Goal: Task Accomplishment & Management: Manage account settings

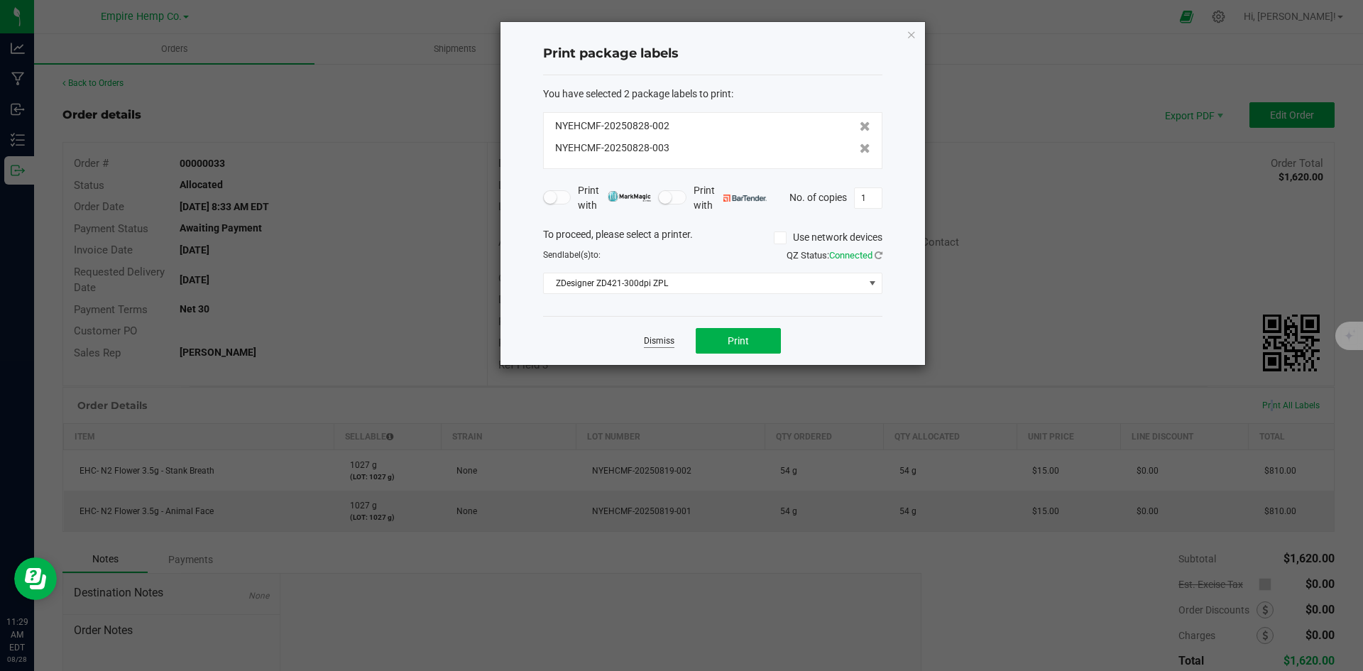
click at [662, 337] on link "Dismiss" at bounding box center [659, 341] width 31 height 12
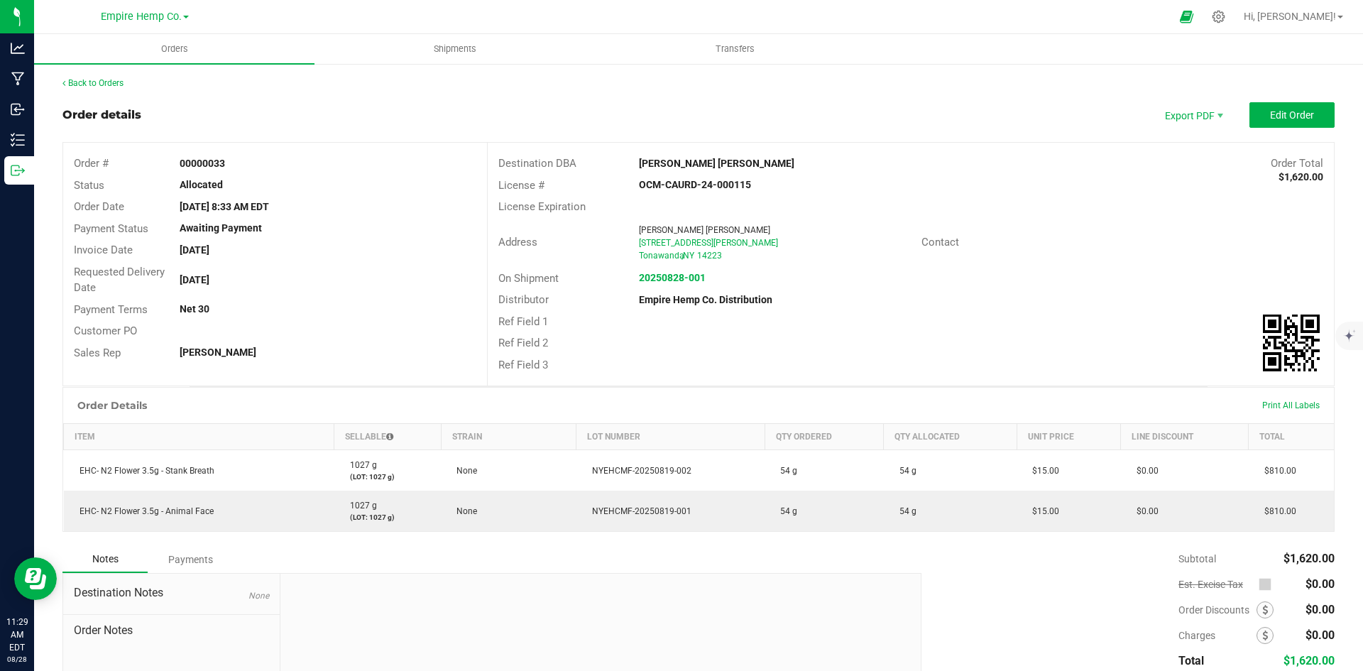
click at [88, 76] on div "Back to Orders Order details Export PDF Edit Order Order # 00000033 Status Allo…" at bounding box center [698, 420] width 1329 height 716
click at [91, 84] on link "Back to Orders" at bounding box center [92, 83] width 61 height 10
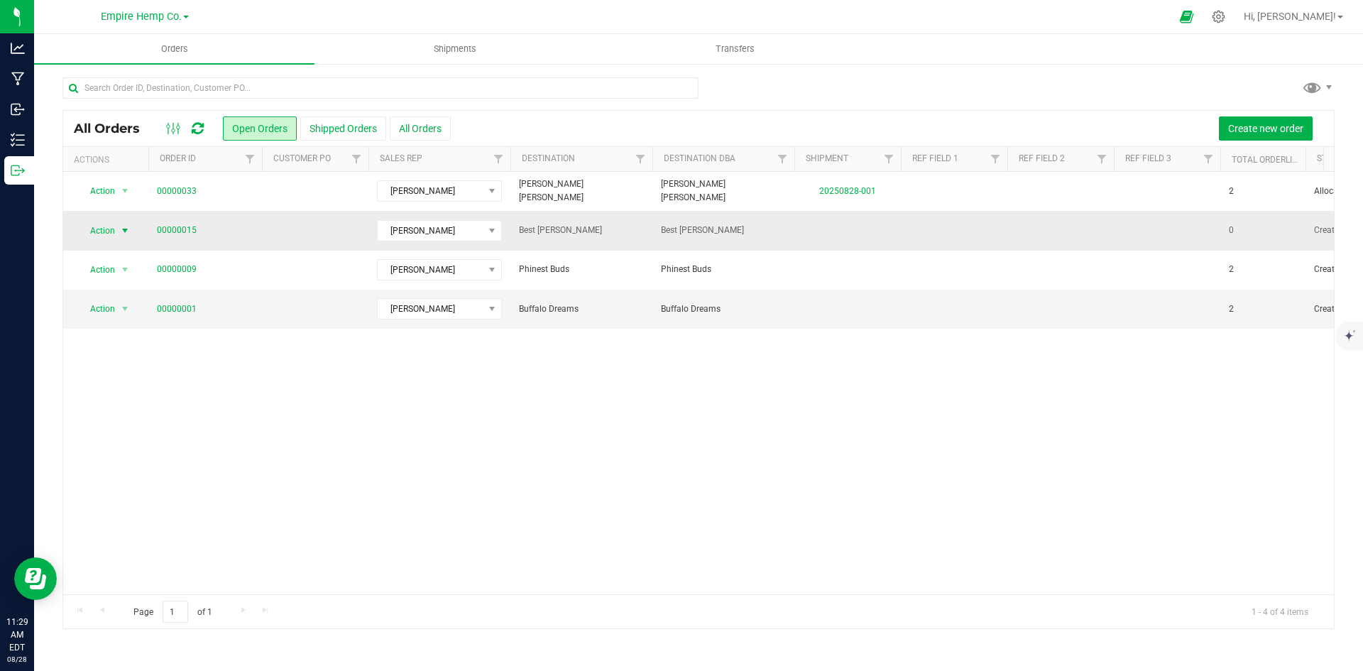
click at [129, 231] on span "select" at bounding box center [124, 230] width 11 height 11
click at [116, 308] on li "Edit order" at bounding box center [131, 317] width 106 height 21
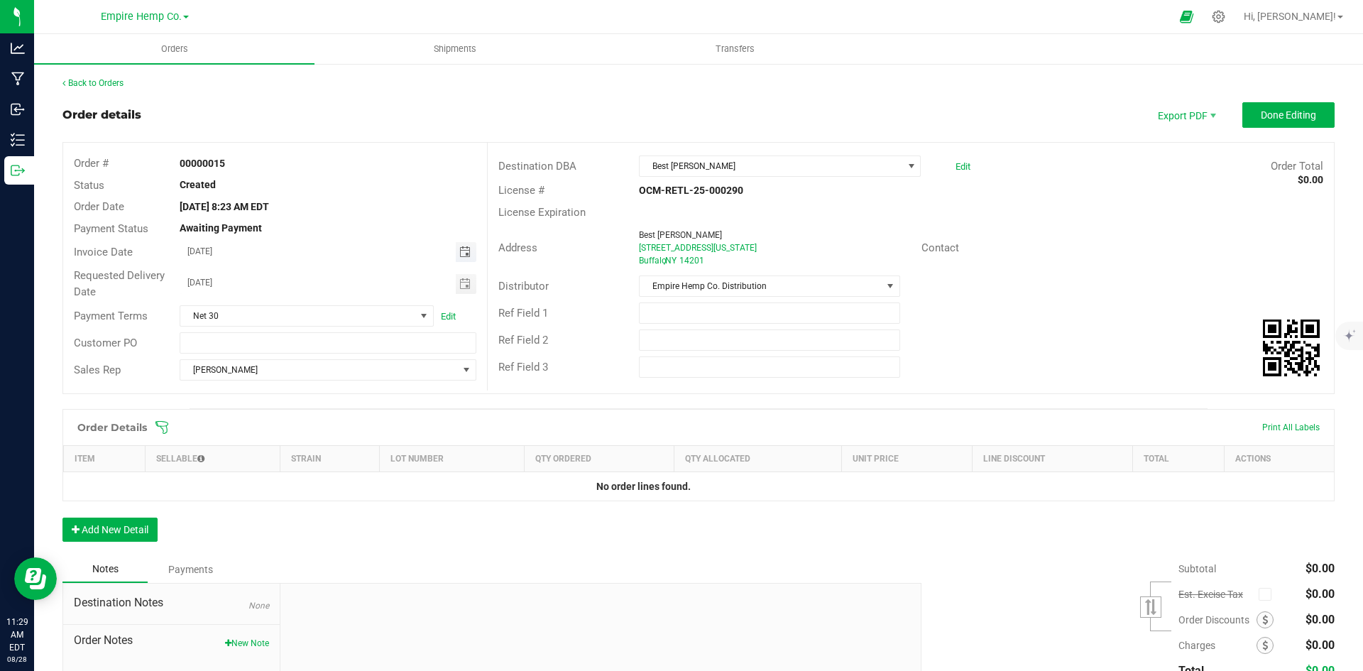
click at [465, 255] on span "Toggle calendar" at bounding box center [464, 251] width 11 height 11
click at [327, 410] on span "28" at bounding box center [326, 414] width 21 height 22
type input "[DATE]"
click at [463, 282] on span "Toggle calendar" at bounding box center [464, 283] width 11 height 11
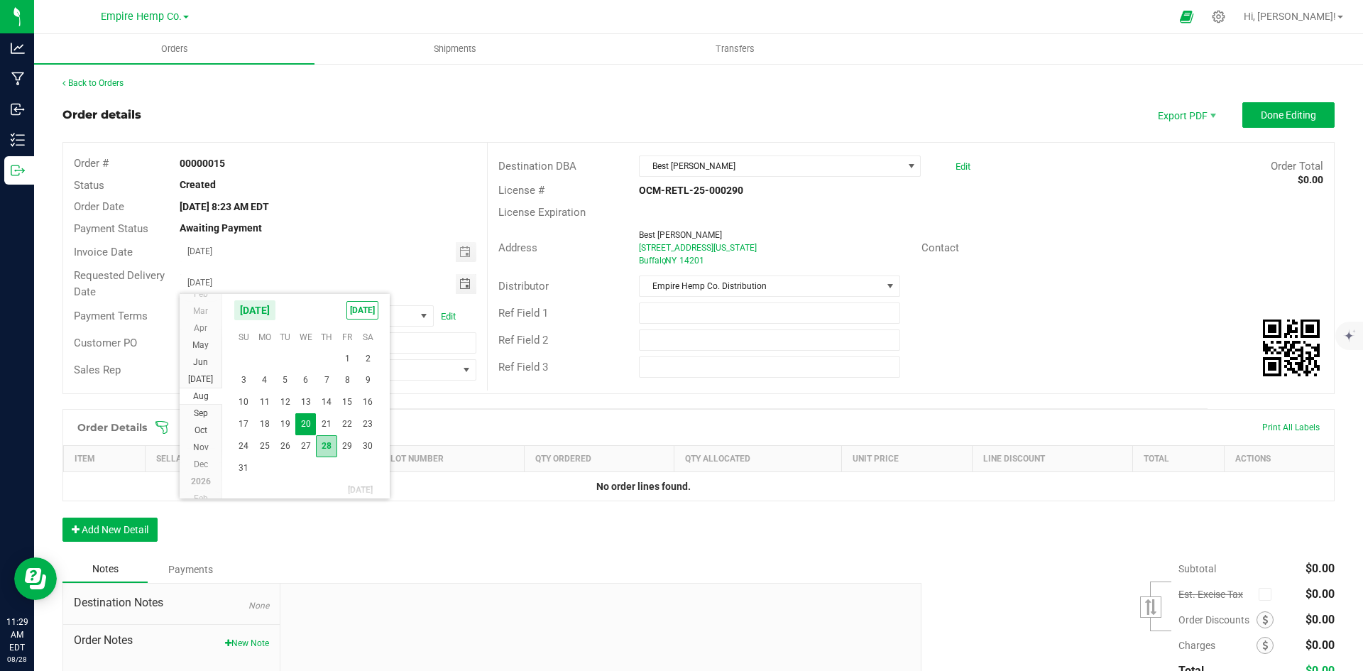
click at [330, 446] on span "28" at bounding box center [326, 446] width 21 height 22
type input "[DATE]"
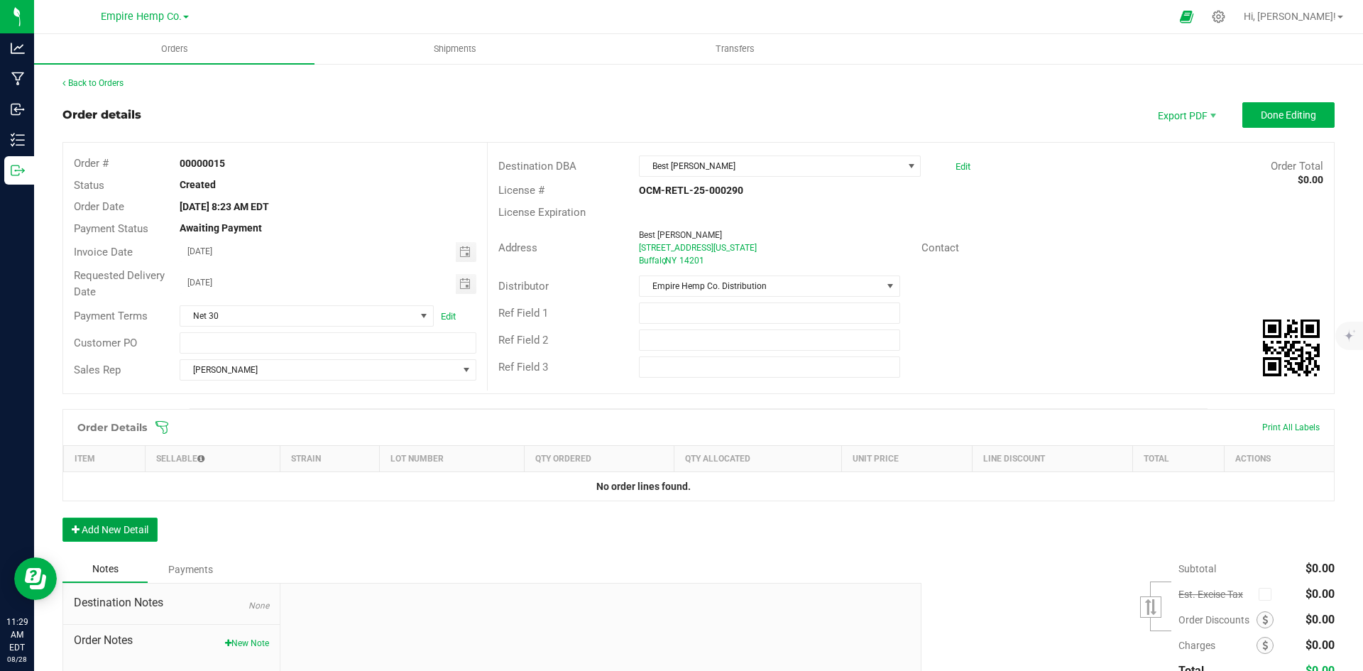
click at [117, 522] on button "Add New Detail" at bounding box center [109, 530] width 95 height 24
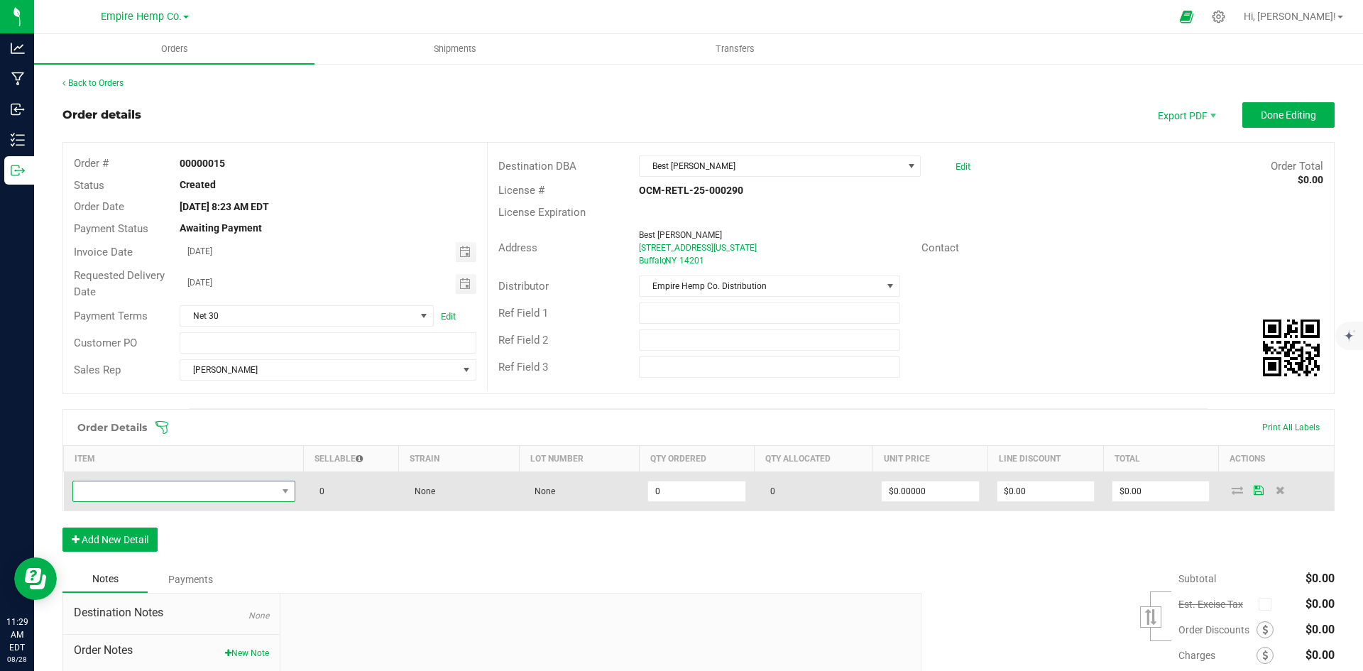
click at [129, 493] on span "NO DATA FOUND" at bounding box center [175, 491] width 204 height 20
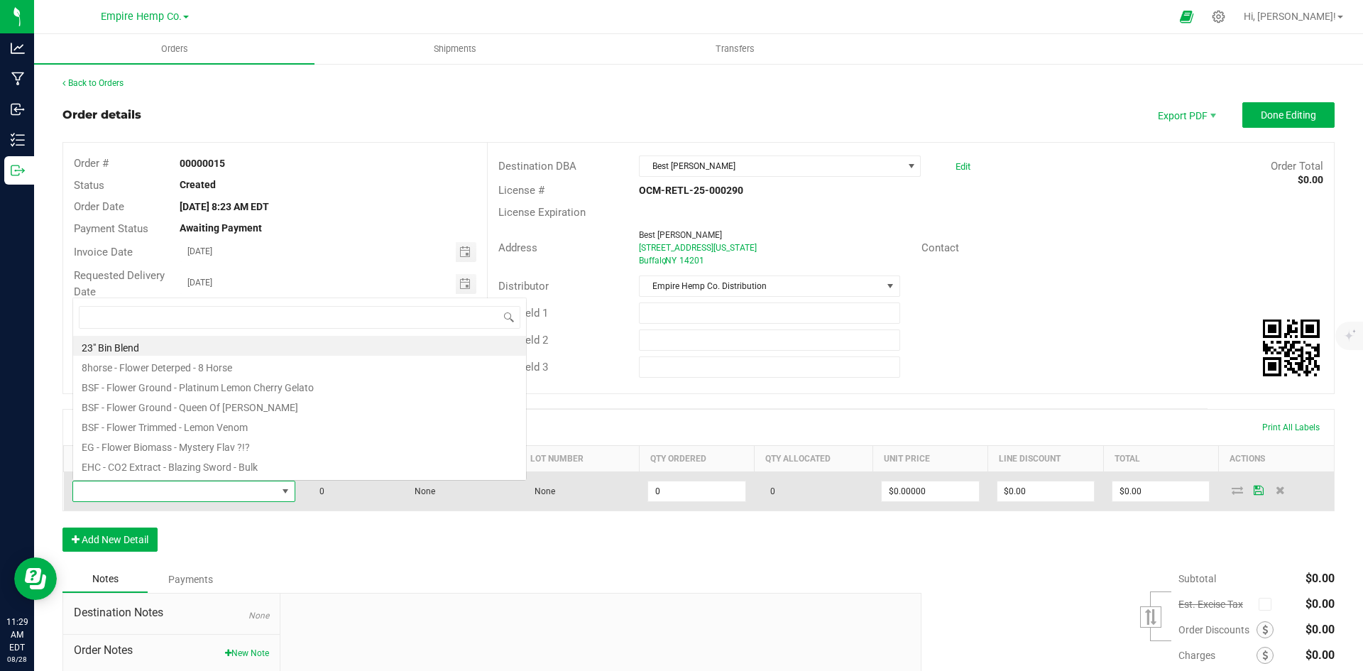
scroll to position [21, 219]
type input "stank"
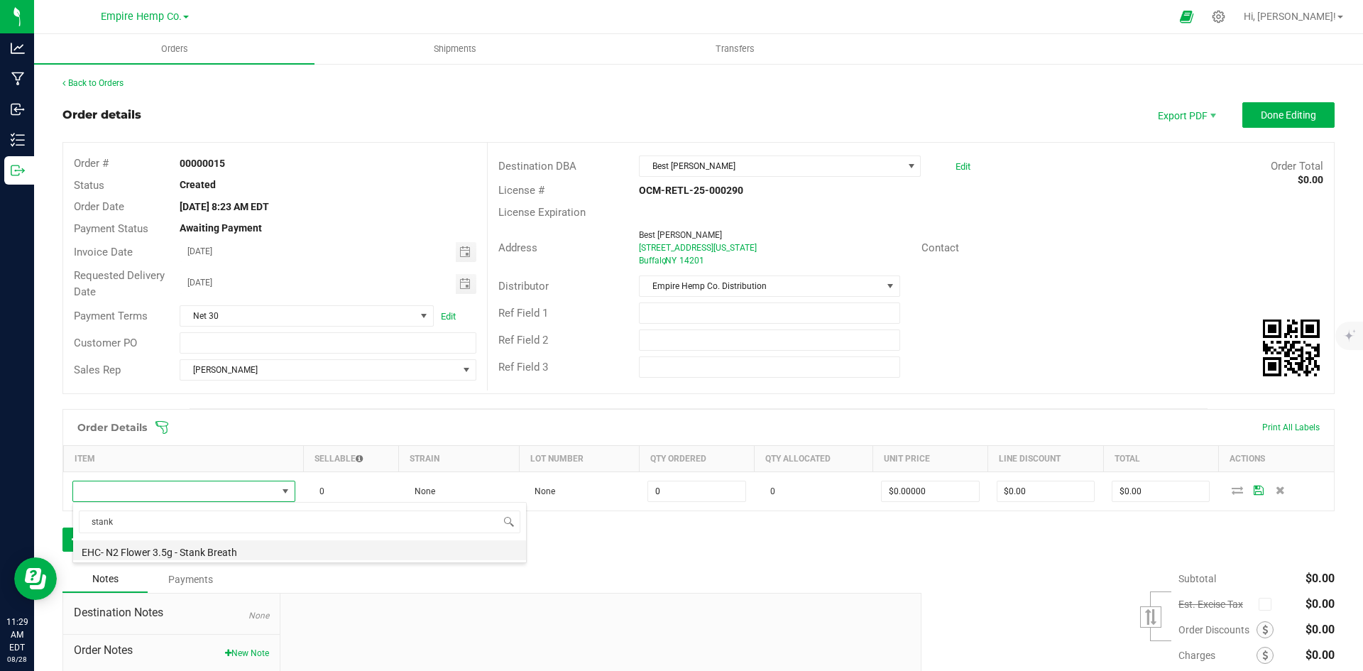
click at [207, 548] on li "EHC- N2 Flower 3.5g - Stank Breath" at bounding box center [299, 550] width 453 height 20
type input "0.0000 g"
type input "$15.00000"
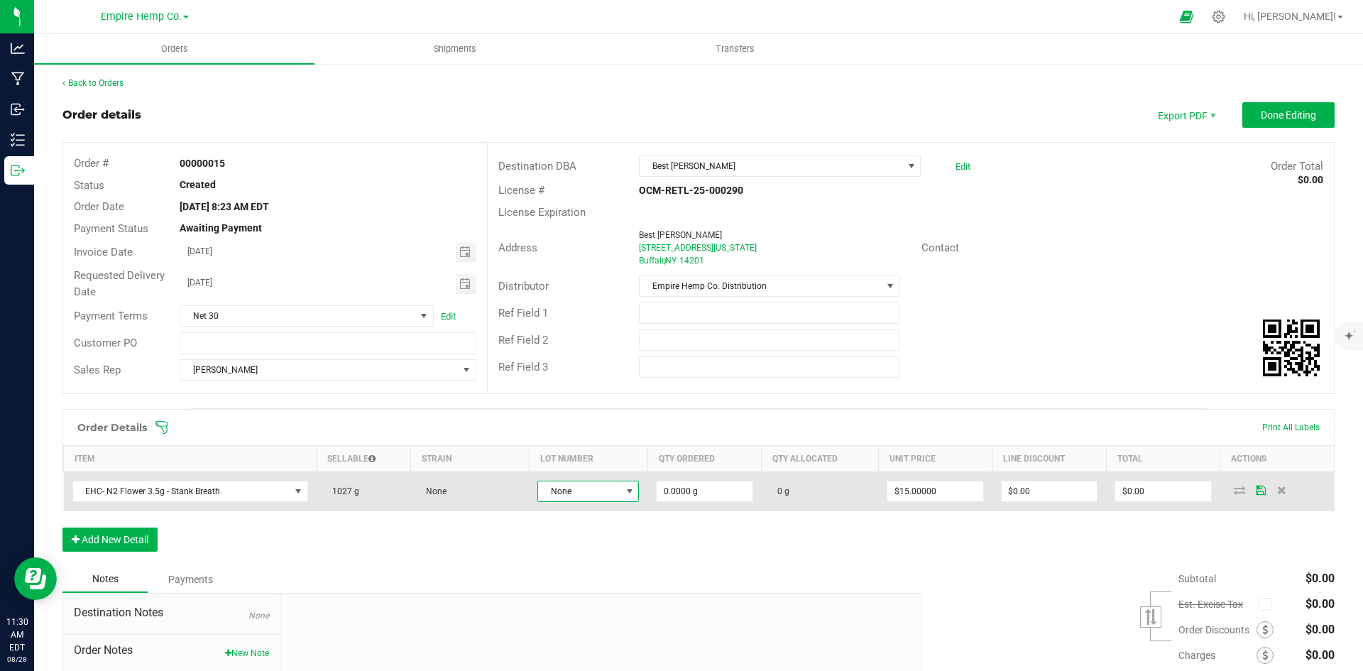
click at [608, 492] on span "None" at bounding box center [579, 491] width 82 height 20
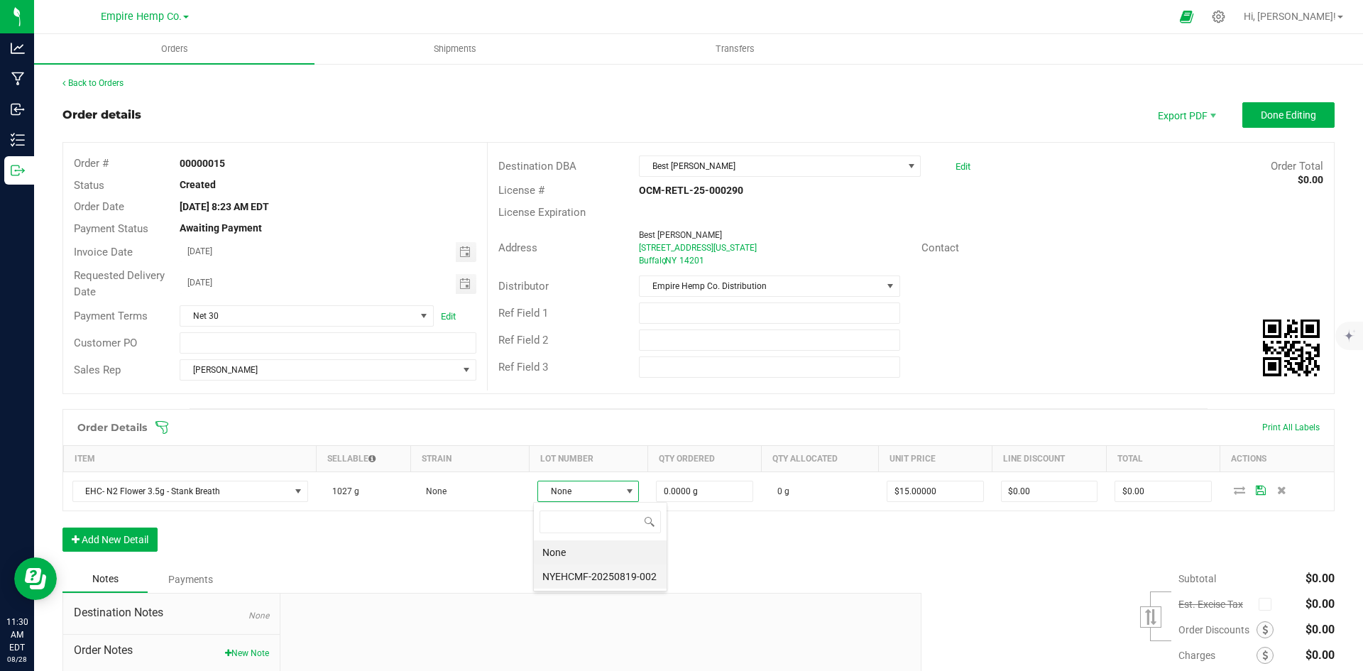
click at [641, 578] on li "NYEHCMF-20250819-002" at bounding box center [600, 576] width 133 height 24
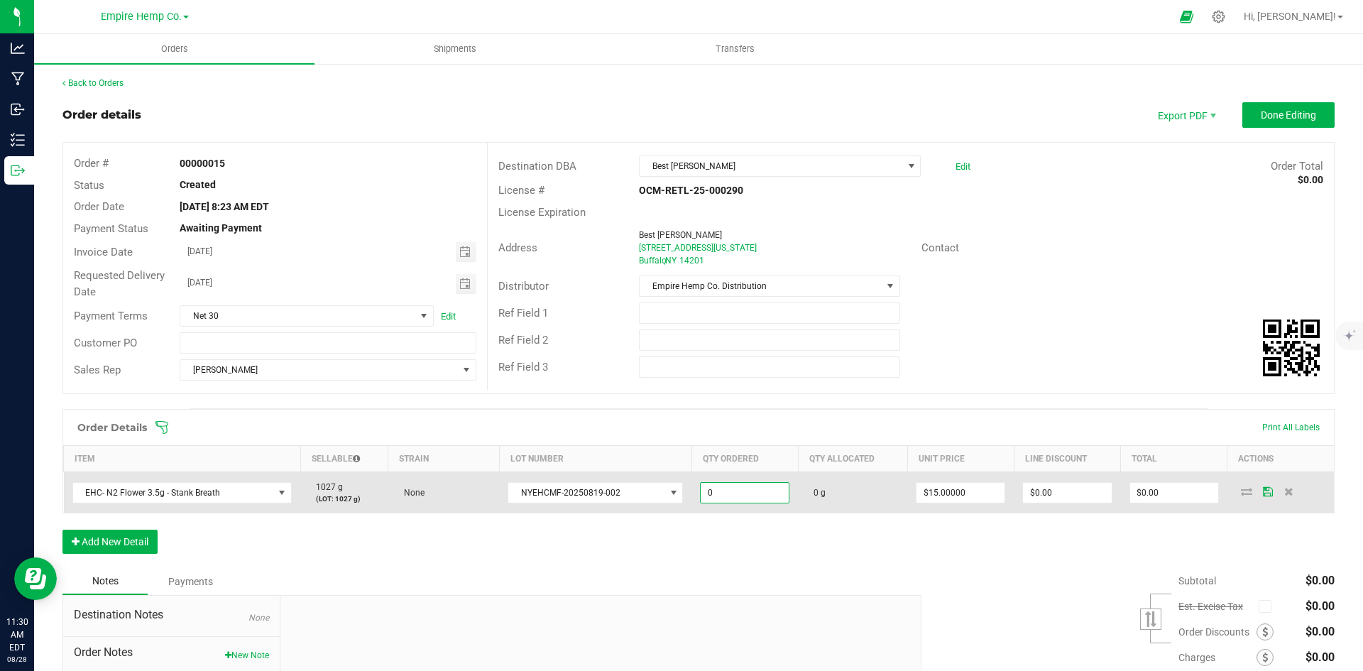
click at [728, 488] on input "0" at bounding box center [745, 493] width 88 height 20
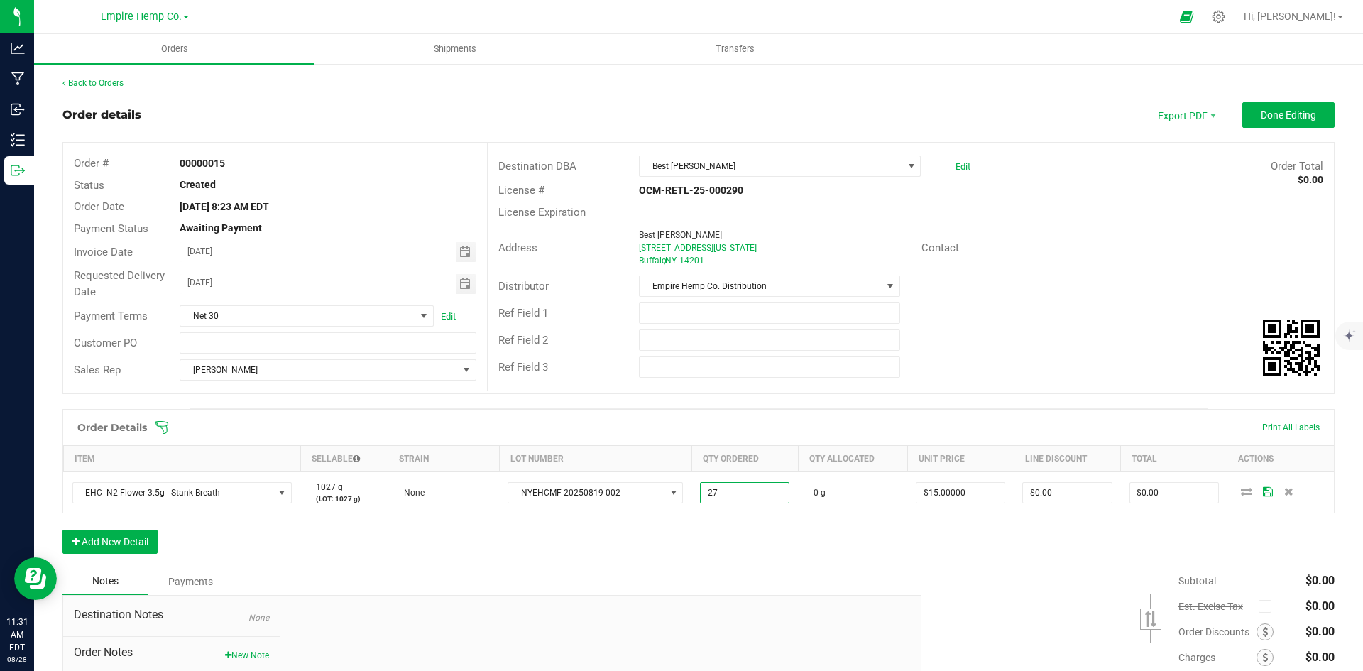
type input "27.0000 g"
type input "$405.00"
click at [739, 525] on div "Order Details Print All Labels Item Sellable Strain Lot Number Qty Ordered Qty …" at bounding box center [698, 488] width 1272 height 159
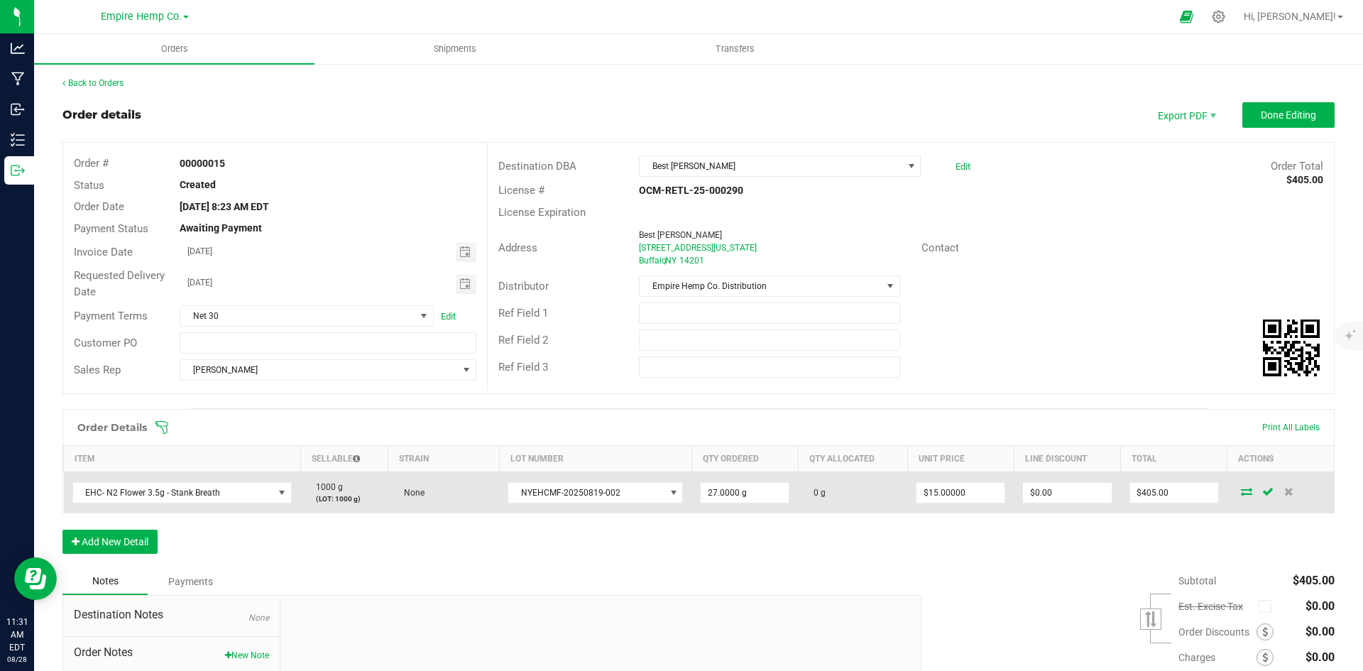
click at [1241, 494] on icon at bounding box center [1246, 491] width 11 height 9
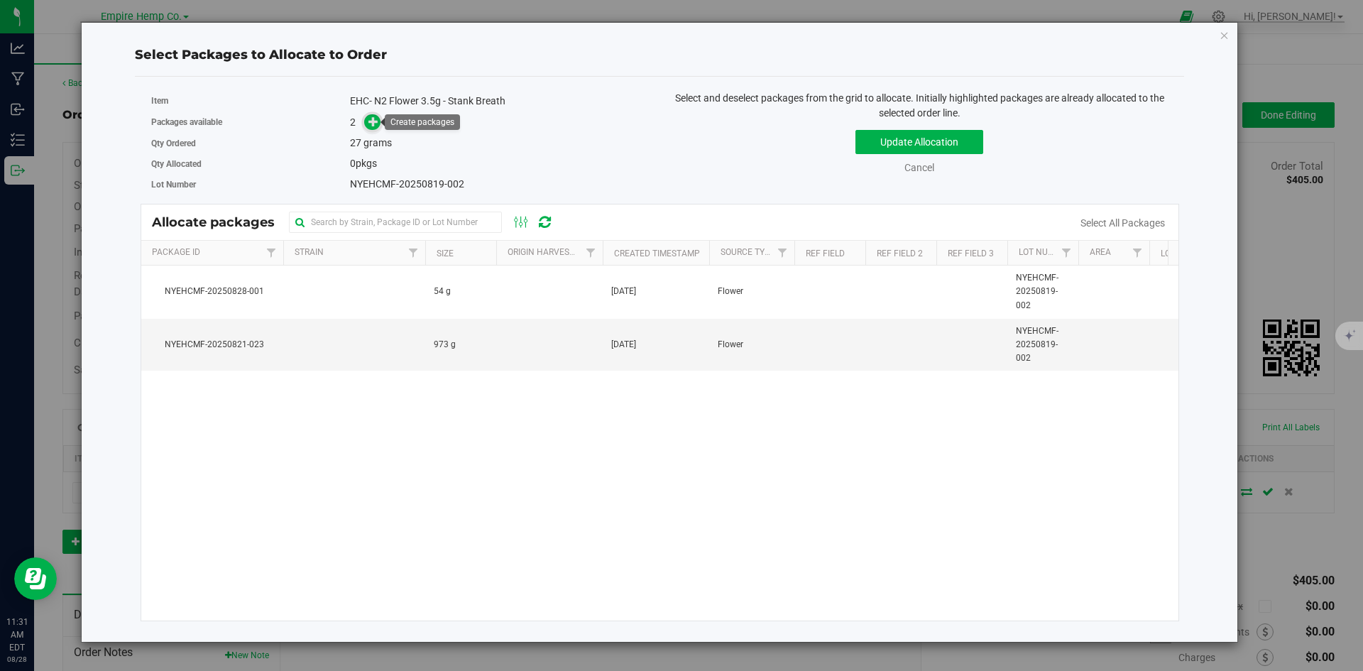
click at [378, 124] on icon at bounding box center [373, 121] width 10 height 10
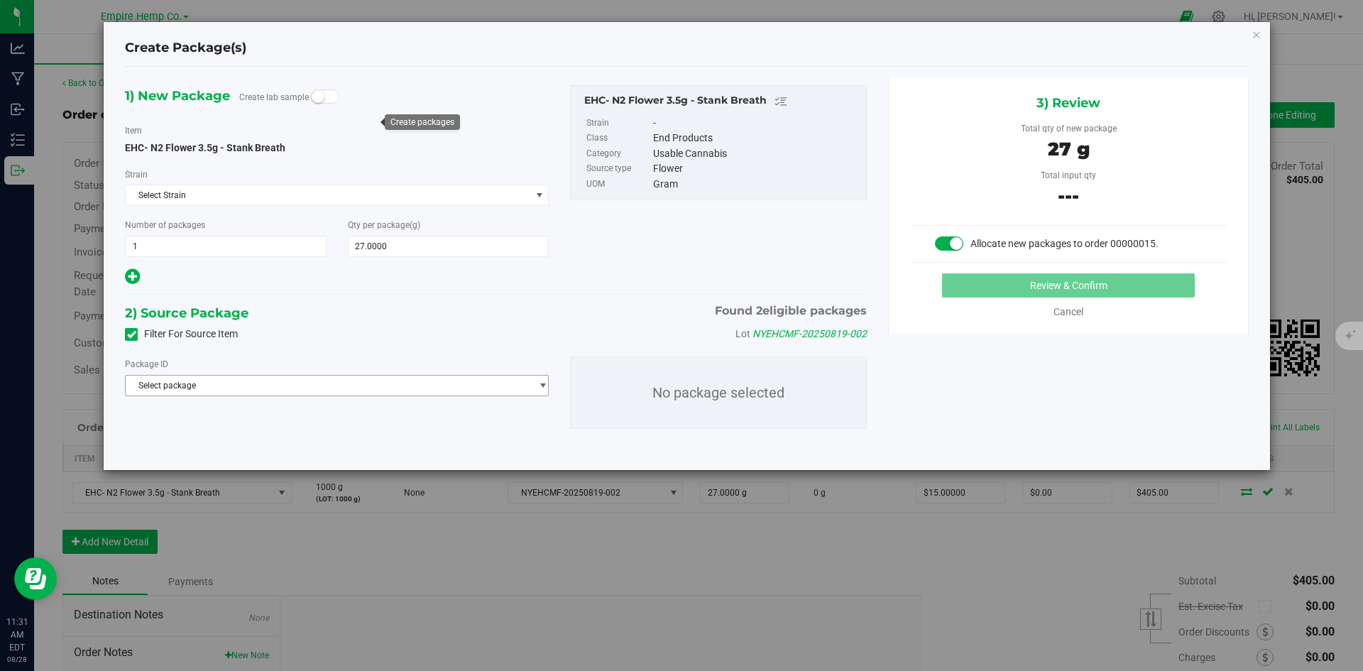
click at [519, 389] on span "Select package" at bounding box center [328, 386] width 405 height 20
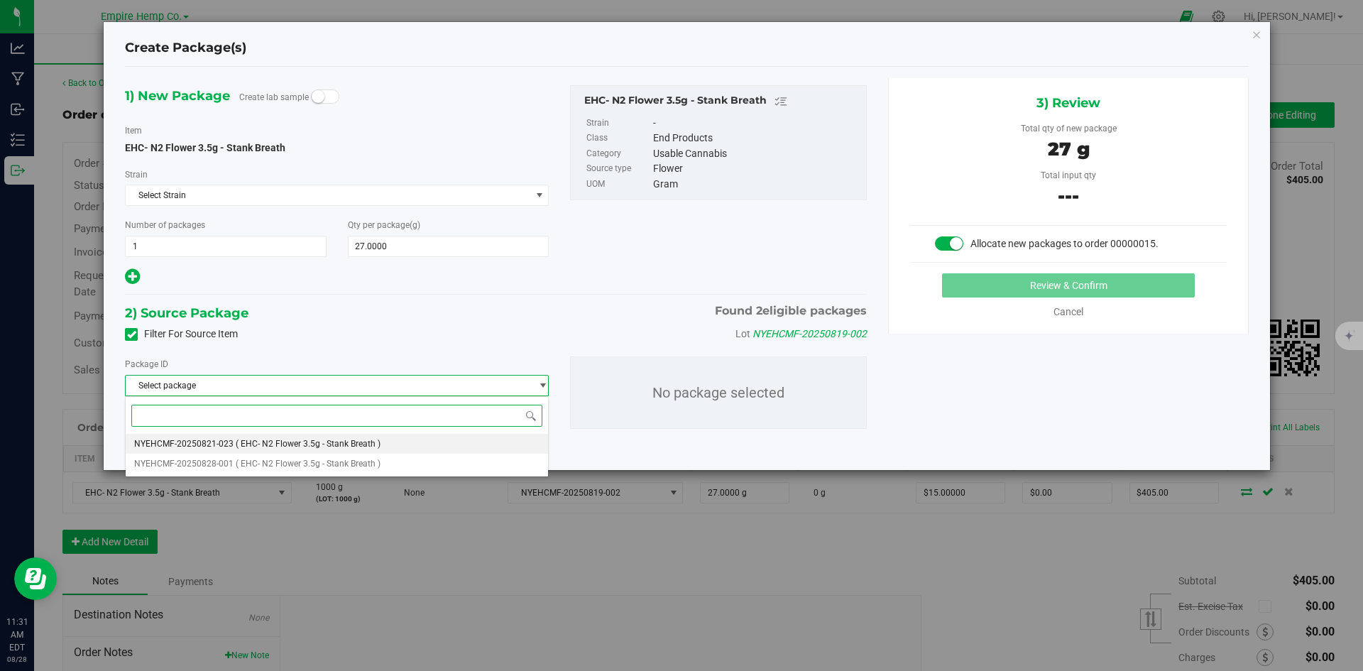
click at [481, 440] on li "NYEHCMF-20250821-023 ( EHC- N2 Flower 3.5g - Stank Breath )" at bounding box center [337, 444] width 422 height 20
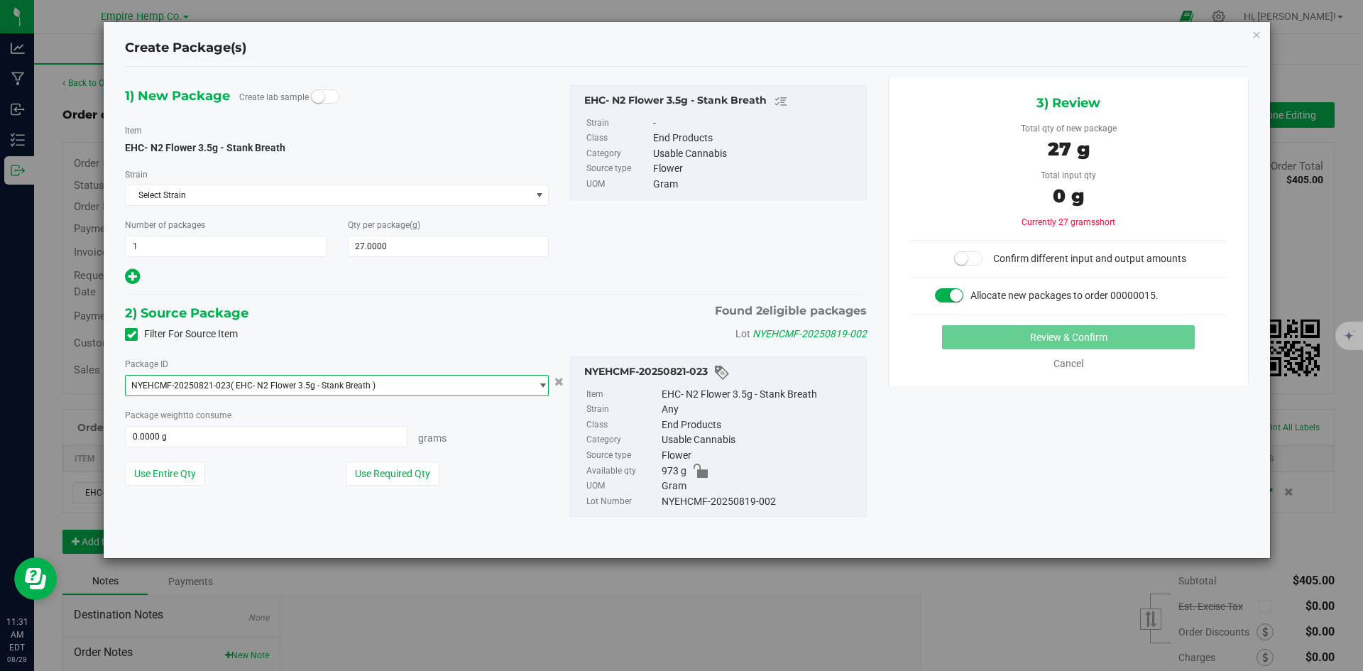
click at [537, 394] on span "select" at bounding box center [539, 386] width 18 height 20
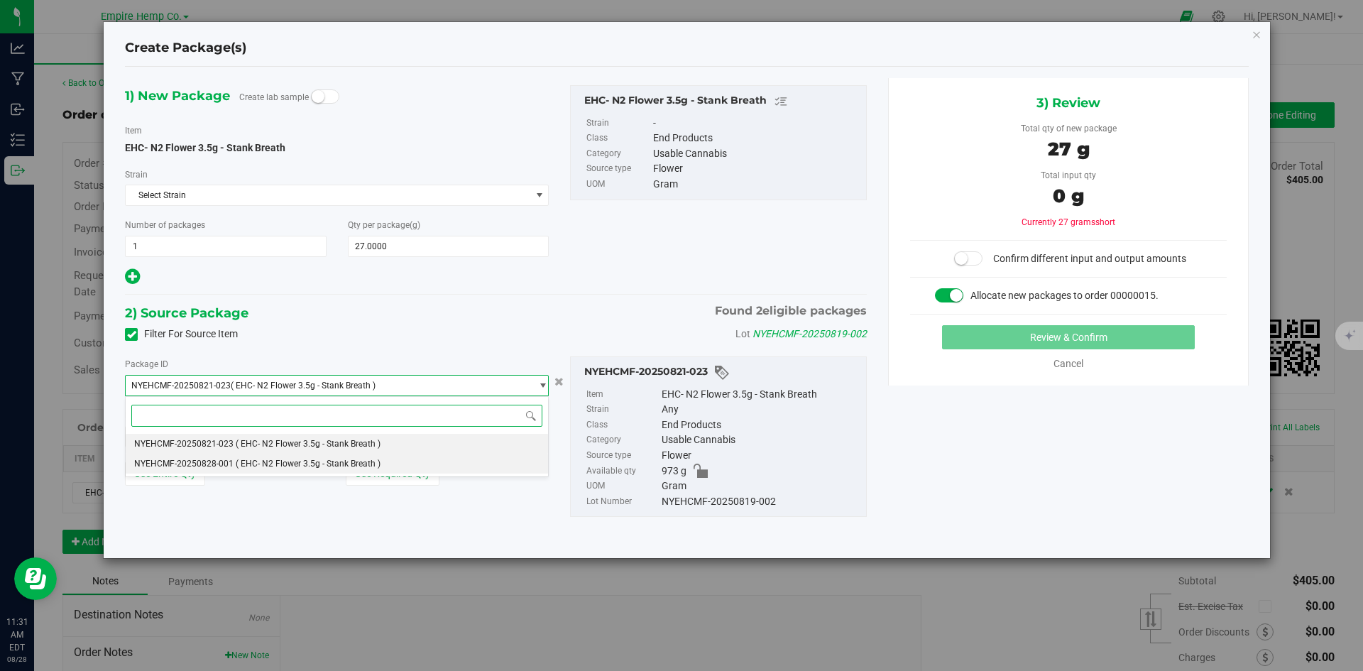
click at [449, 458] on li "NYEHCMF-20250828-001 ( EHC- N2 Flower 3.5g - Stank Breath )" at bounding box center [337, 464] width 422 height 20
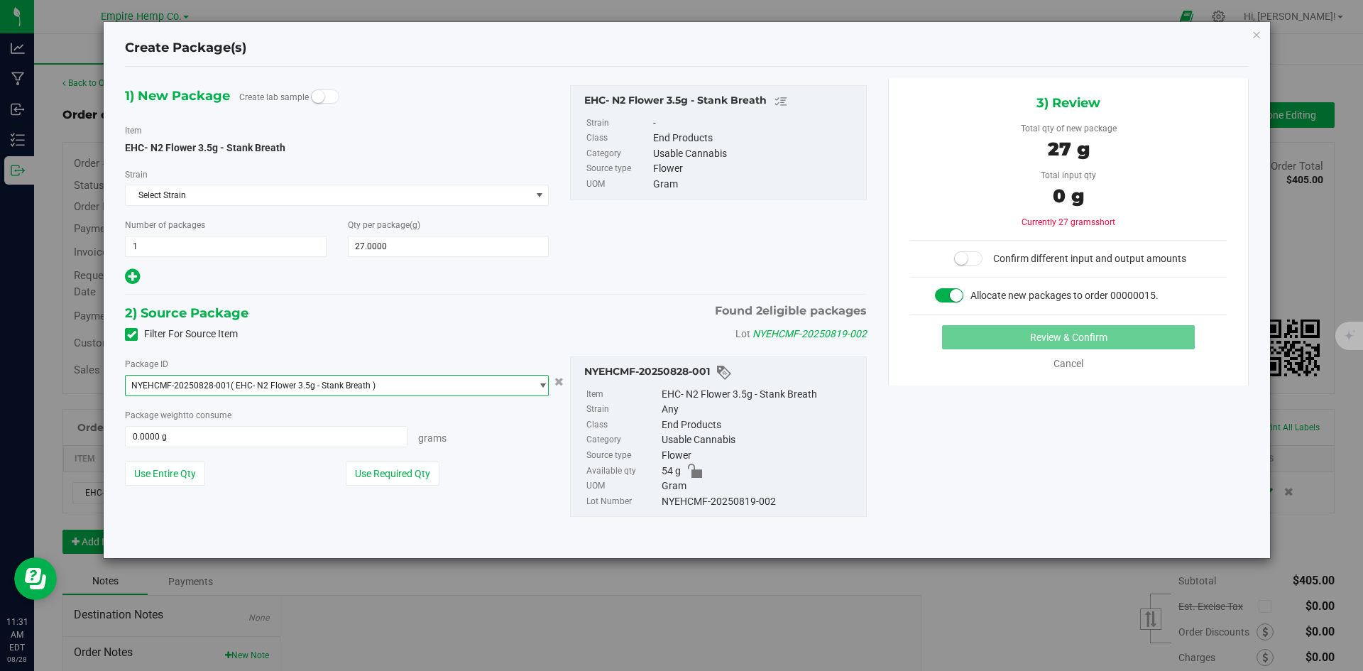
click at [543, 385] on span "select" at bounding box center [542, 385] width 11 height 11
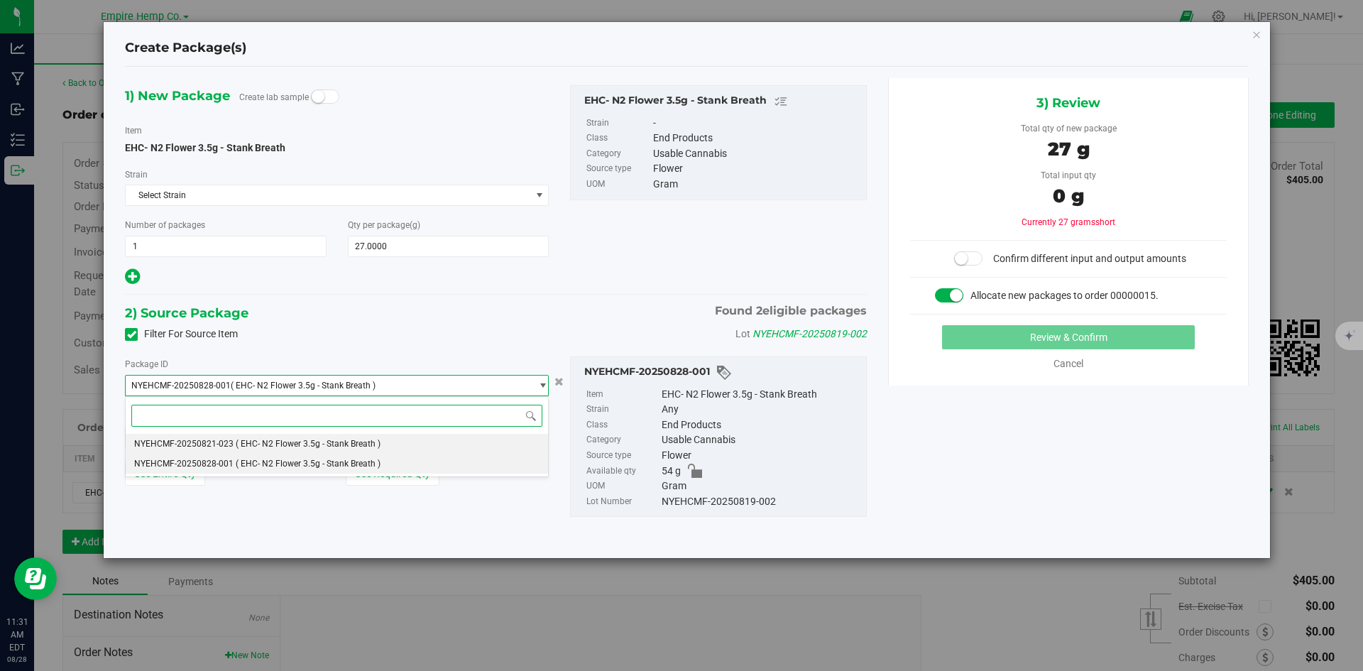
click at [498, 441] on li "NYEHCMF-20250821-023 ( EHC- N2 Flower 3.5g - Stank Breath )" at bounding box center [337, 444] width 422 height 20
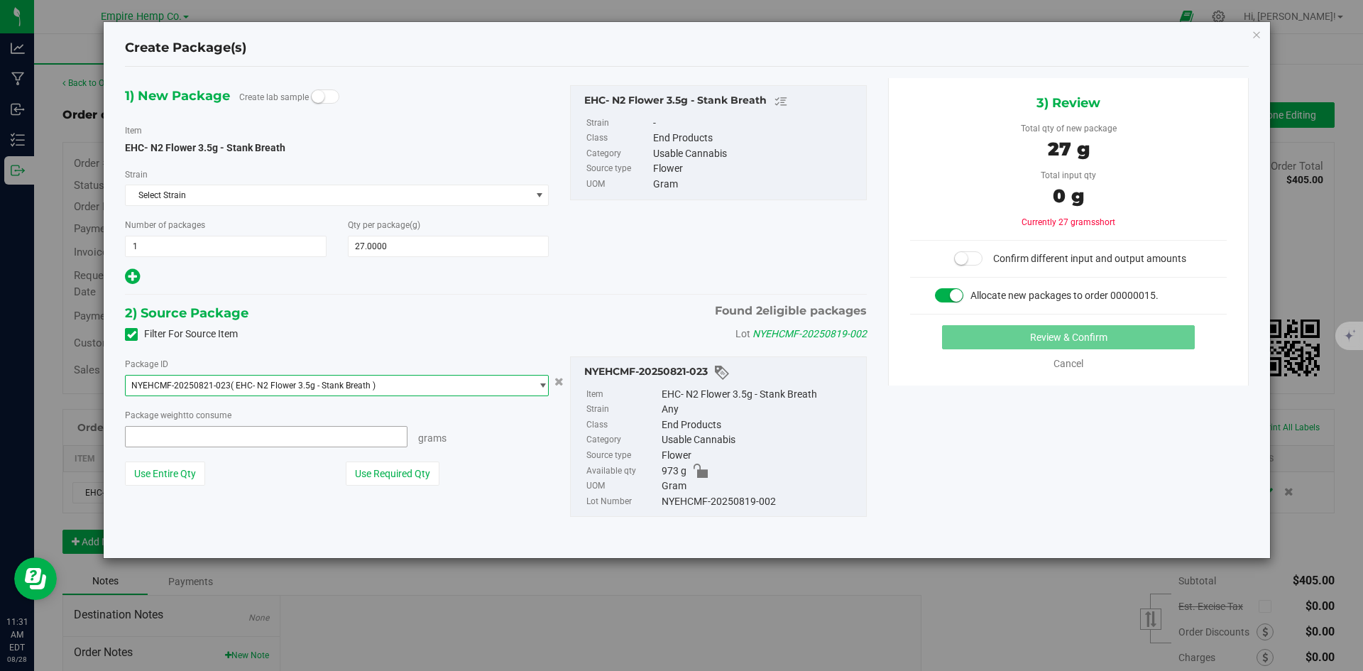
click at [197, 441] on span at bounding box center [266, 436] width 283 height 21
type input "27"
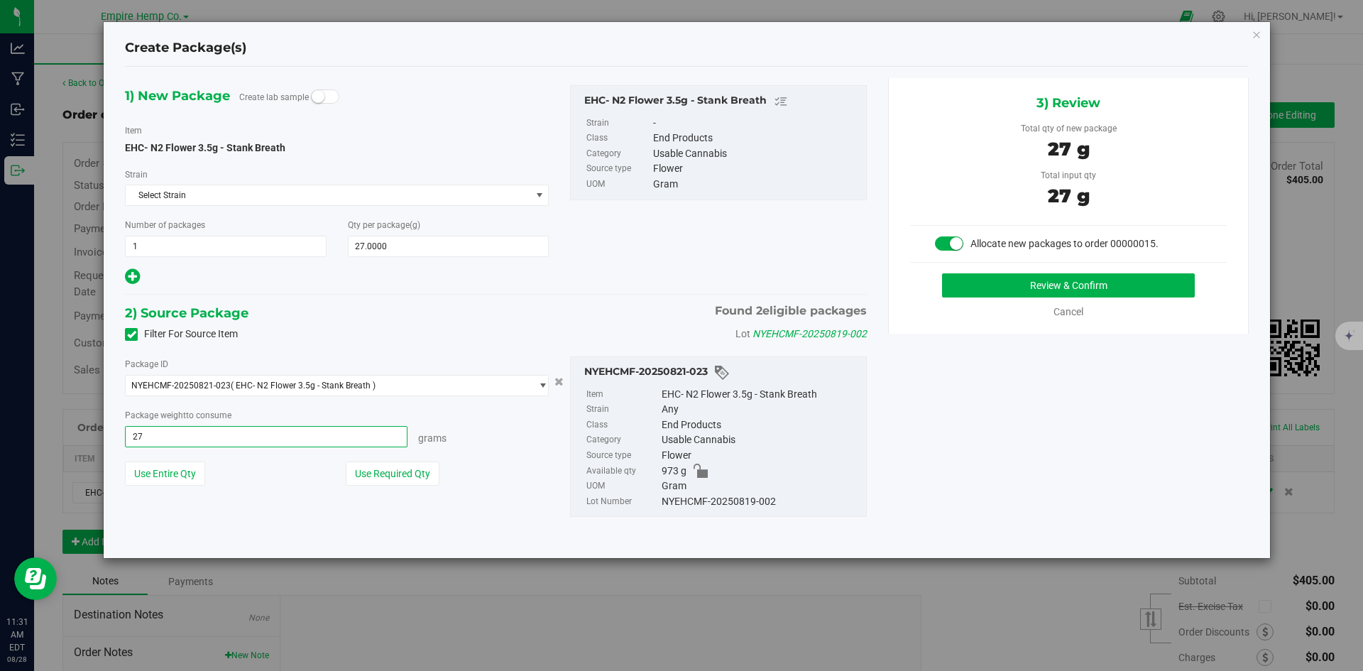
type input "27.0000 g"
drag, startPoint x: 991, startPoint y: 433, endPoint x: 998, endPoint y: 428, distance: 8.7
click at [997, 429] on div "1) New Package Create lab sample Item EHC- N2 Flower 3.5g - Stank Breath [GEOGR…" at bounding box center [686, 312] width 1145 height 469
click at [1052, 289] on button "Review & Confirm" at bounding box center [1068, 285] width 253 height 24
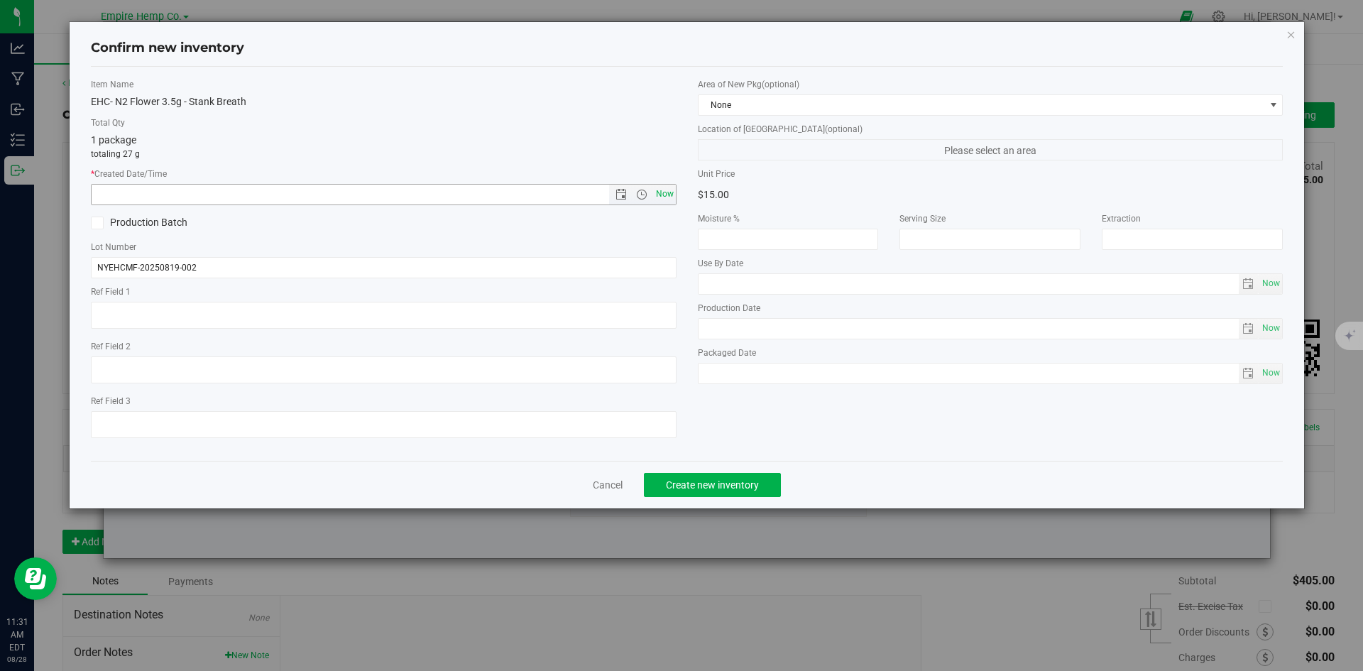
click at [660, 191] on span "Now" at bounding box center [664, 194] width 24 height 21
type input "[DATE] 11:31 AM"
click at [723, 492] on button "Create new inventory" at bounding box center [712, 485] width 137 height 24
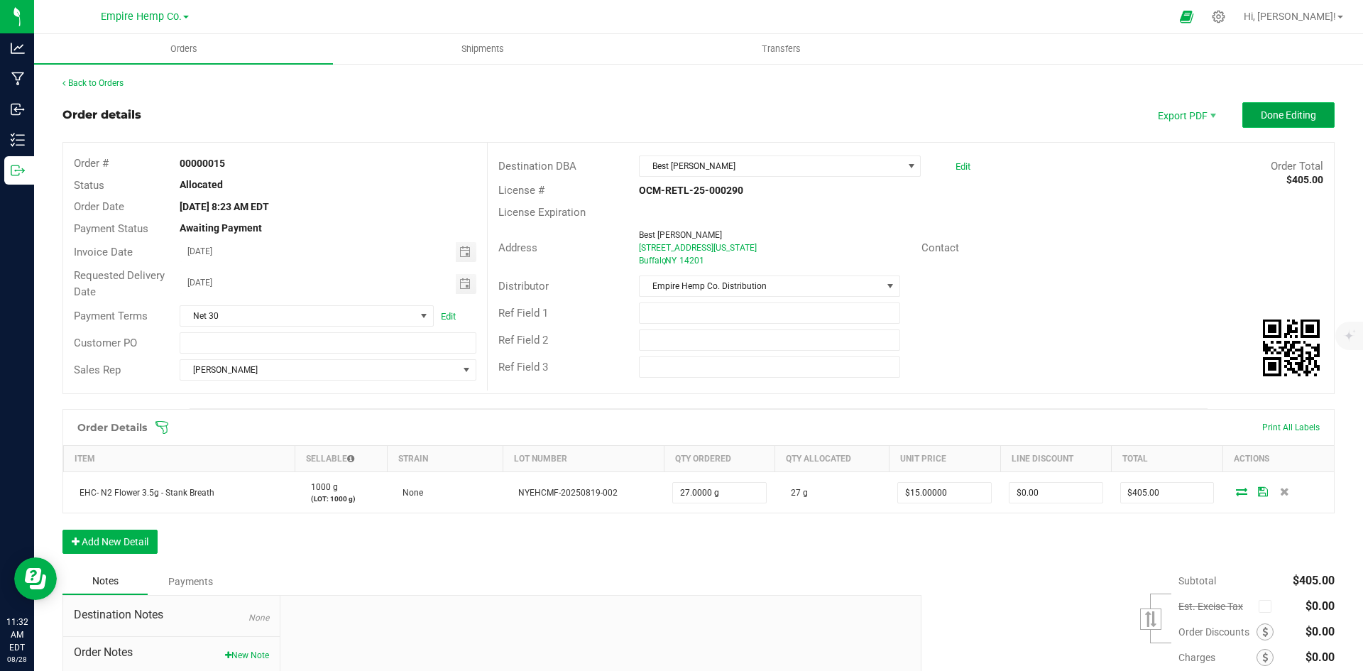
click at [1280, 106] on button "Done Editing" at bounding box center [1288, 115] width 92 height 26
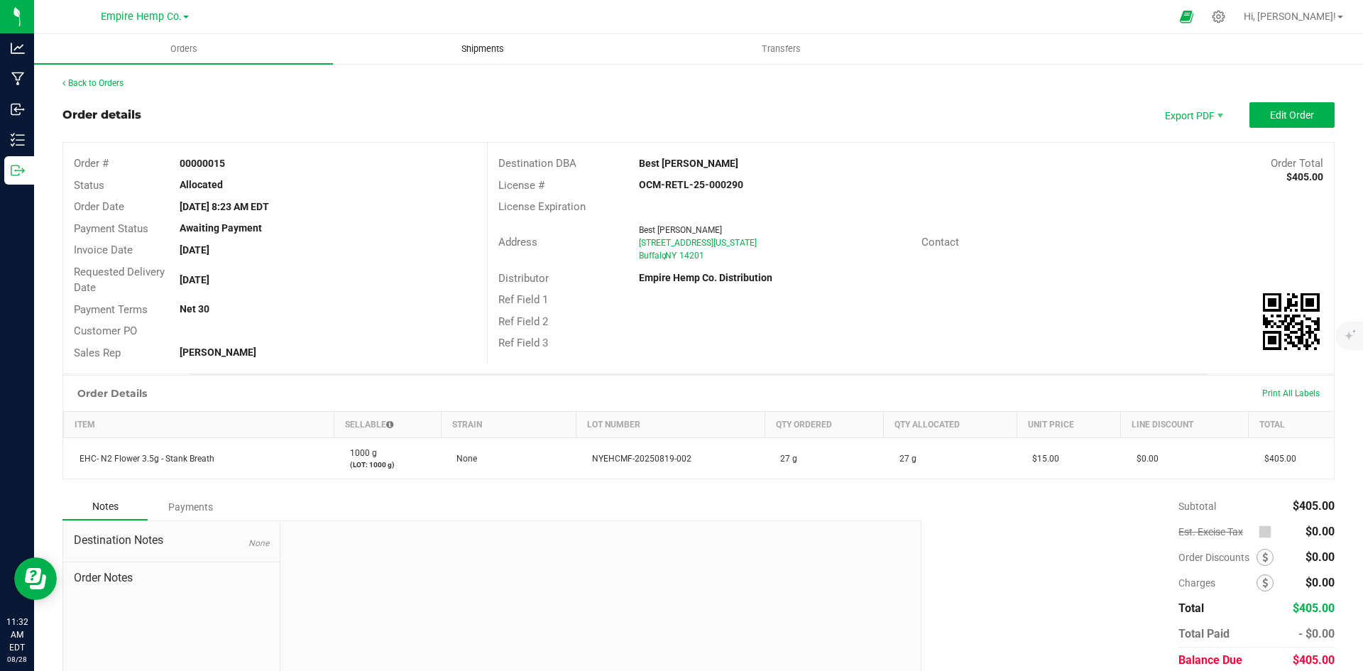
click at [494, 50] on span "Shipments" at bounding box center [482, 49] width 81 height 13
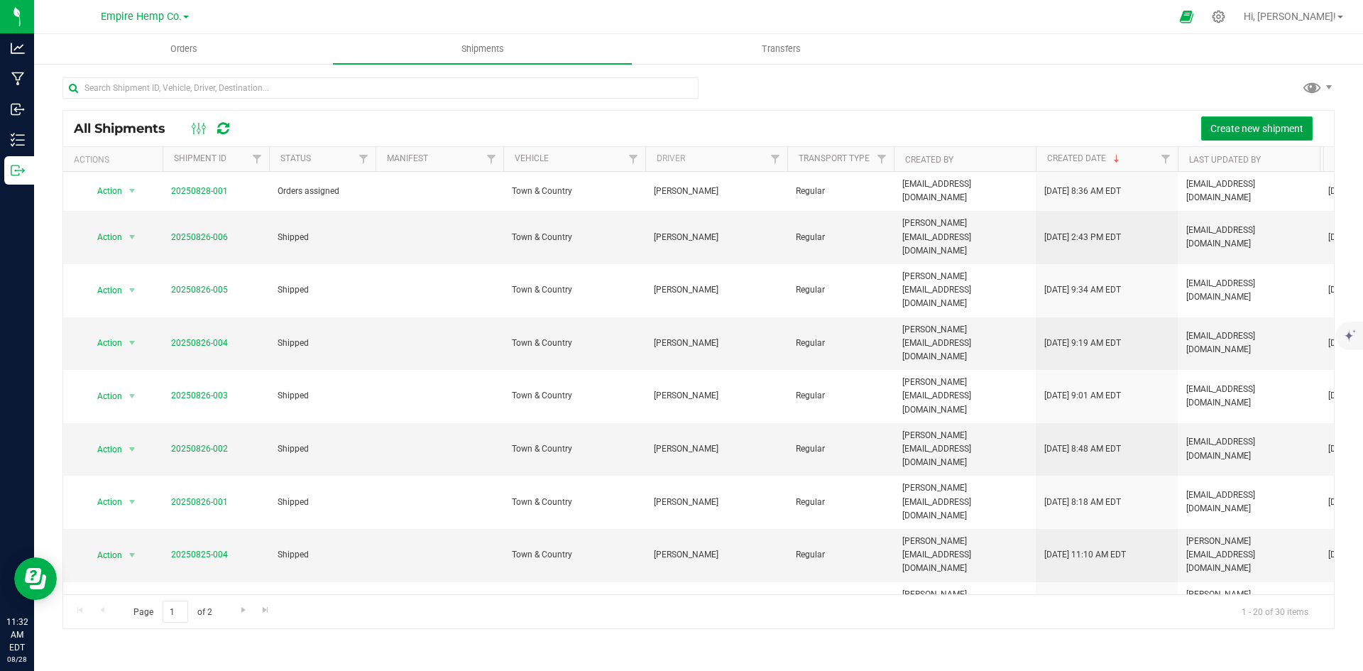
click at [1250, 125] on span "Create new shipment" at bounding box center [1256, 128] width 93 height 11
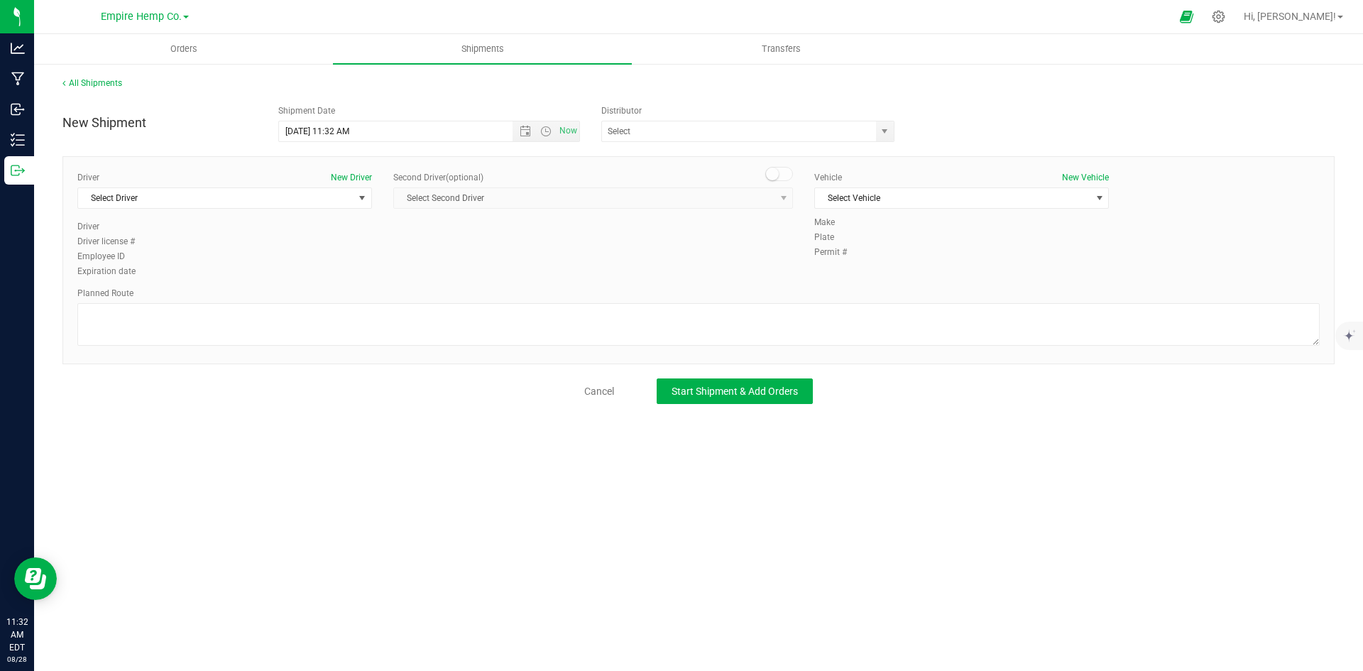
click at [280, 209] on div "Driver New Driver Select Driver Select Driver [PERSON_NAME] [PERSON_NAME] [PERS…" at bounding box center [224, 195] width 295 height 49
click at [282, 204] on span "Select Driver" at bounding box center [215, 198] width 275 height 20
click at [228, 263] on li "[PERSON_NAME]" at bounding box center [224, 257] width 293 height 21
click at [1027, 203] on span "Select Vehicle" at bounding box center [952, 198] width 275 height 20
click at [1008, 227] on li "Town & Country" at bounding box center [961, 222] width 293 height 21
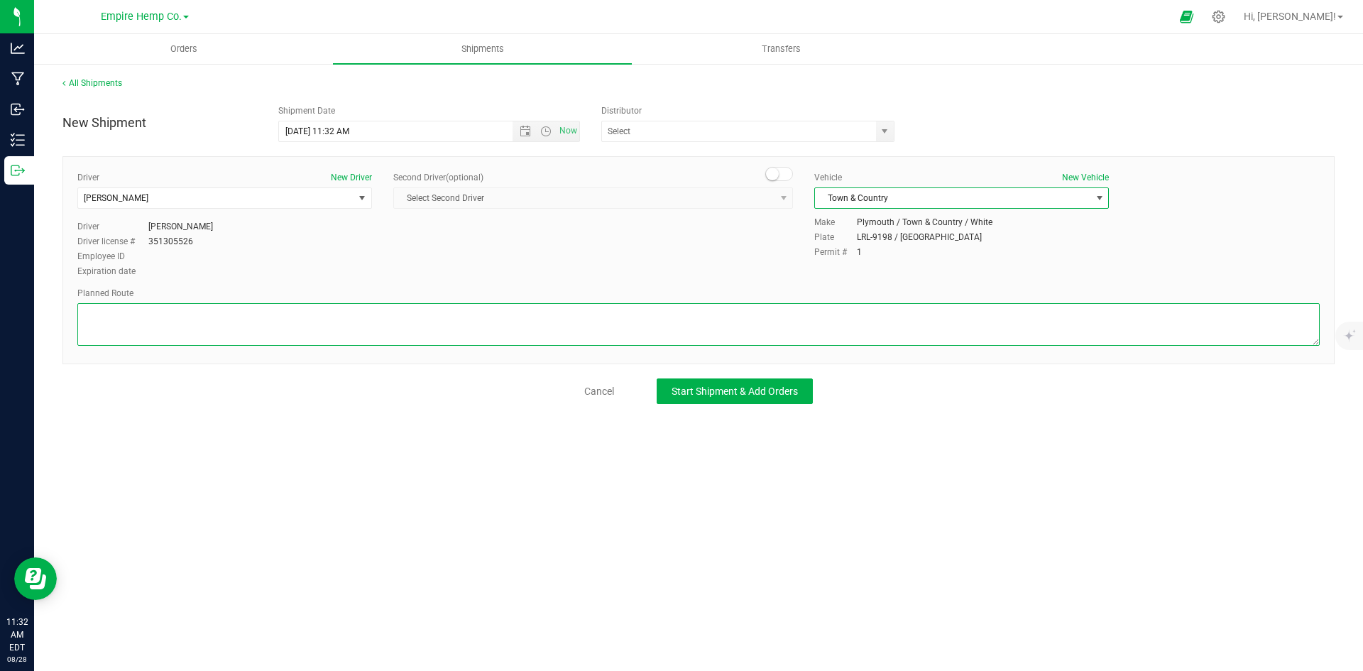
click at [562, 312] on textarea at bounding box center [698, 324] width 1242 height 43
type textarea "I90"
click at [772, 395] on span "Start Shipment & Add Orders" at bounding box center [735, 391] width 126 height 11
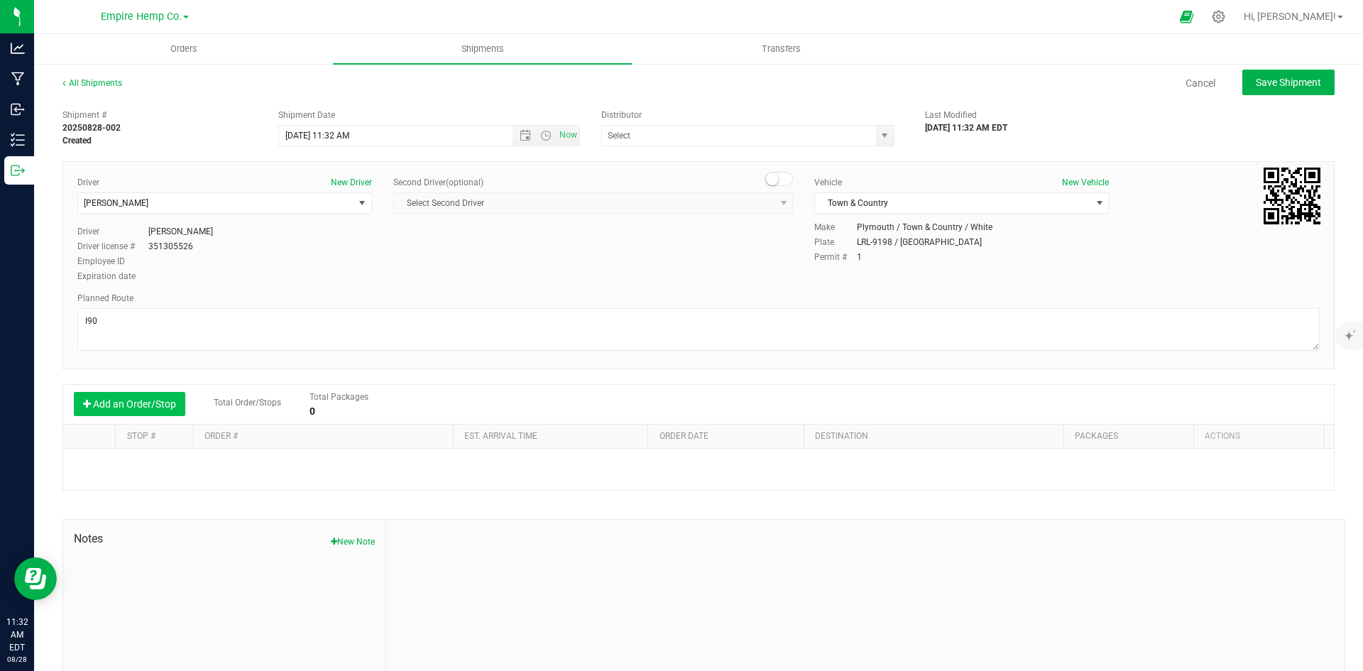
click at [89, 403] on icon "button" at bounding box center [87, 404] width 8 height 10
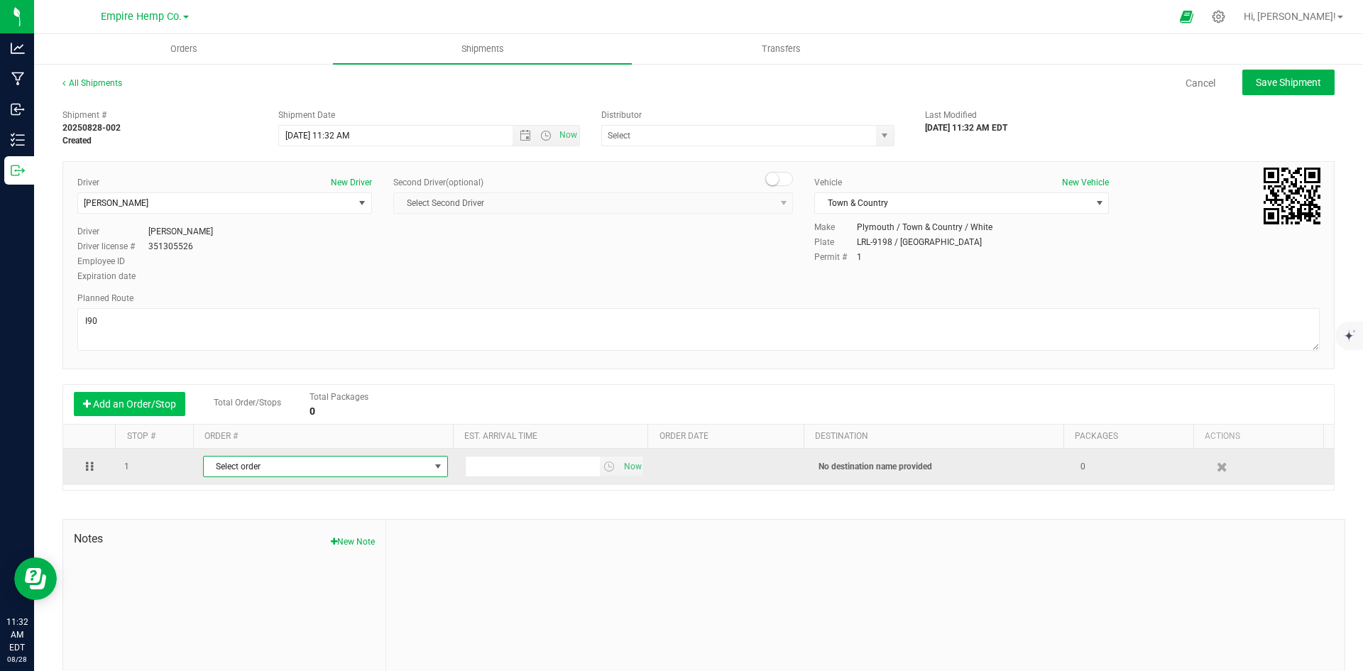
click at [283, 469] on span "Select order" at bounding box center [317, 467] width 226 height 20
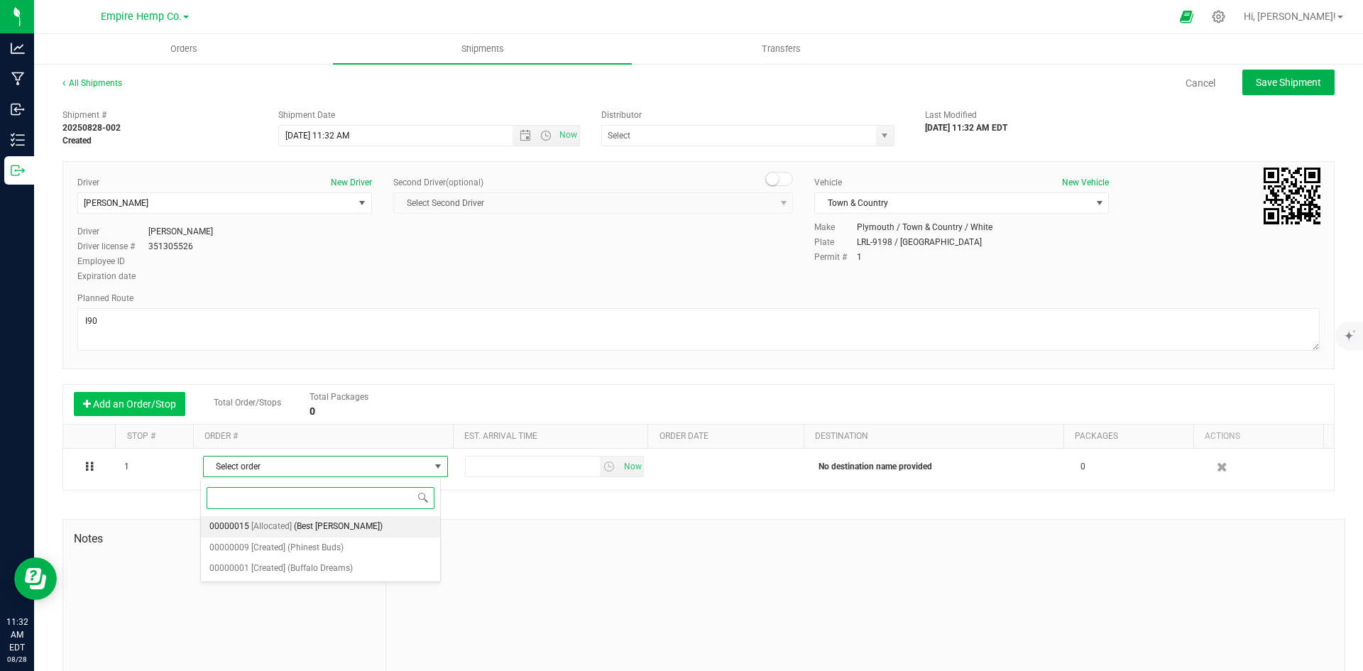
click at [297, 529] on span "(Best [PERSON_NAME])" at bounding box center [338, 527] width 89 height 18
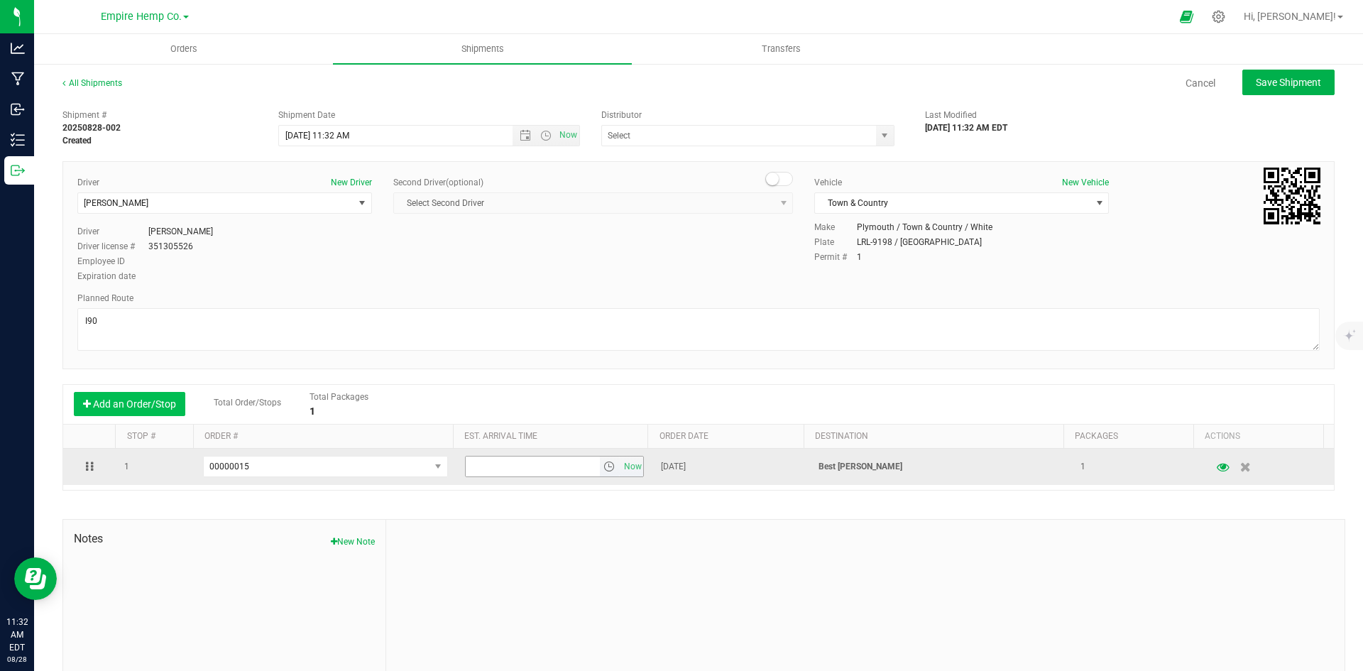
click at [603, 464] on span "select" at bounding box center [608, 466] width 11 height 11
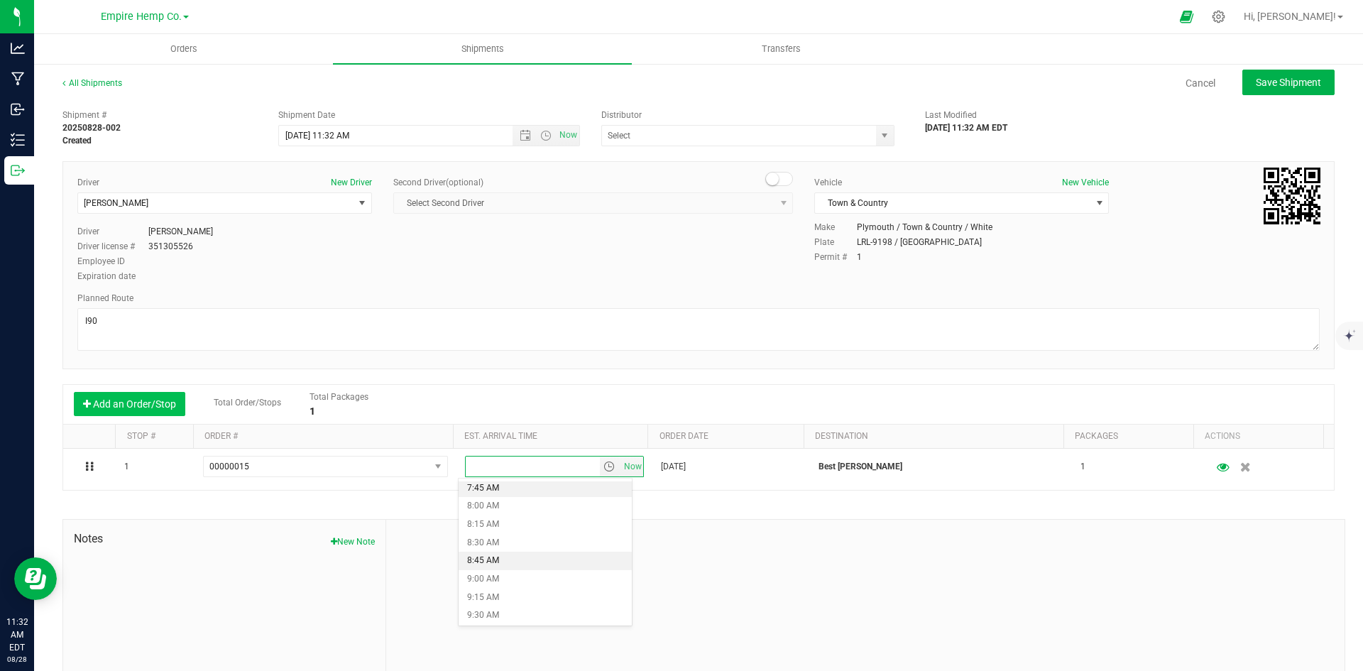
scroll to position [852, 0]
click at [508, 549] on li "12:30 PM" at bounding box center [545, 551] width 173 height 18
click at [968, 530] on div at bounding box center [865, 615] width 958 height 190
click at [1290, 83] on span "Save Shipment" at bounding box center [1288, 82] width 65 height 11
type input "[DATE] 3:32 PM"
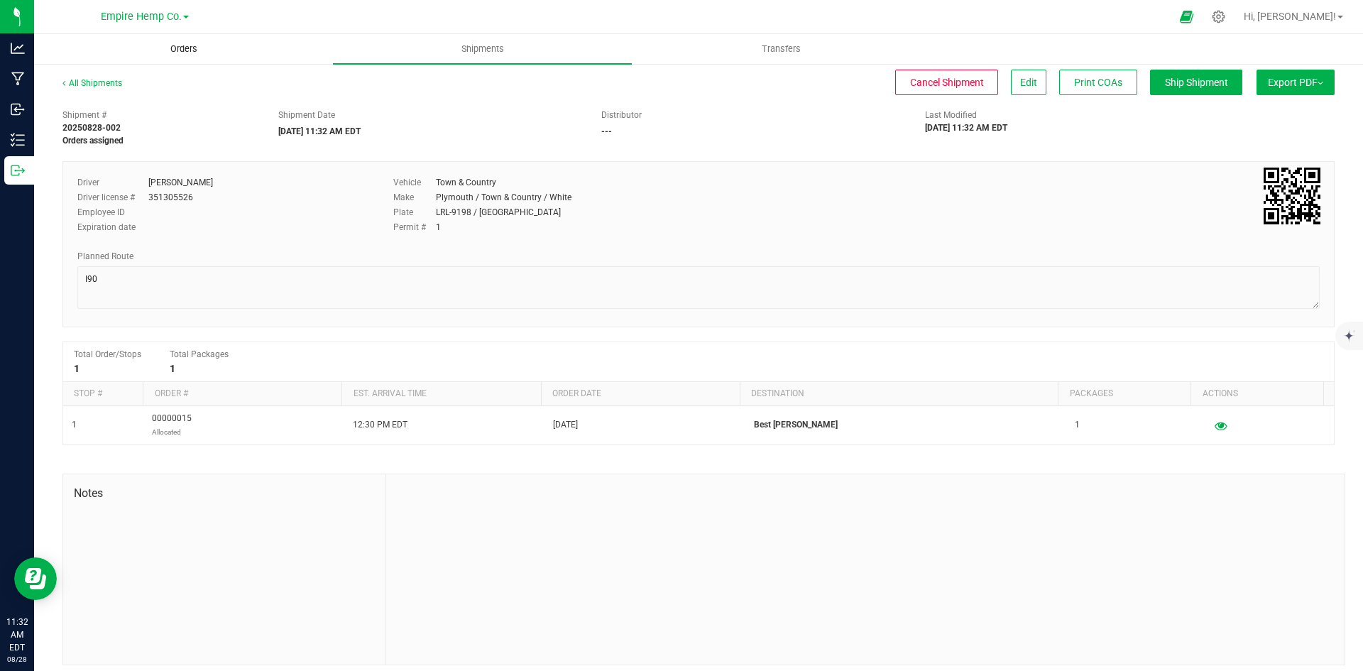
click at [182, 50] on span "Orders" at bounding box center [183, 49] width 65 height 13
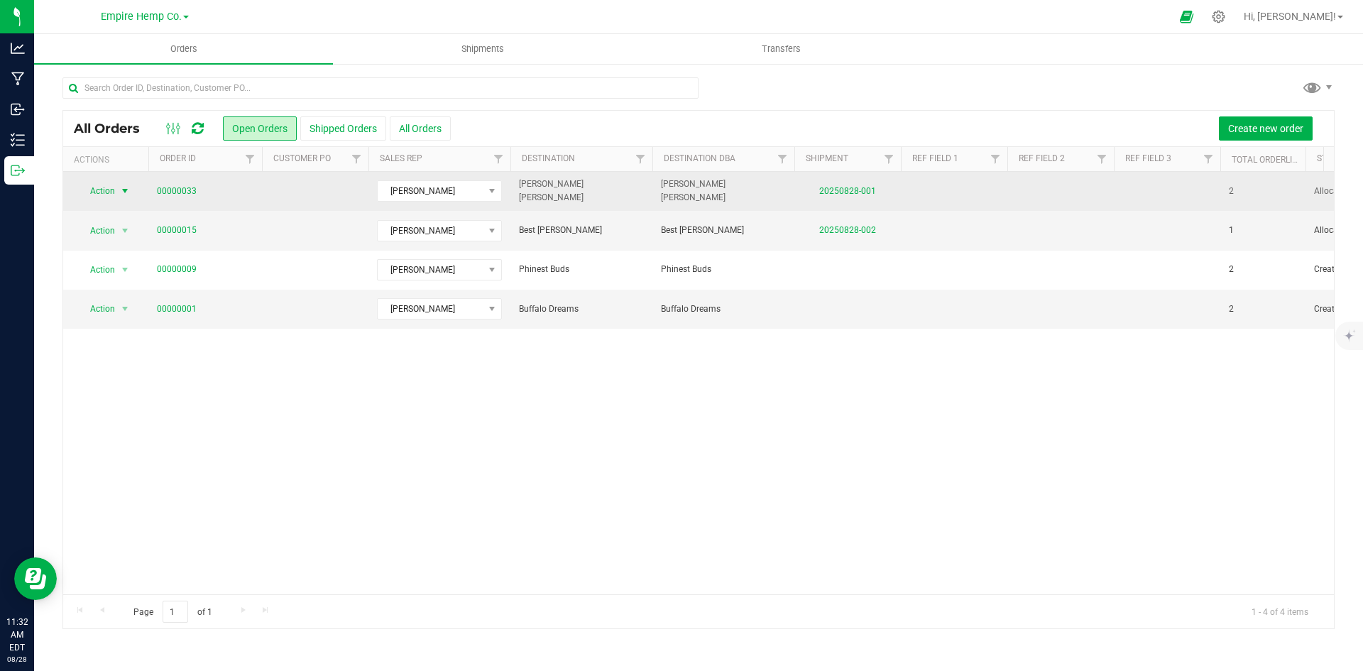
click at [124, 193] on span "select" at bounding box center [124, 190] width 11 height 11
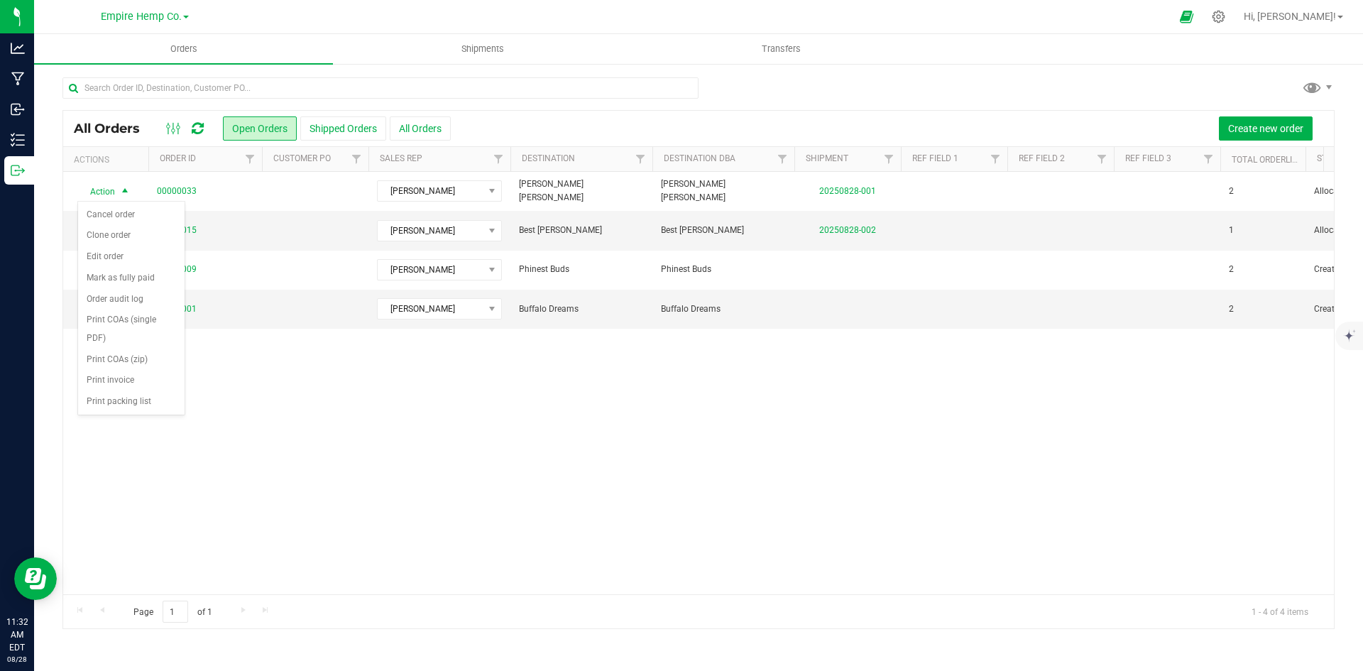
click at [486, 430] on div "Action Action Cancel order Clone order Edit order Mark as fully paid Order audi…" at bounding box center [698, 383] width 1271 height 422
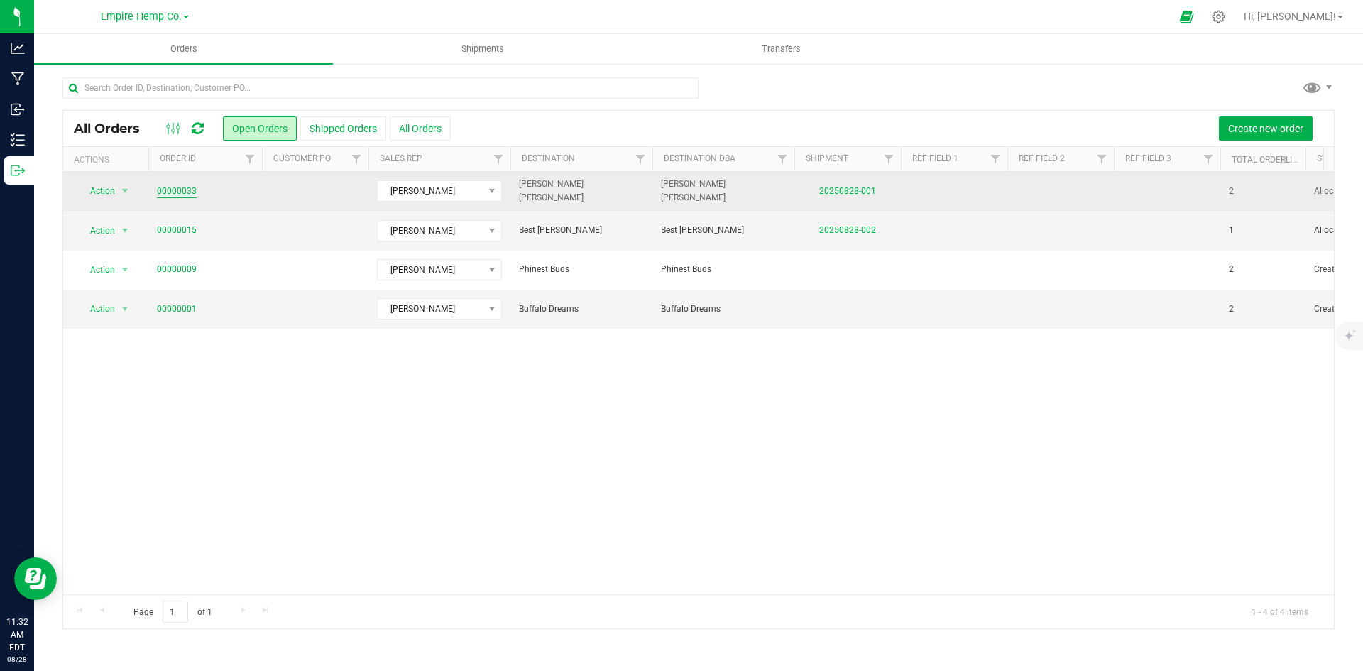
click at [183, 187] on link "00000033" at bounding box center [177, 191] width 40 height 13
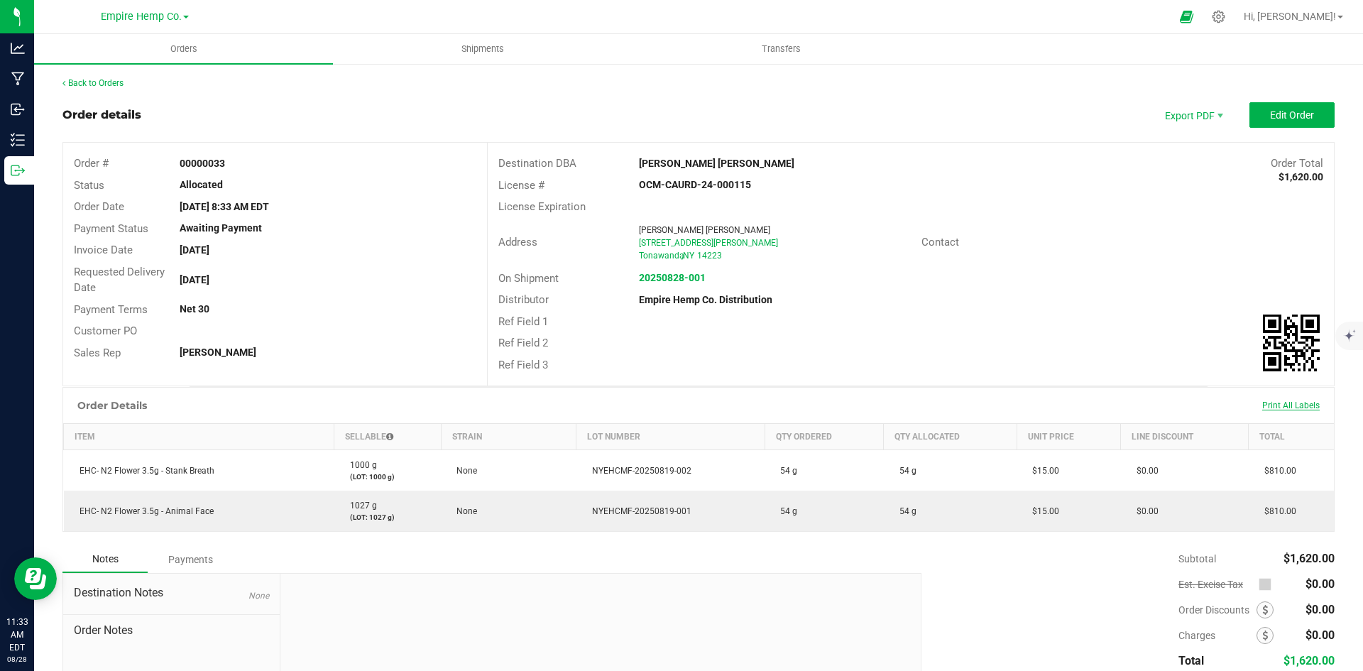
click at [1283, 404] on span "Print All Labels" at bounding box center [1291, 405] width 58 height 10
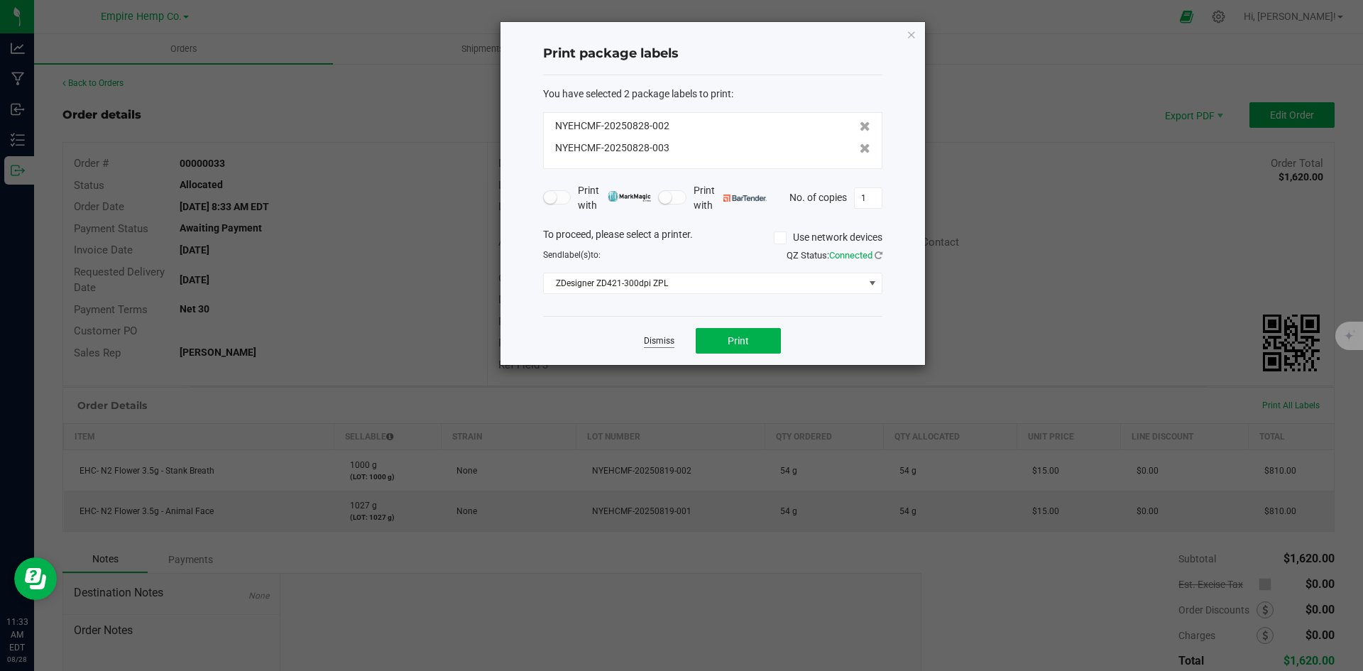
click at [665, 339] on link "Dismiss" at bounding box center [659, 341] width 31 height 12
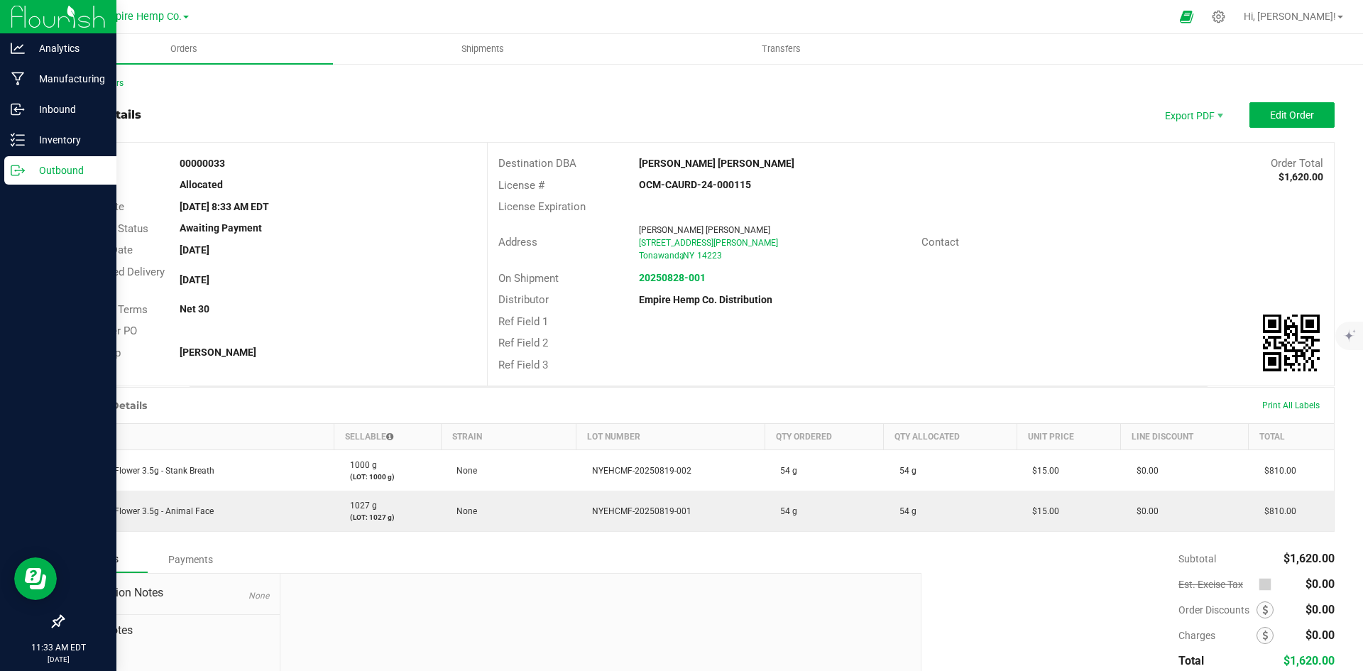
click at [60, 170] on p "Outbound" at bounding box center [67, 170] width 85 height 17
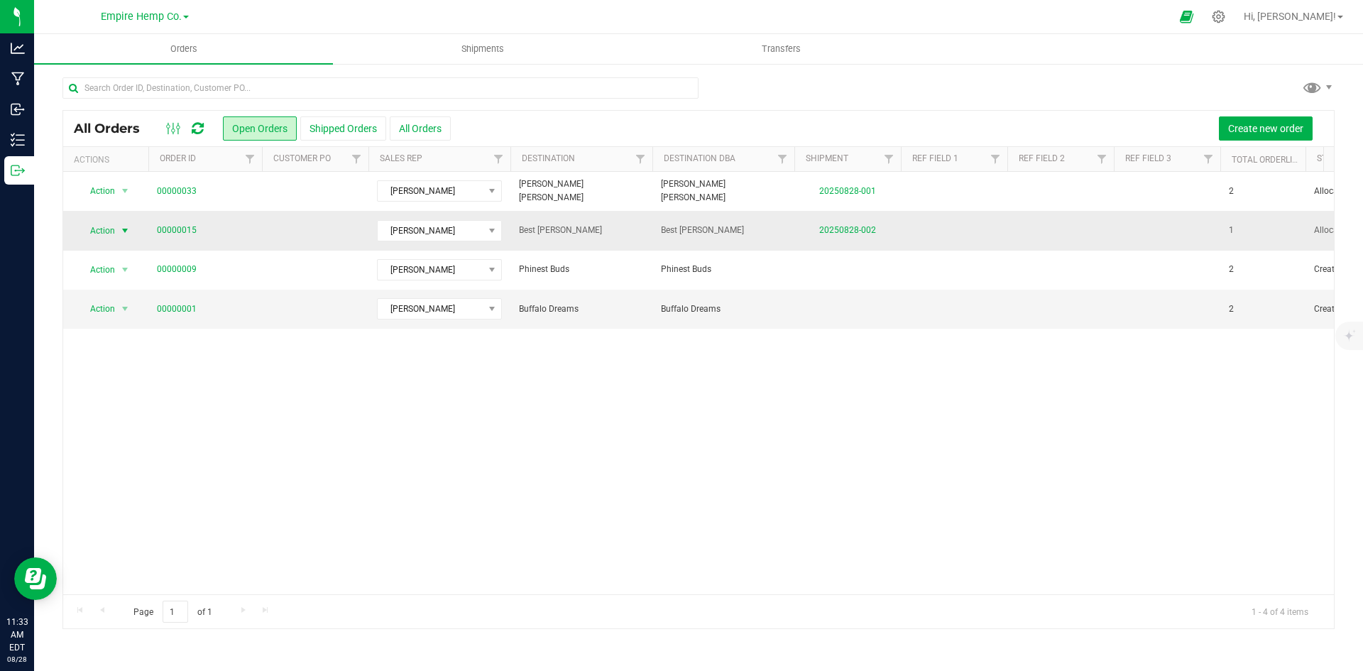
click at [108, 234] on span "Action" at bounding box center [96, 231] width 38 height 20
click at [174, 231] on link "00000015" at bounding box center [177, 230] width 40 height 13
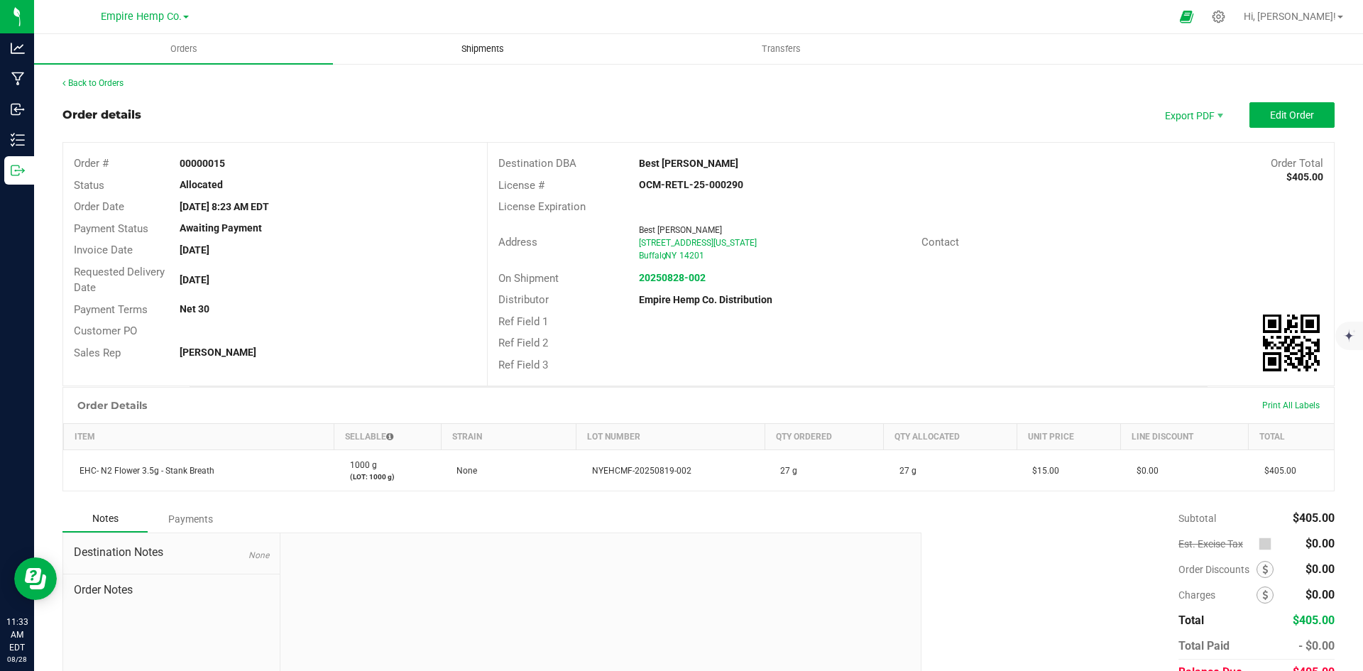
click at [485, 44] on span "Shipments" at bounding box center [482, 49] width 81 height 13
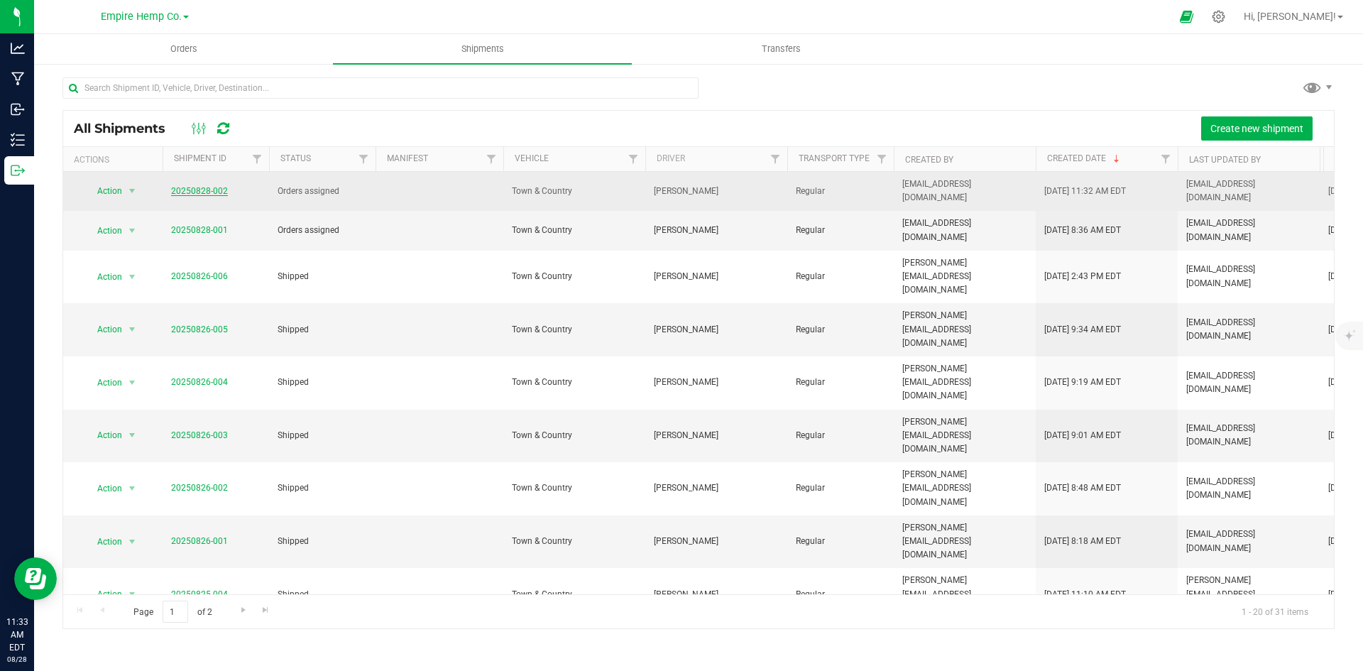
click at [197, 188] on link "20250828-002" at bounding box center [199, 191] width 57 height 10
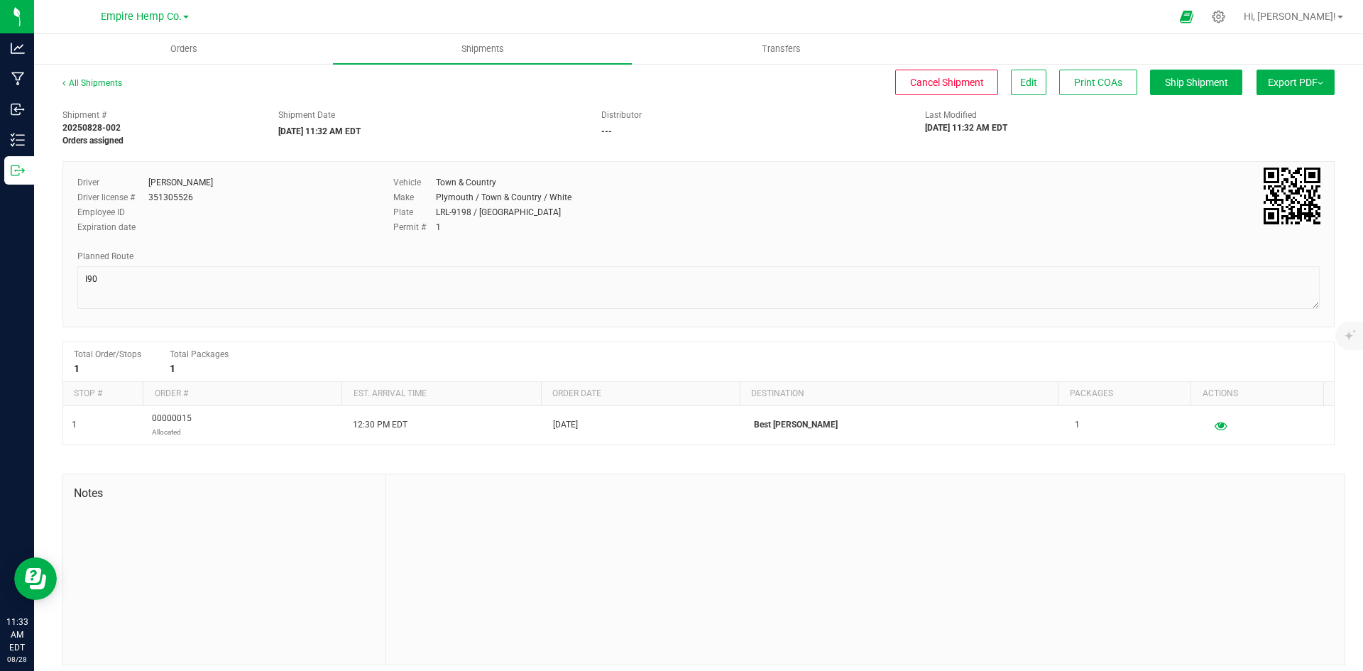
click at [1325, 80] on div "All Shipments Cancel Shipment Edit Print COAs Ship Shipment Export PDF Manifest…" at bounding box center [698, 370] width 1329 height 617
click at [1314, 87] on button "Export PDF" at bounding box center [1296, 83] width 78 height 26
click at [91, 82] on link "All Shipments" at bounding box center [92, 83] width 60 height 10
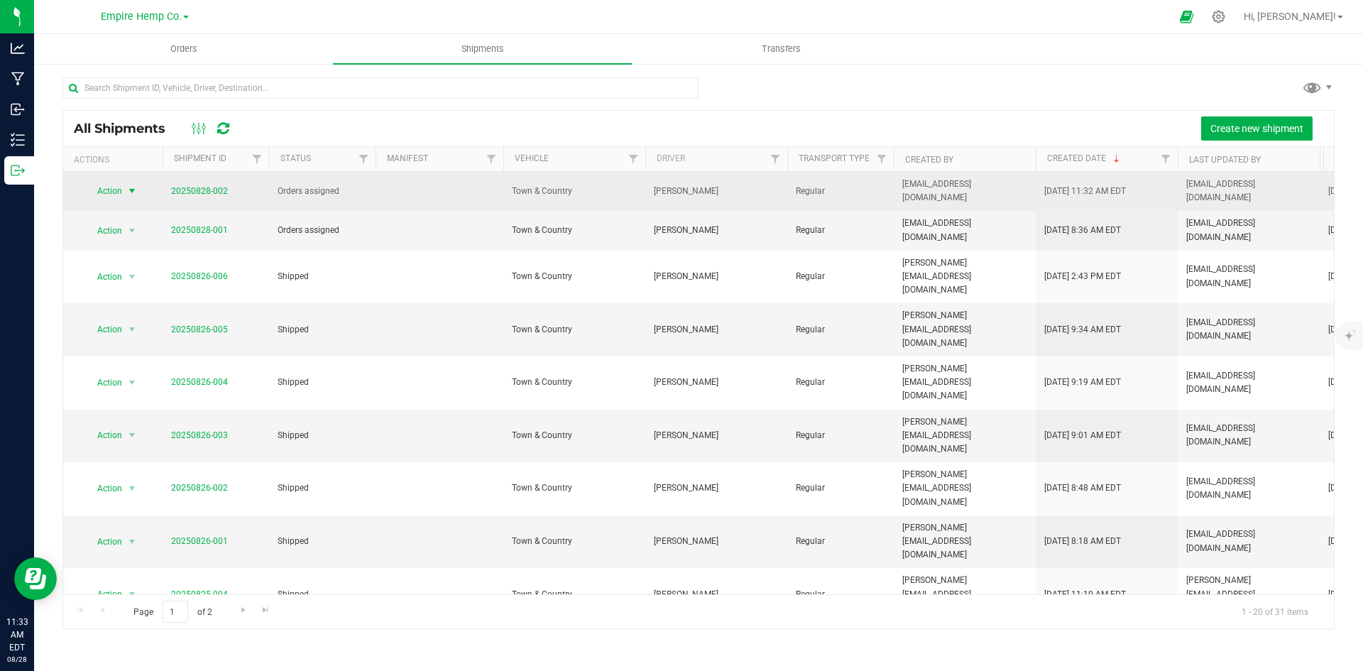
click at [130, 191] on span "select" at bounding box center [131, 190] width 11 height 11
click at [130, 191] on span "select" at bounding box center [131, 191] width 11 height 11
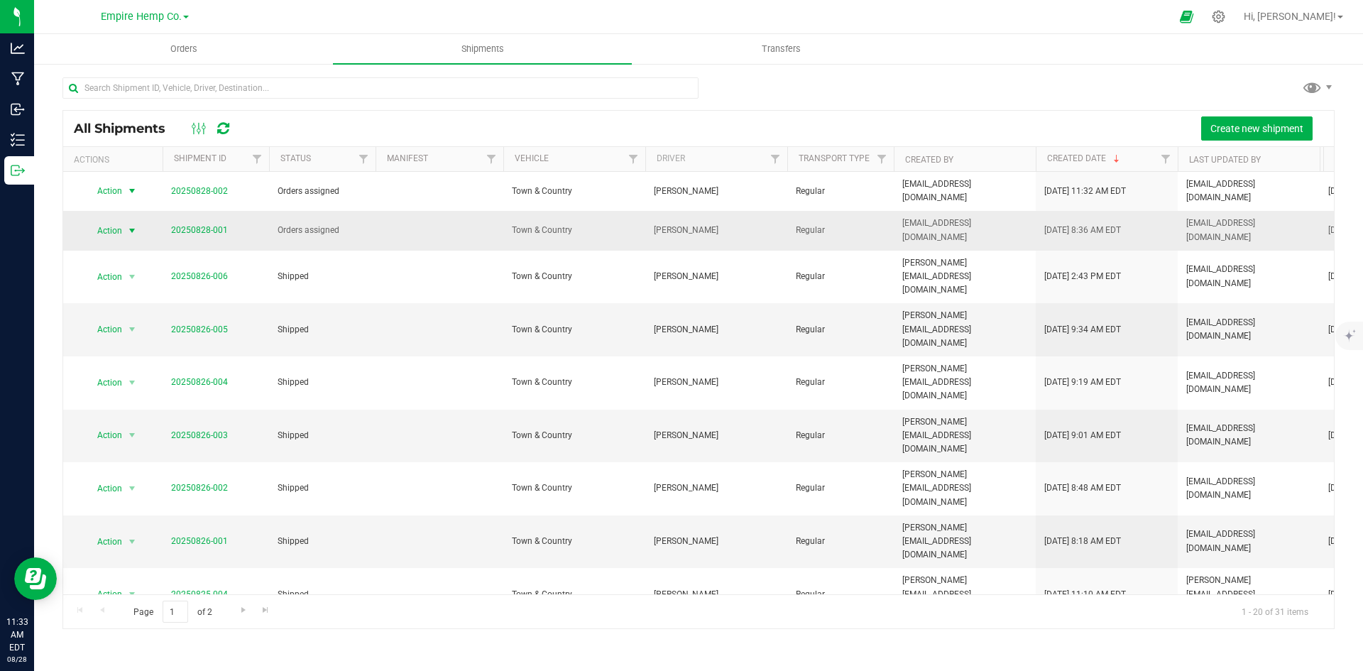
click at [131, 225] on span "select" at bounding box center [131, 230] width 11 height 11
click at [126, 335] on li "NY Manifest" at bounding box center [138, 345] width 106 height 21
click at [133, 225] on span "select" at bounding box center [131, 230] width 11 height 11
click at [130, 335] on li "NY Manifest" at bounding box center [138, 345] width 106 height 21
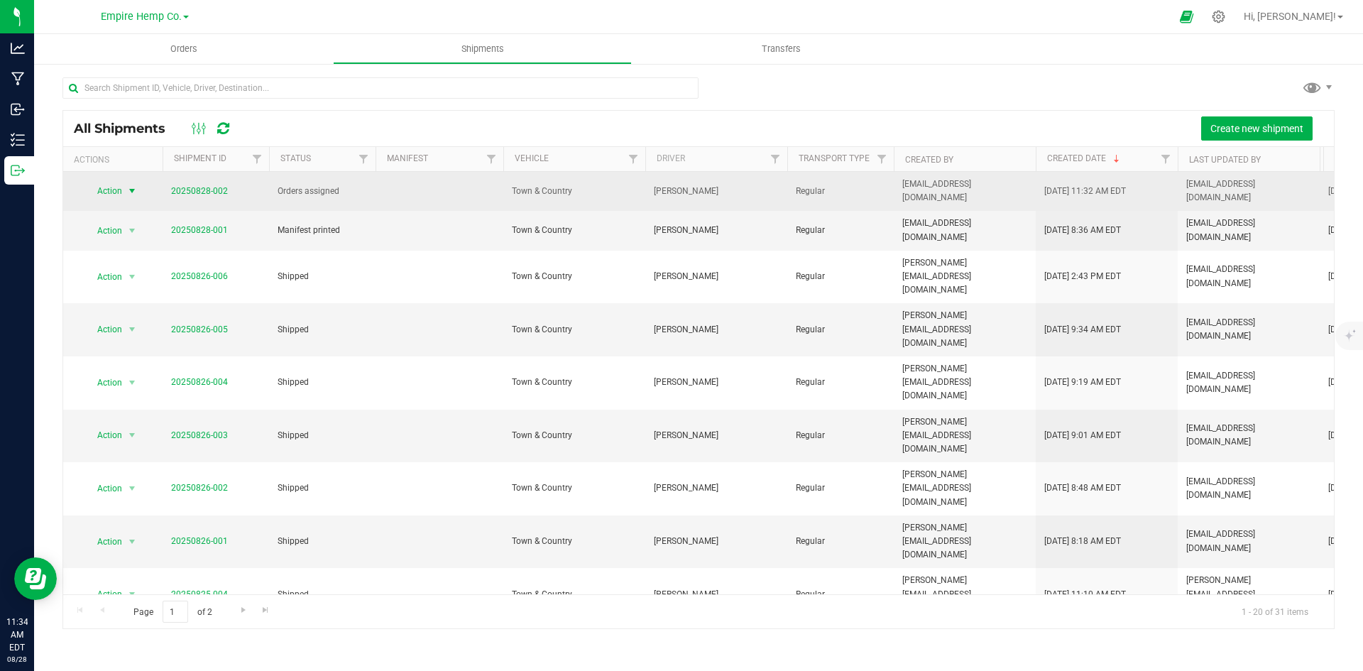
click at [135, 187] on span "select" at bounding box center [131, 190] width 11 height 11
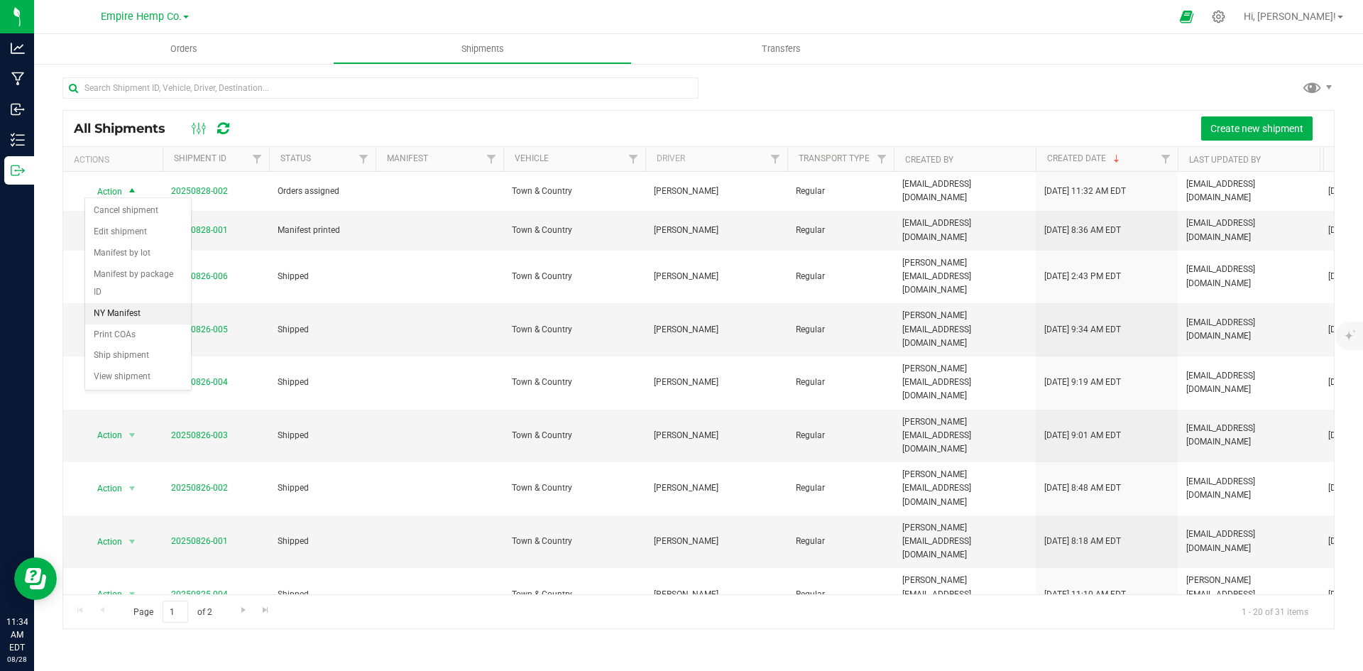
click at [127, 303] on li "NY Manifest" at bounding box center [138, 313] width 106 height 21
click at [130, 225] on span "select" at bounding box center [131, 230] width 11 height 11
click at [135, 335] on li "NY Manifest" at bounding box center [138, 345] width 106 height 21
click at [177, 50] on span "Orders" at bounding box center [183, 49] width 65 height 13
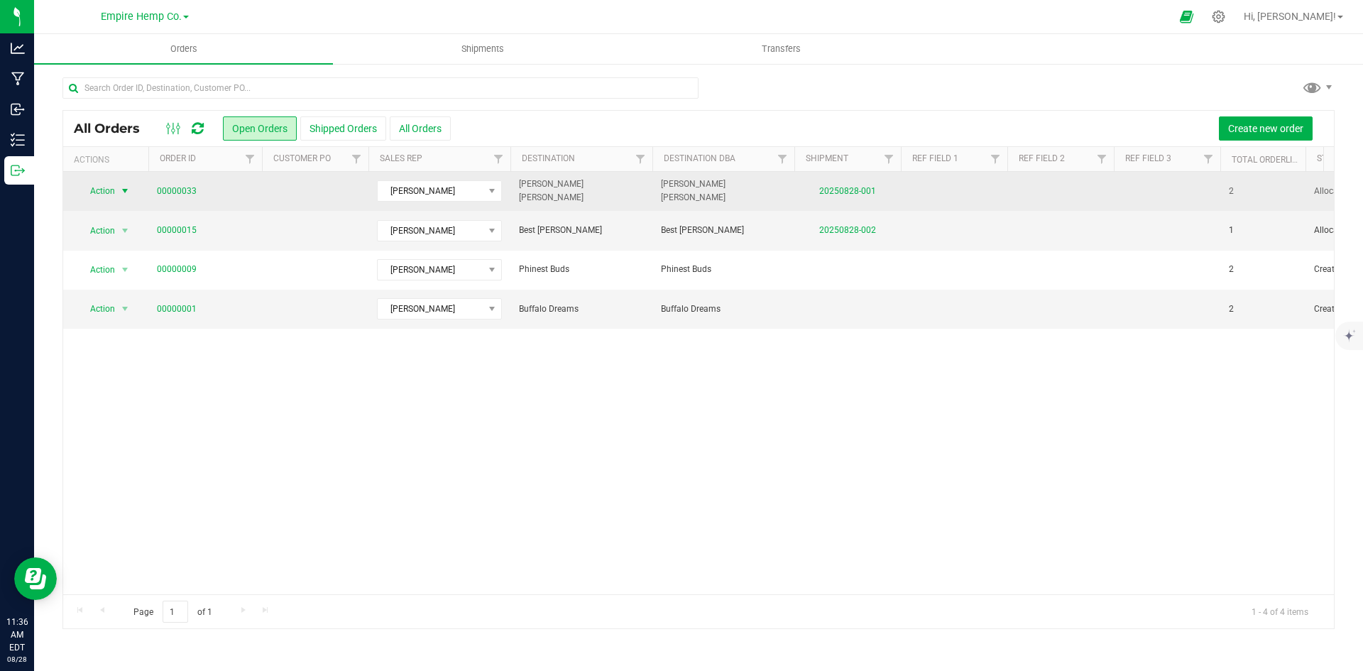
click at [124, 191] on span "select" at bounding box center [124, 190] width 11 height 11
click at [166, 189] on link "00000033" at bounding box center [177, 191] width 40 height 13
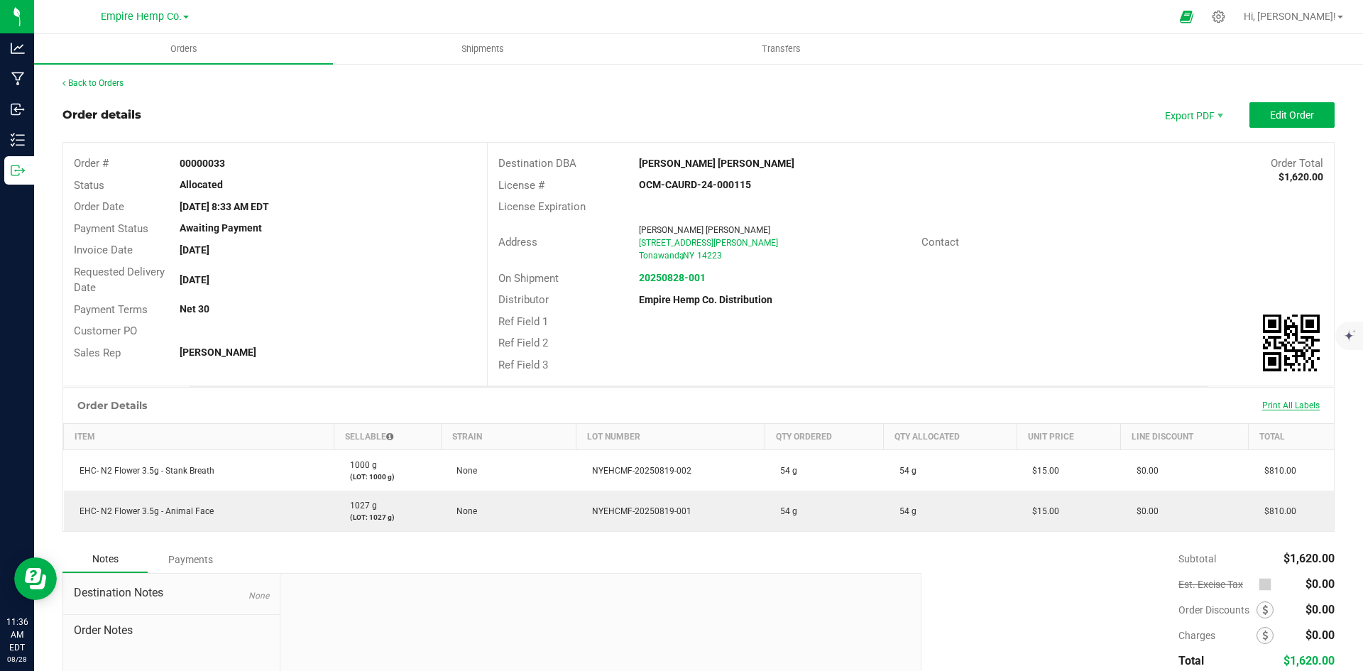
click at [1289, 405] on span "Print All Labels" at bounding box center [1291, 405] width 58 height 10
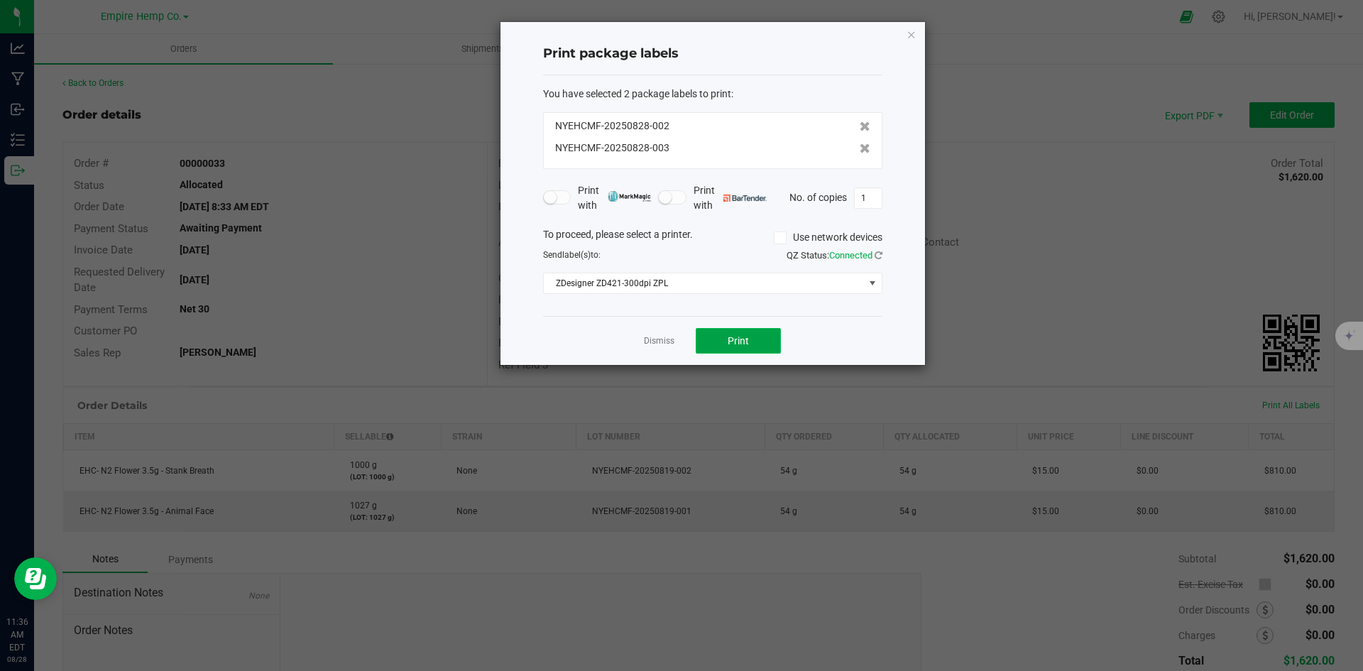
click at [745, 345] on span "Print" at bounding box center [738, 340] width 21 height 11
click at [646, 337] on link "Dismiss" at bounding box center [659, 341] width 31 height 12
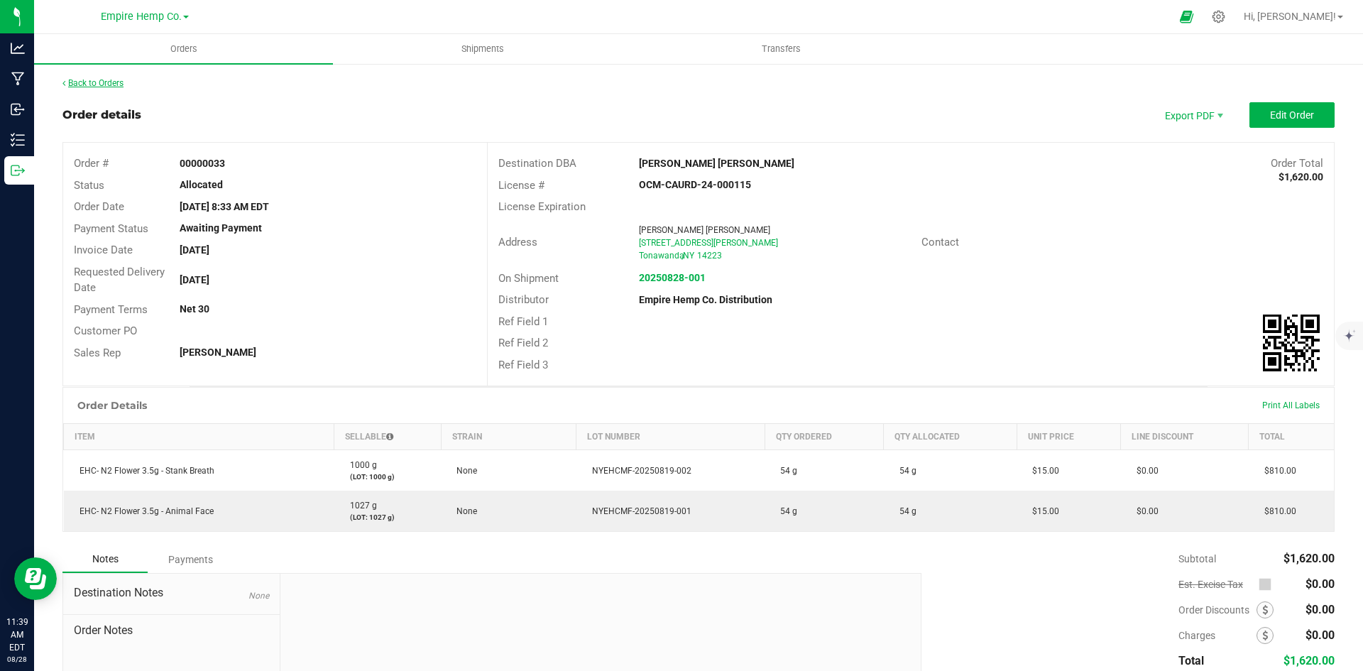
click at [116, 84] on link "Back to Orders" at bounding box center [92, 83] width 61 height 10
click at [107, 84] on link "Back to Orders" at bounding box center [92, 83] width 61 height 10
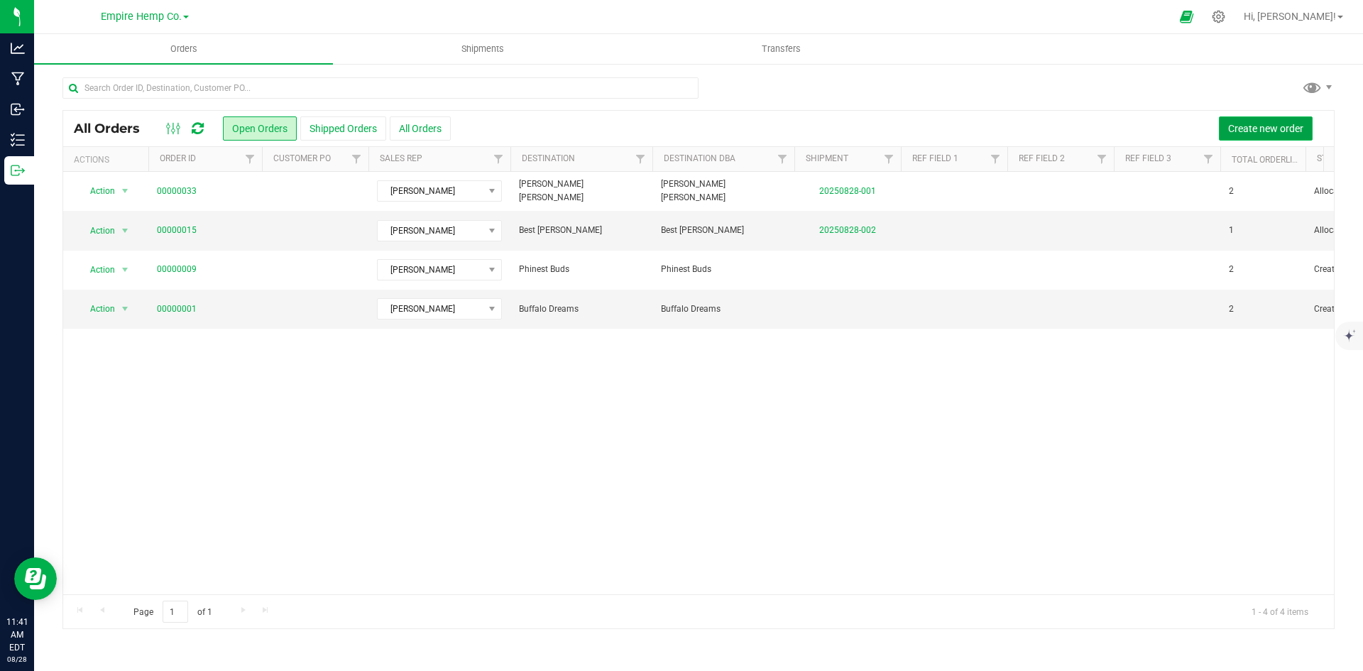
click at [1237, 120] on button "Create new order" at bounding box center [1266, 128] width 94 height 24
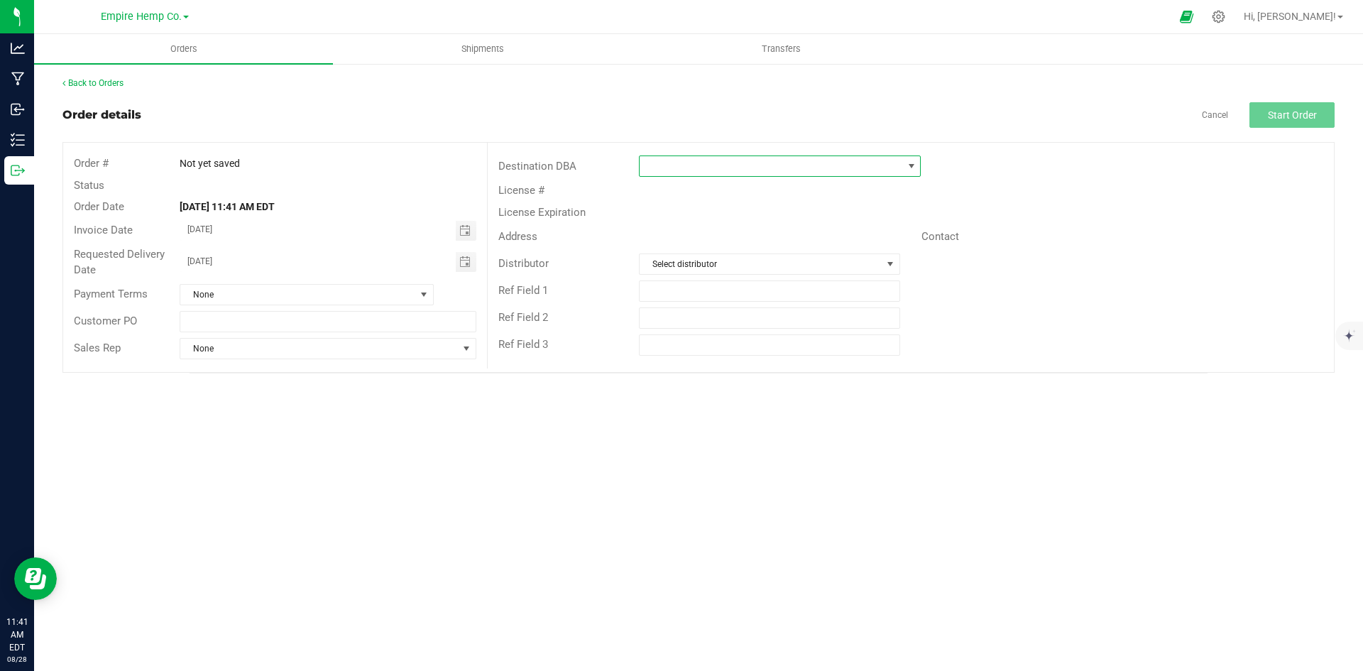
click at [723, 174] on span at bounding box center [771, 166] width 263 height 20
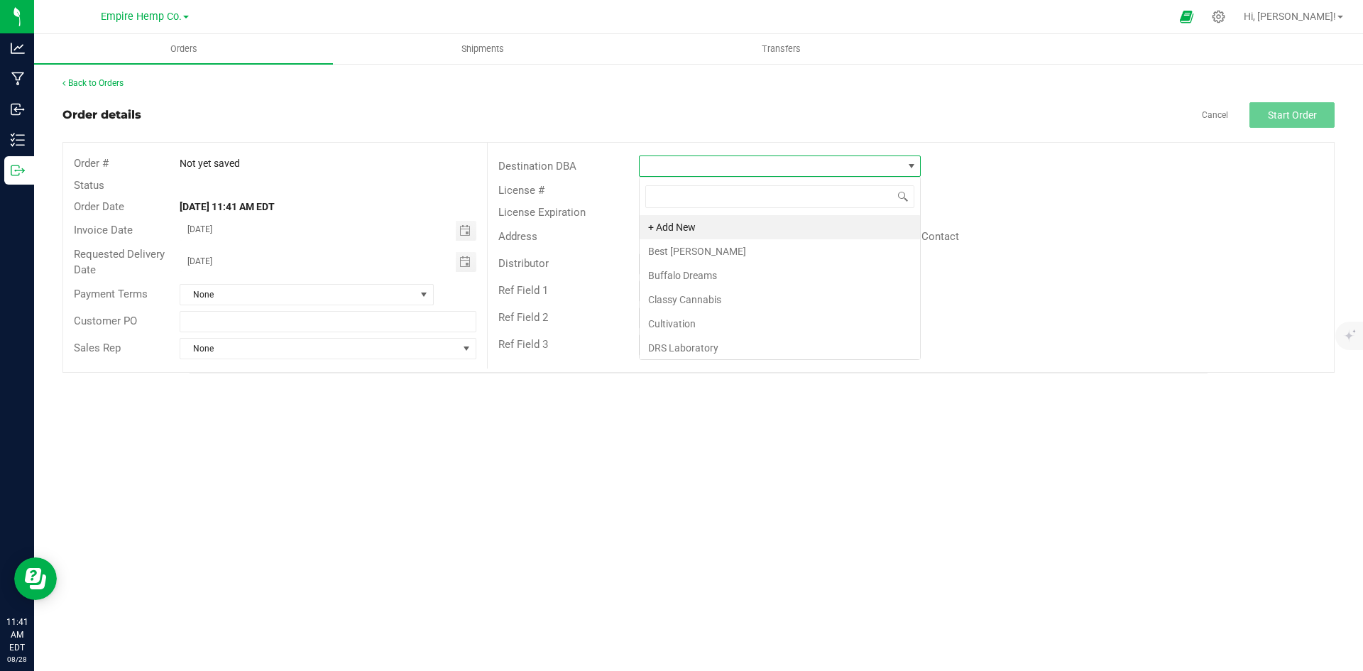
scroll to position [21, 282]
type input "the"
click at [777, 223] on li "The Cannabis Shop" at bounding box center [780, 227] width 280 height 24
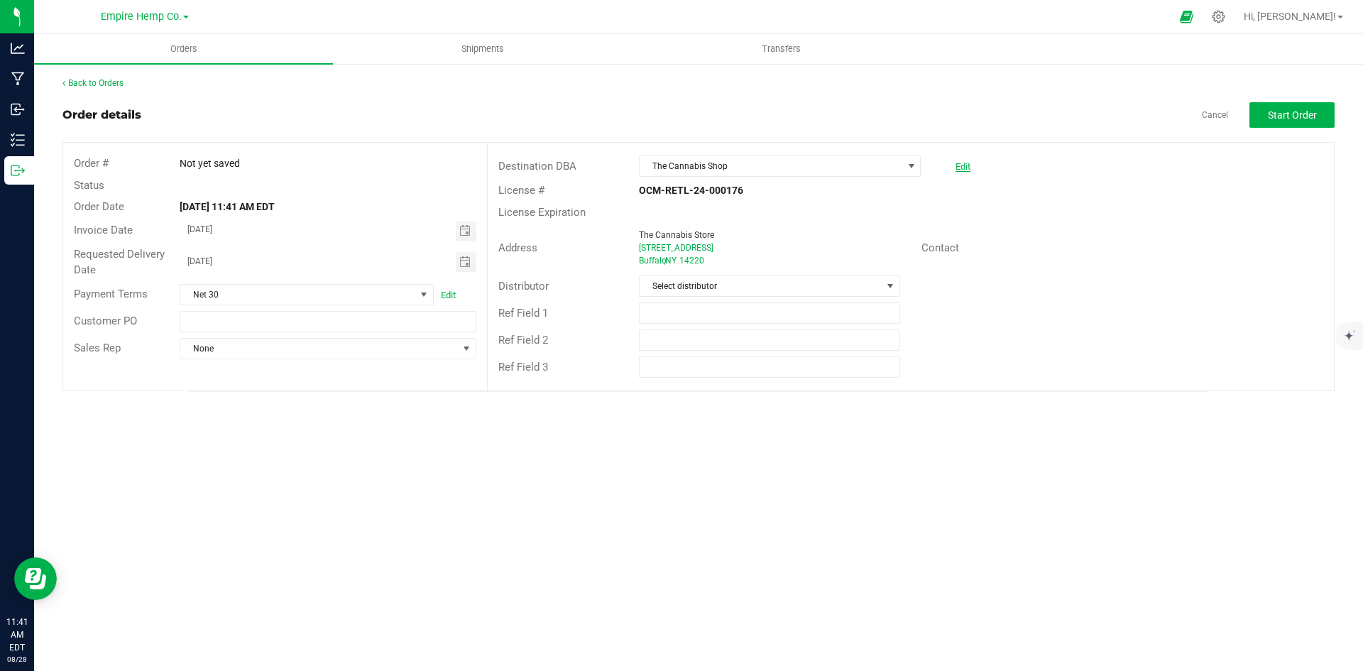
click at [958, 166] on link "Edit" at bounding box center [963, 166] width 15 height 11
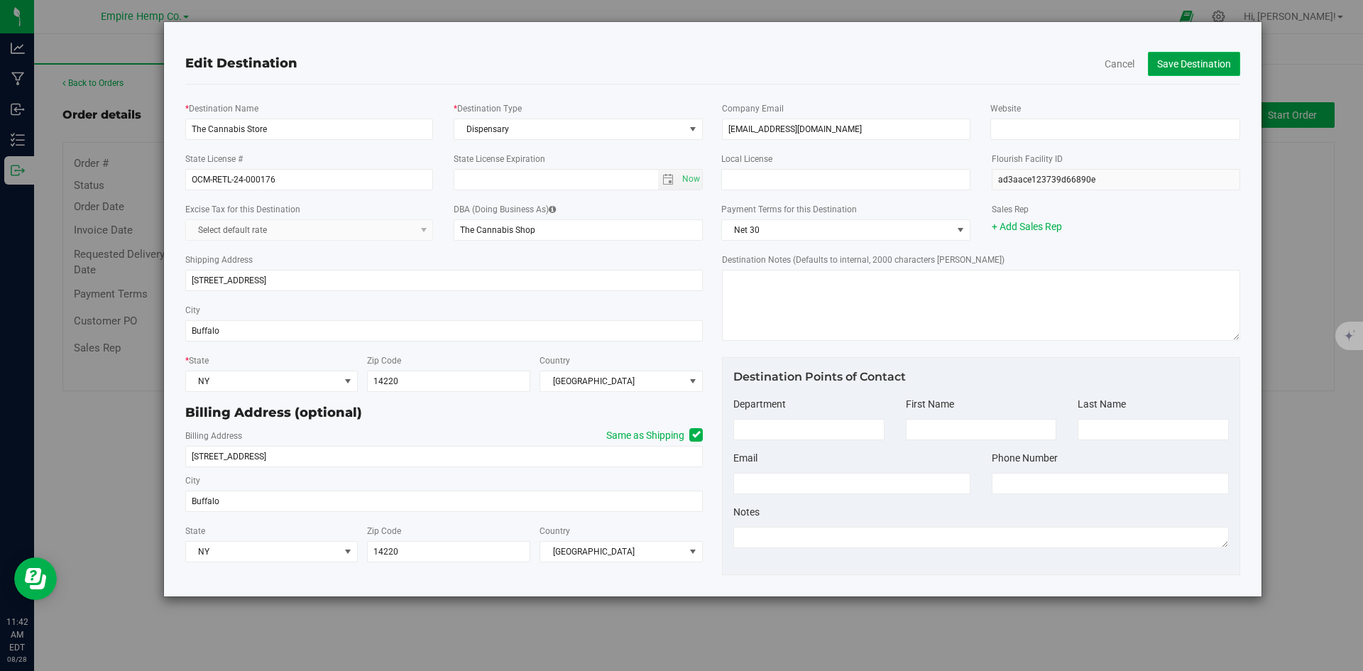
click at [1182, 67] on button "Save Destination" at bounding box center [1194, 64] width 92 height 24
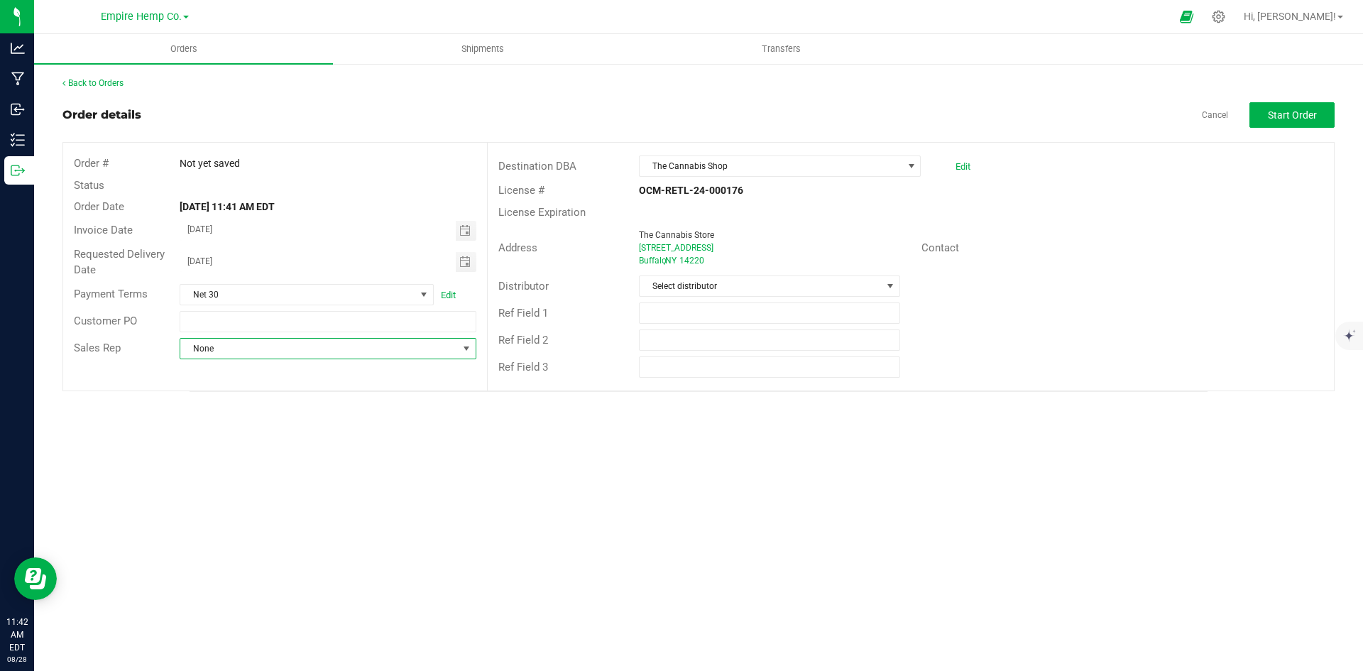
click at [352, 354] on span "None" at bounding box center [318, 349] width 277 height 20
click at [339, 406] on li "[PERSON_NAME]" at bounding box center [327, 409] width 295 height 24
click at [1301, 109] on span "Start Order" at bounding box center [1292, 114] width 49 height 11
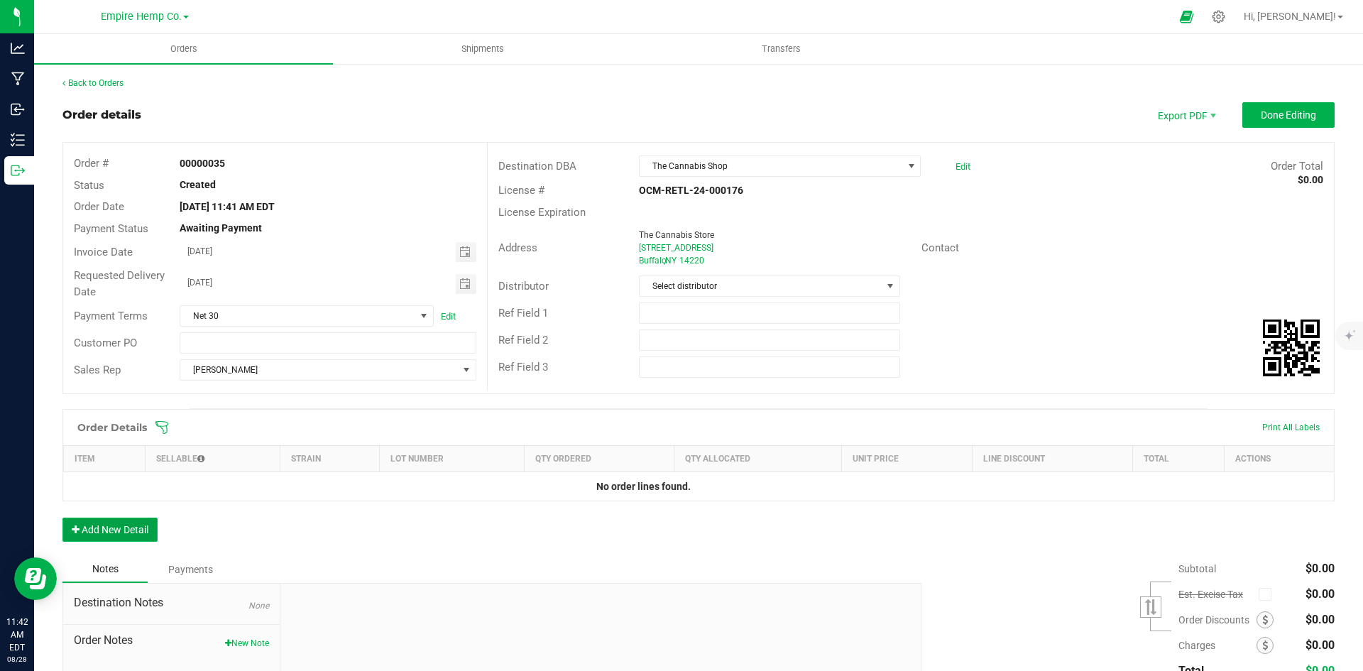
click at [131, 523] on button "Add New Detail" at bounding box center [109, 530] width 95 height 24
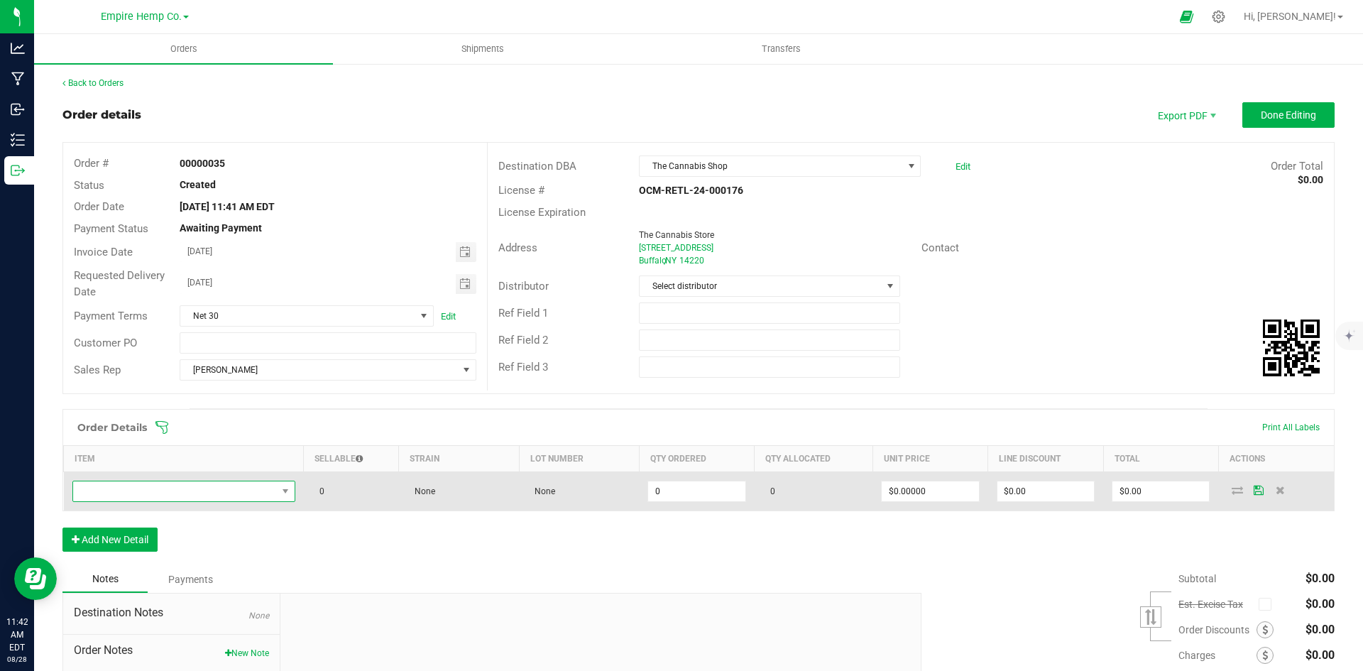
click at [156, 491] on span "NO DATA FOUND" at bounding box center [175, 491] width 204 height 20
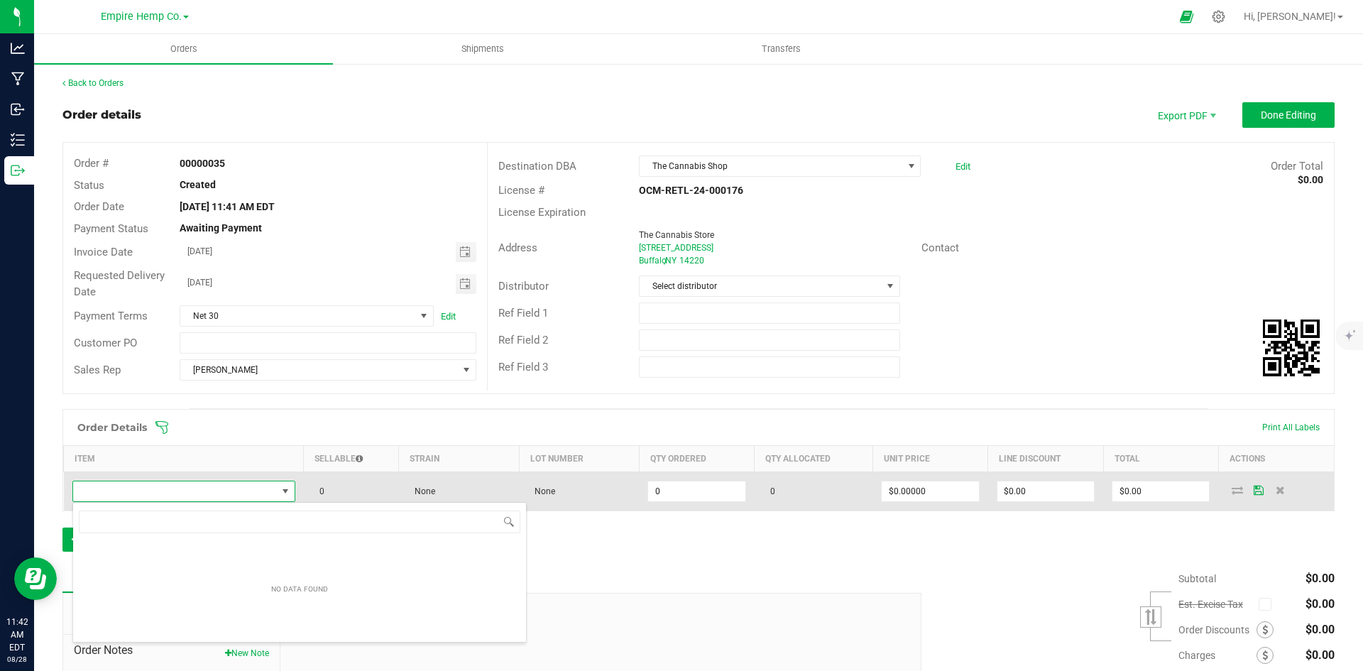
scroll to position [21, 219]
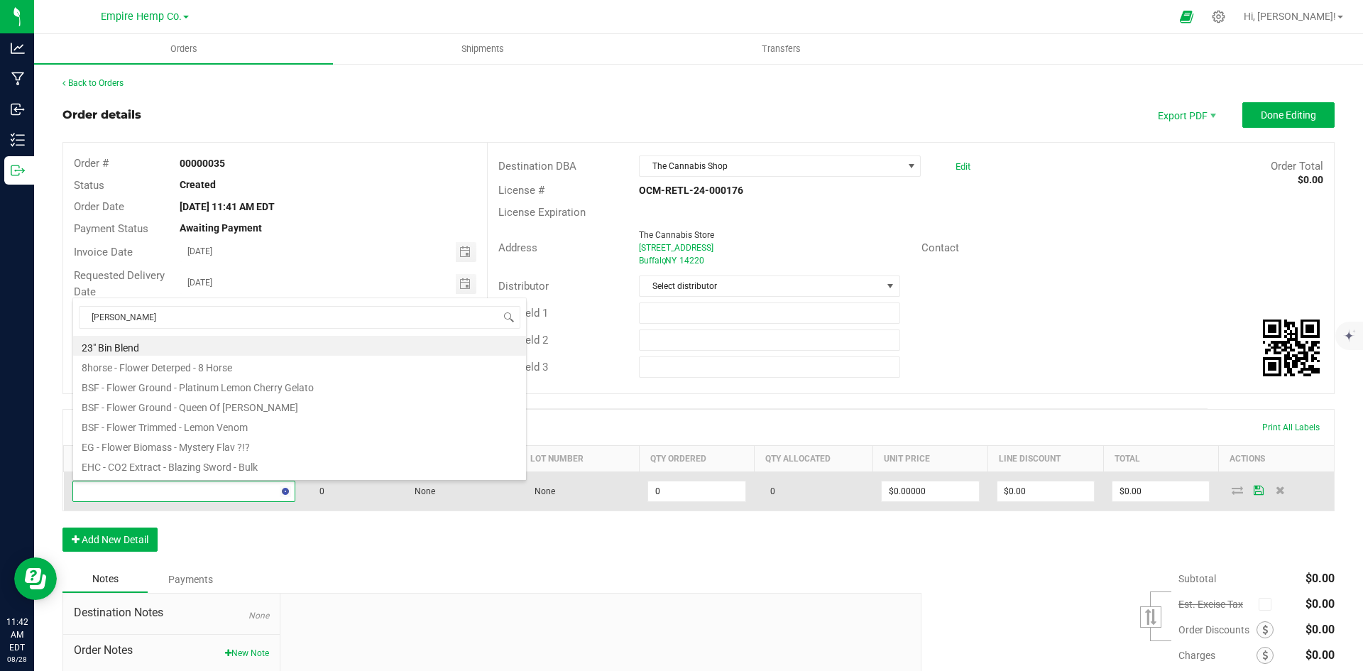
type input "stank"
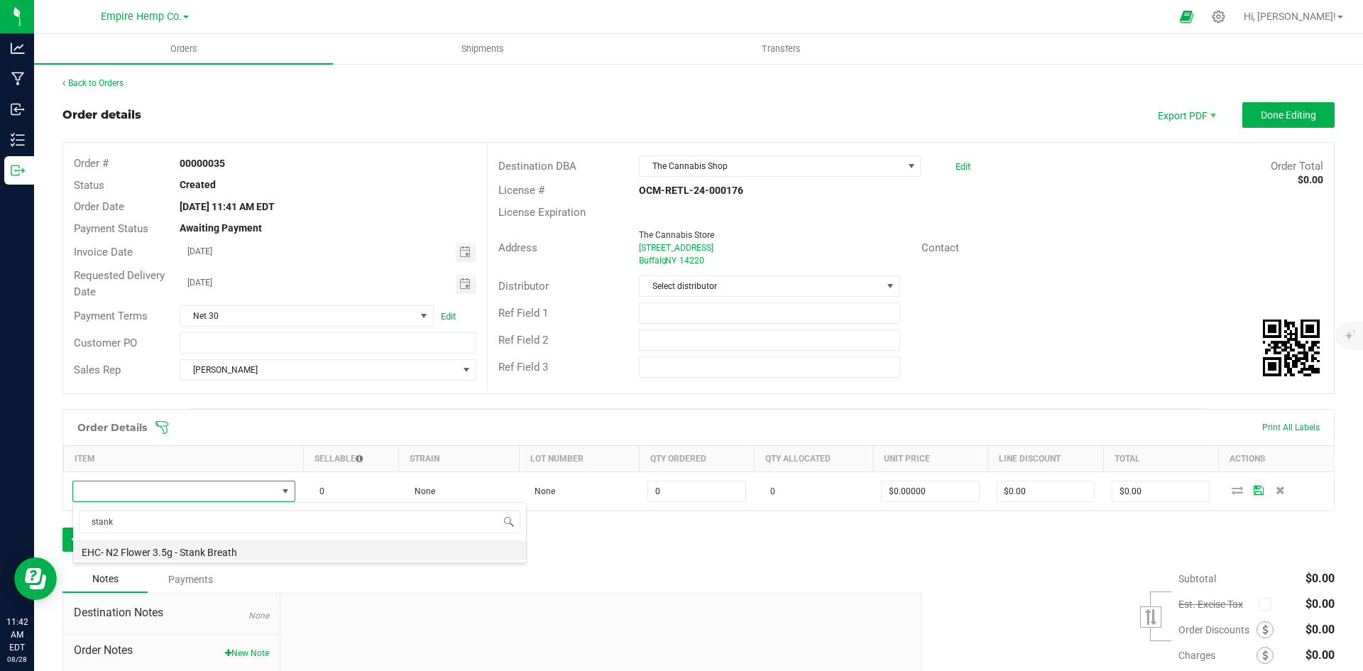
click at [190, 551] on li "EHC- N2 Flower 3.5g - Stank Breath" at bounding box center [299, 550] width 453 height 20
type input "0.0000 g"
type input "$15.00000"
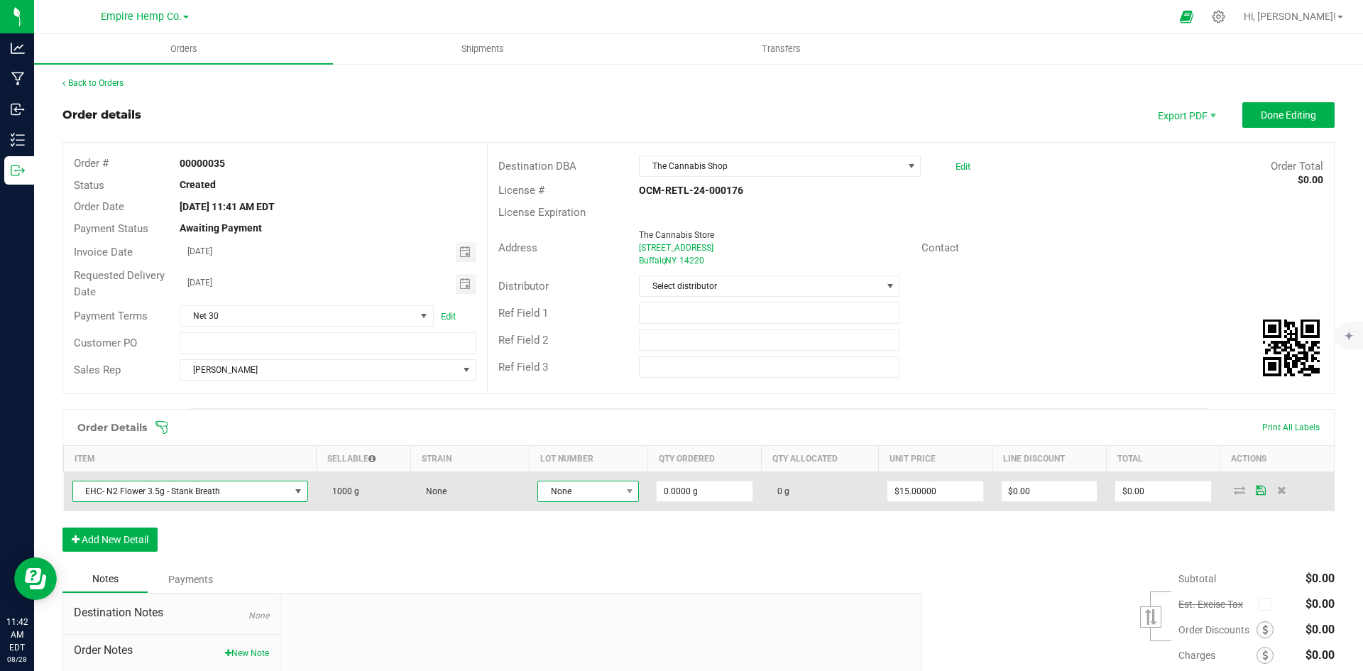
click at [621, 498] on span at bounding box center [630, 491] width 18 height 20
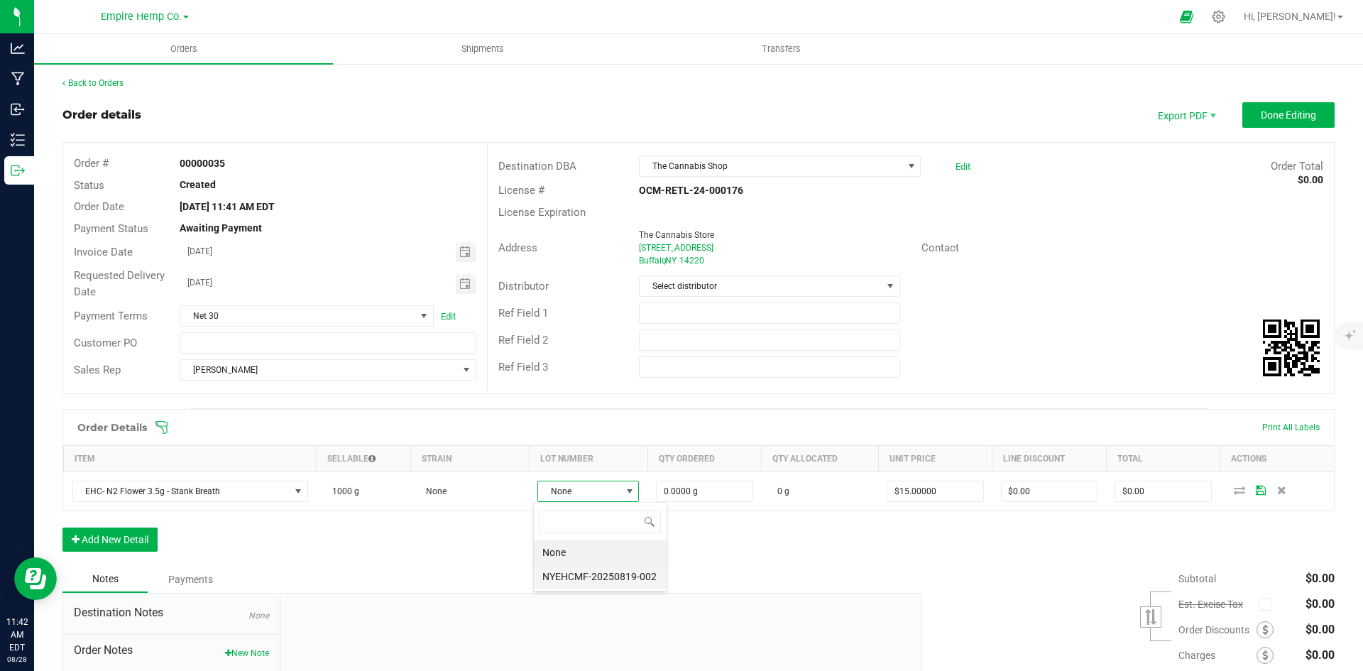
click at [618, 576] on li "NYEHCMF-20250819-002" at bounding box center [600, 576] width 133 height 24
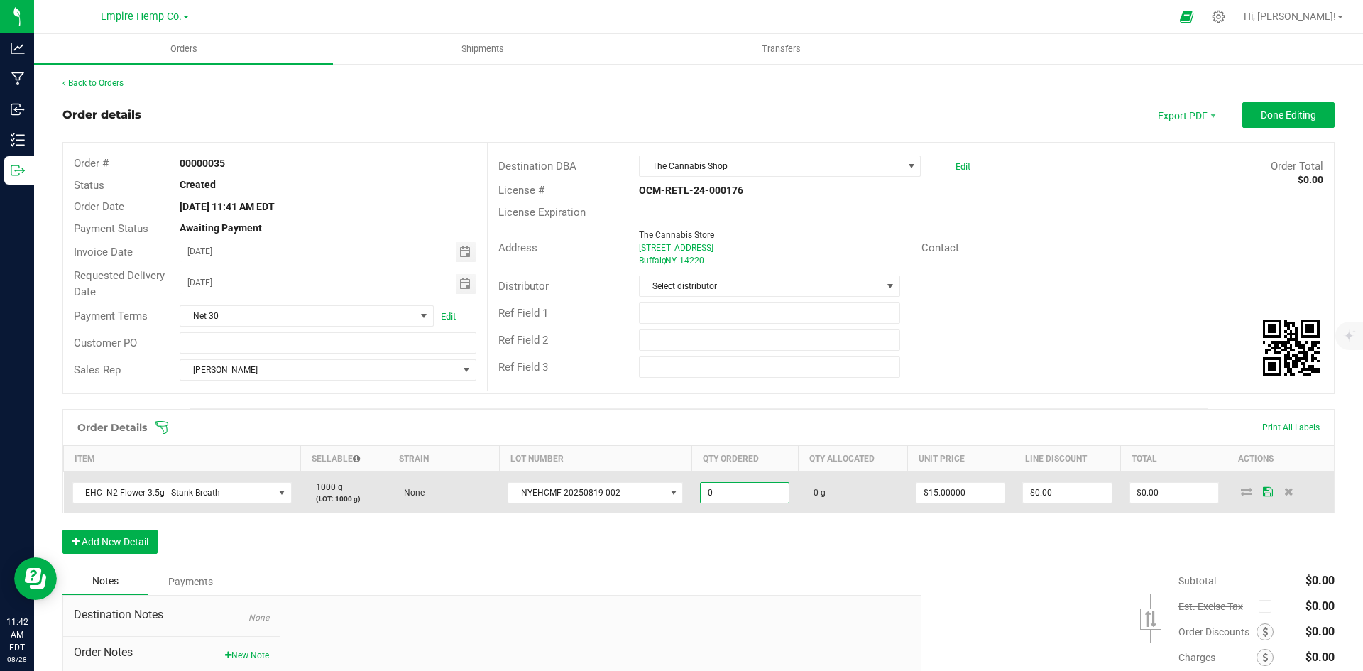
click at [742, 498] on input "0" at bounding box center [745, 493] width 88 height 20
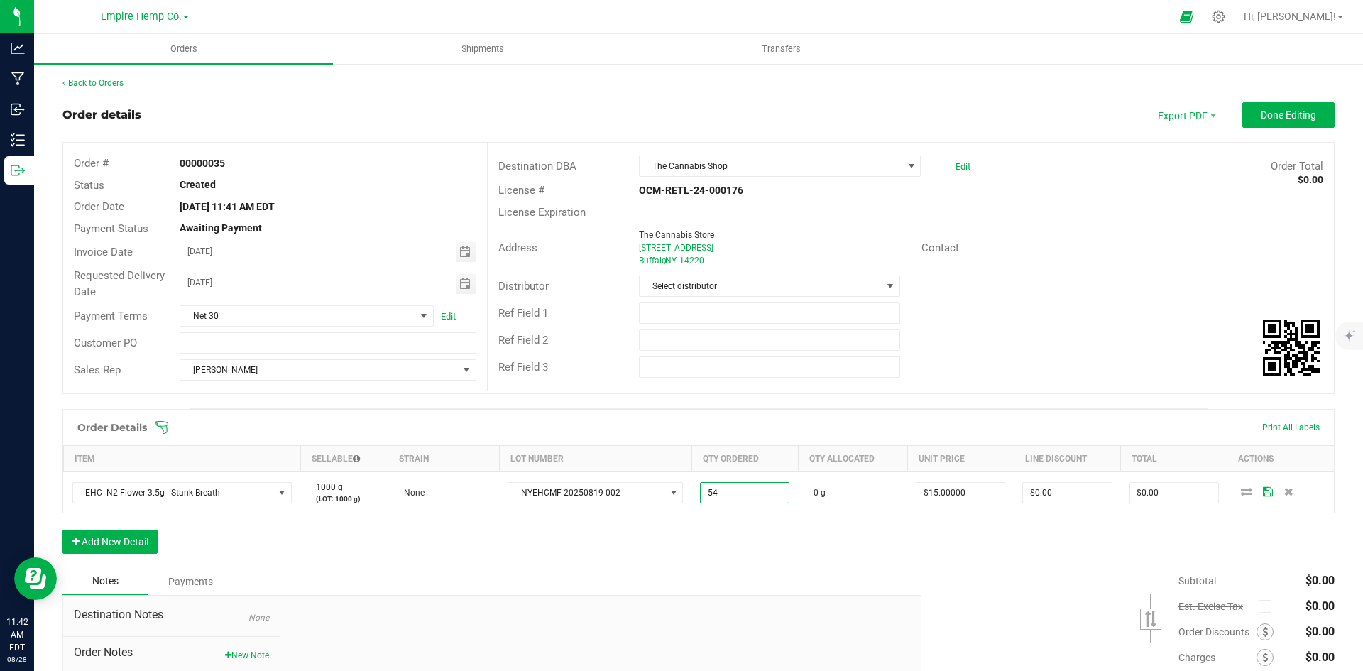
type input "54.0000 g"
type input "$810.00"
click at [1181, 525] on div "Order Details Print All Labels Item Sellable Strain Lot Number Qty Ordered Qty …" at bounding box center [698, 488] width 1272 height 159
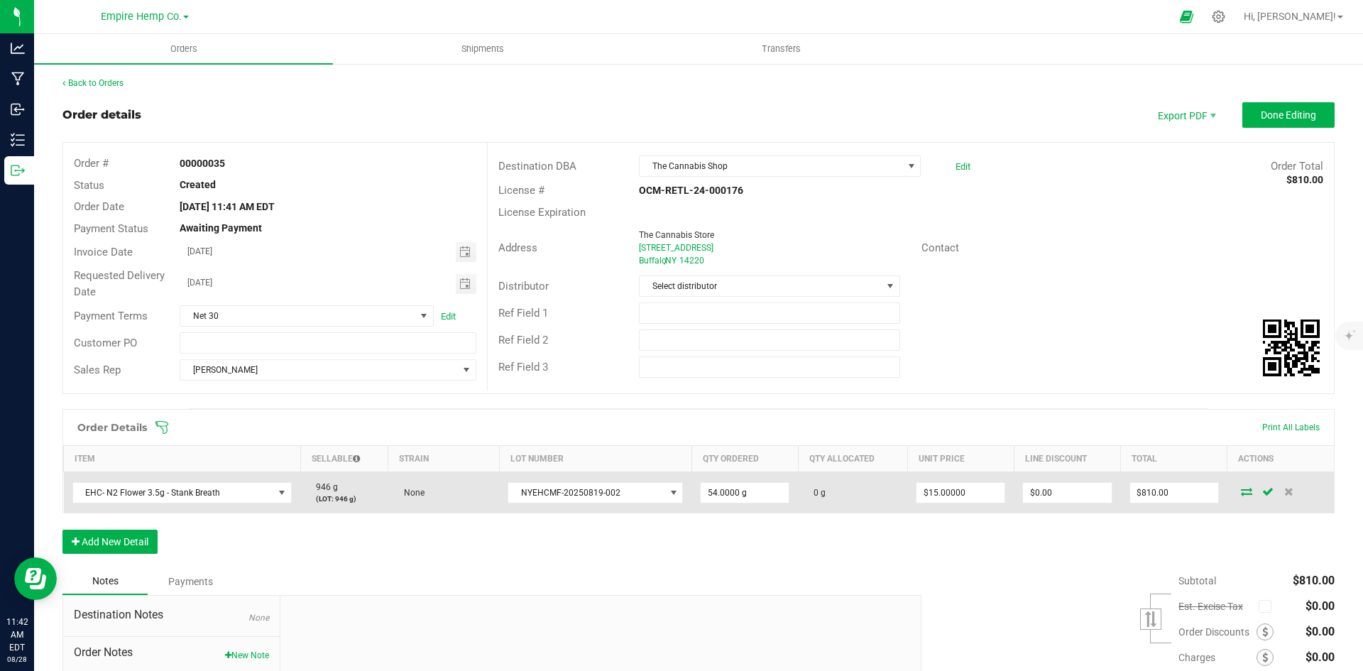
click at [1241, 491] on icon at bounding box center [1246, 491] width 11 height 9
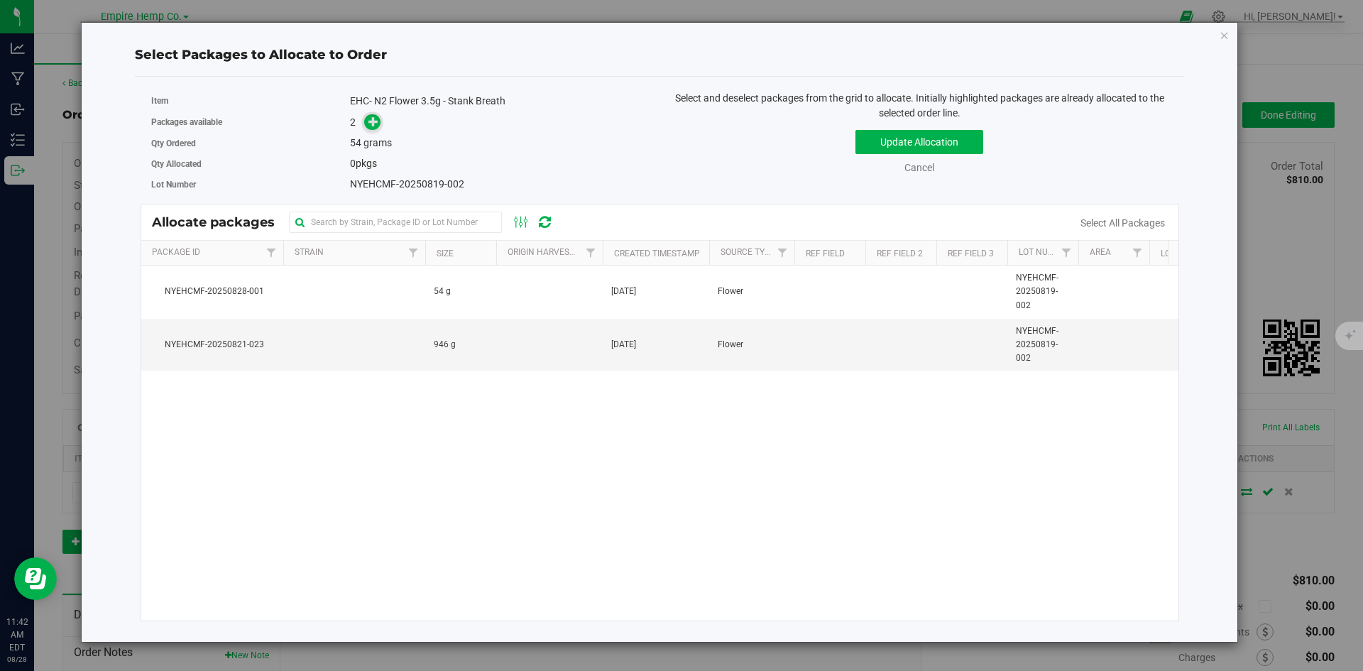
click at [366, 116] on link at bounding box center [372, 121] width 16 height 11
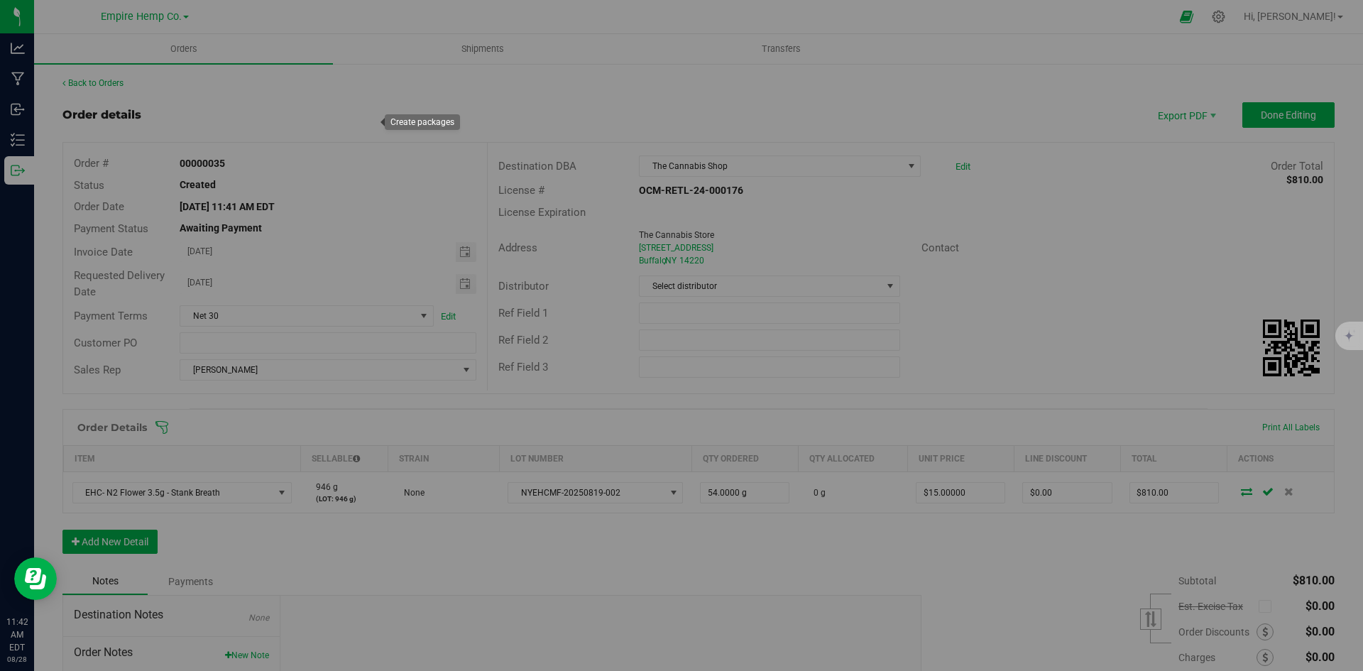
type input "1"
type input "54.0000"
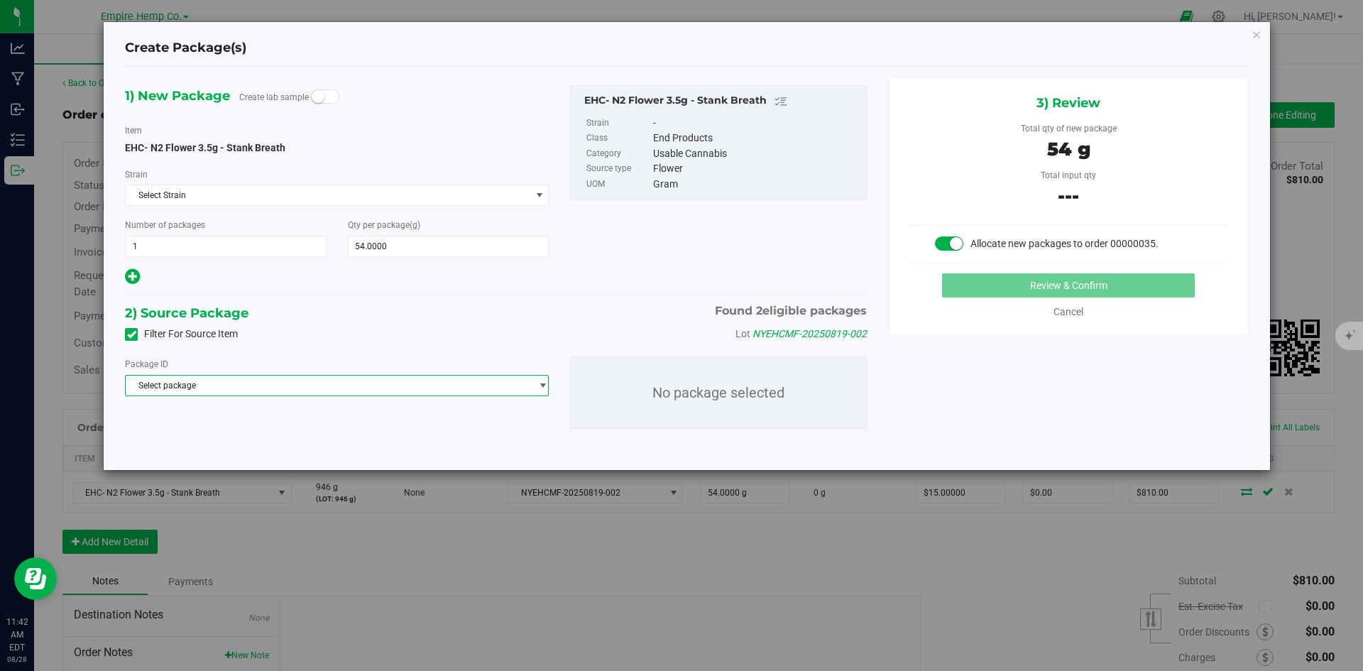
drag, startPoint x: 324, startPoint y: 384, endPoint x: 310, endPoint y: 396, distance: 18.6
click at [324, 385] on span "Select package" at bounding box center [328, 386] width 405 height 20
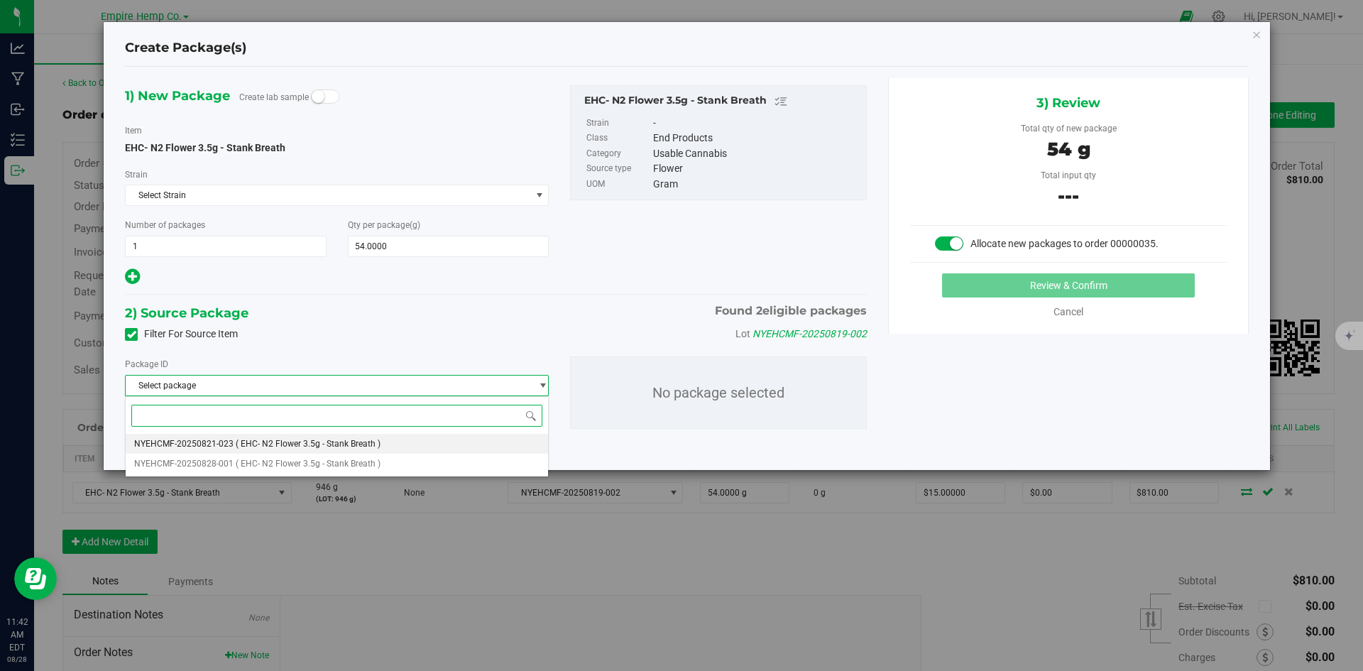
click at [281, 441] on span "( EHC- N2 Flower 3.5g - Stank Breath )" at bounding box center [308, 444] width 145 height 10
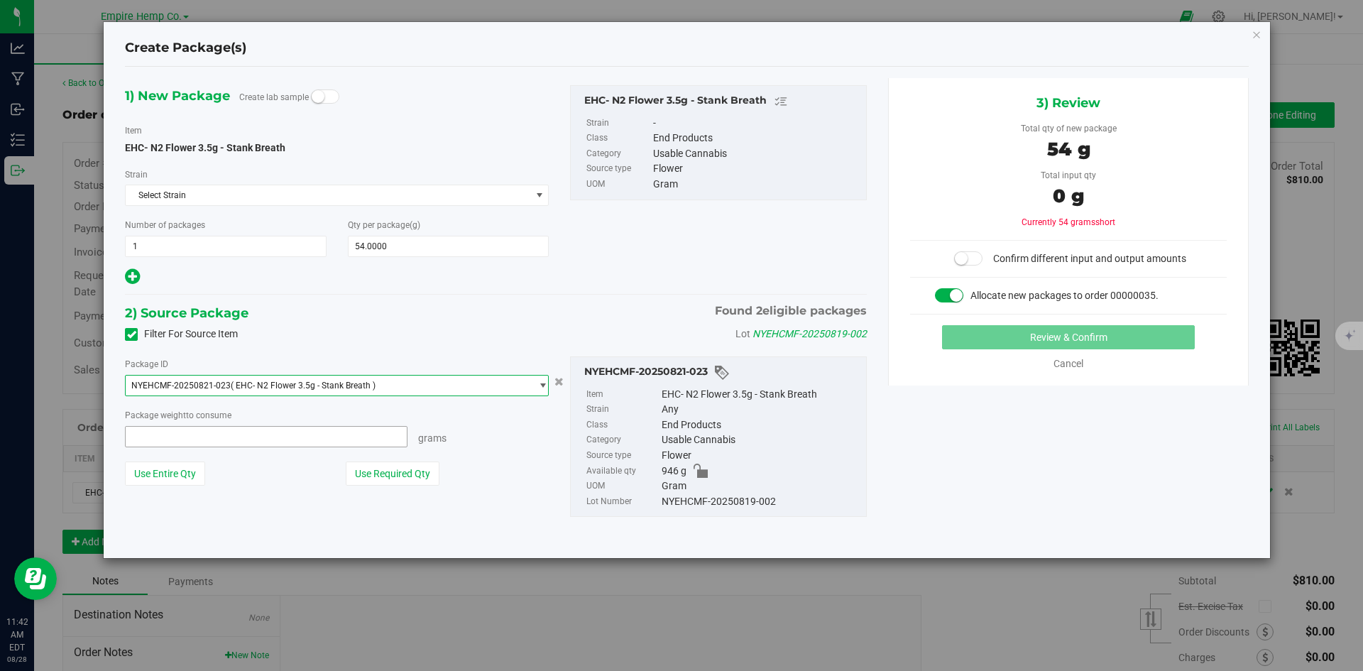
click at [281, 441] on span at bounding box center [266, 436] width 283 height 21
type input "54"
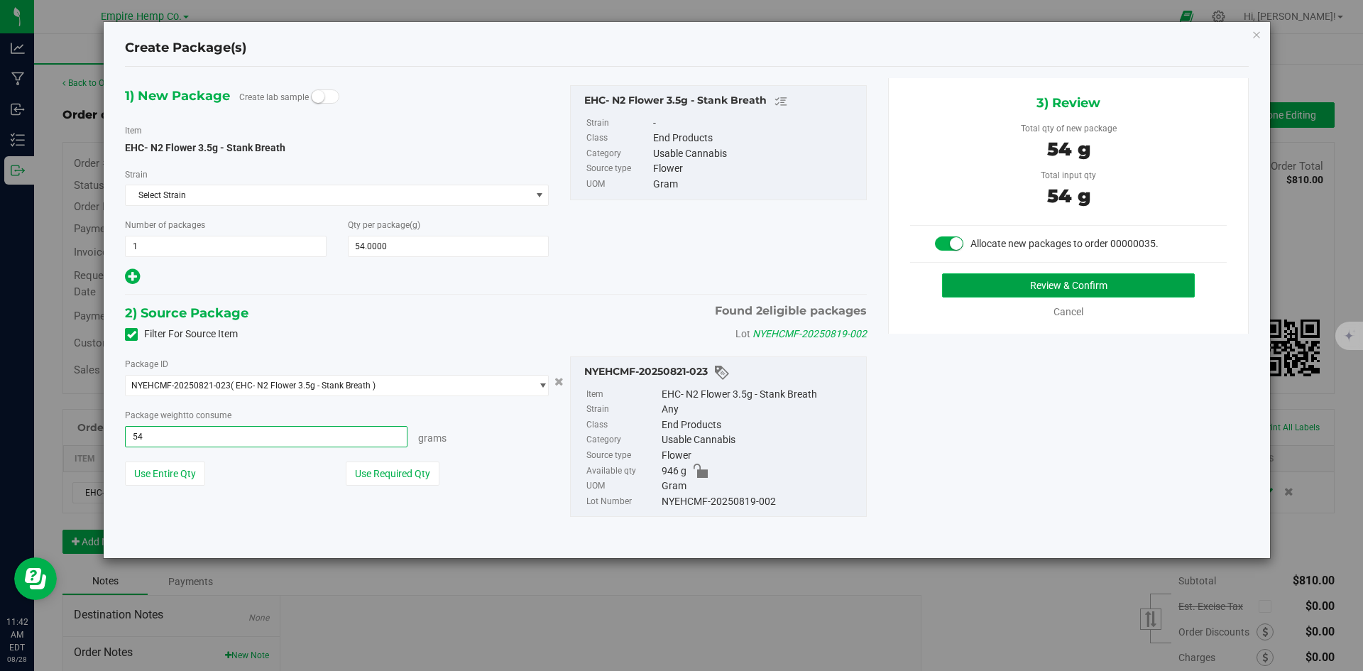
type input "54.0000 g"
click at [1039, 282] on button "Review & Confirm" at bounding box center [1068, 285] width 253 height 24
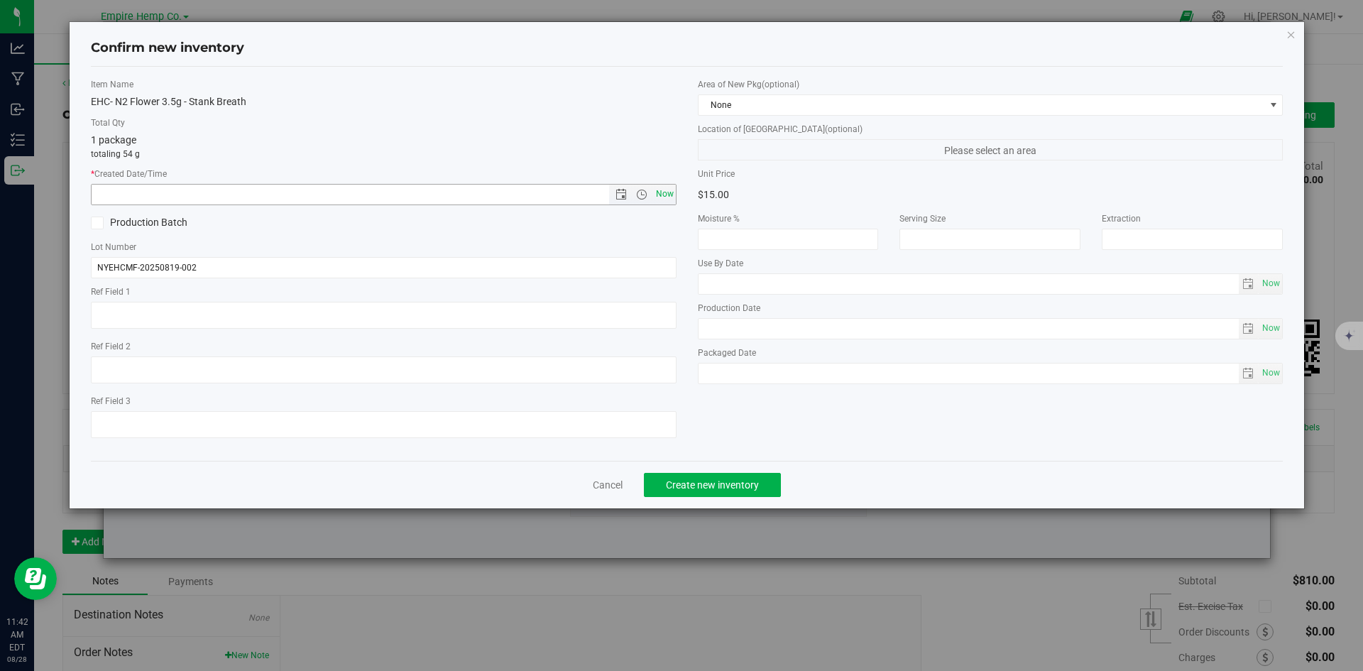
click at [662, 193] on span "Now" at bounding box center [664, 194] width 24 height 21
type input "[DATE] 11:42 AM"
click at [704, 481] on span "Create new inventory" at bounding box center [712, 484] width 93 height 11
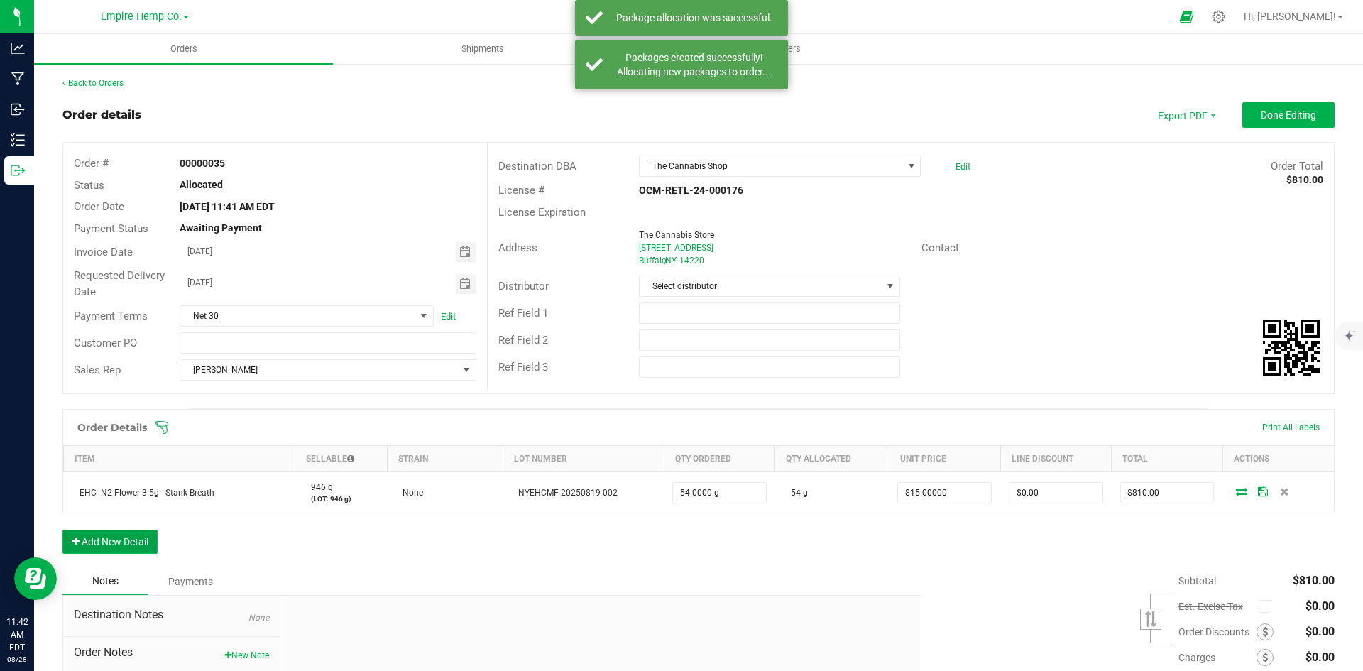
click at [145, 547] on button "Add New Detail" at bounding box center [109, 542] width 95 height 24
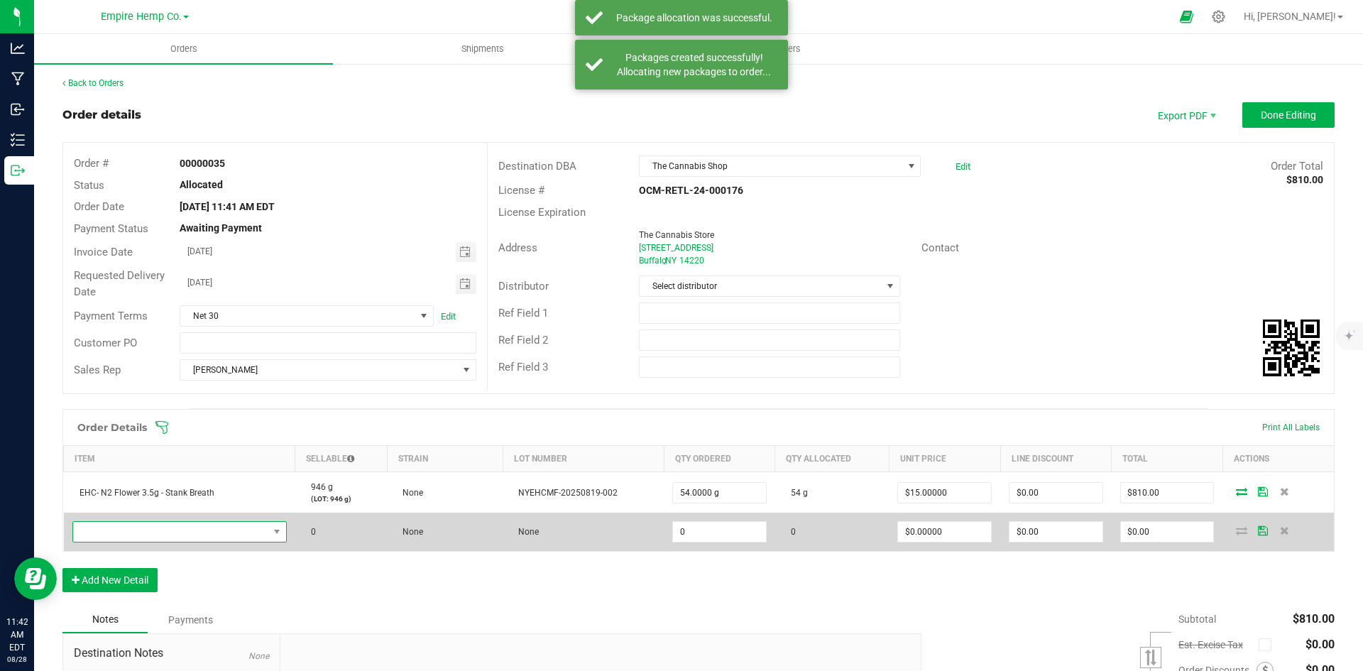
click at [181, 531] on span "NO DATA FOUND" at bounding box center [170, 532] width 195 height 20
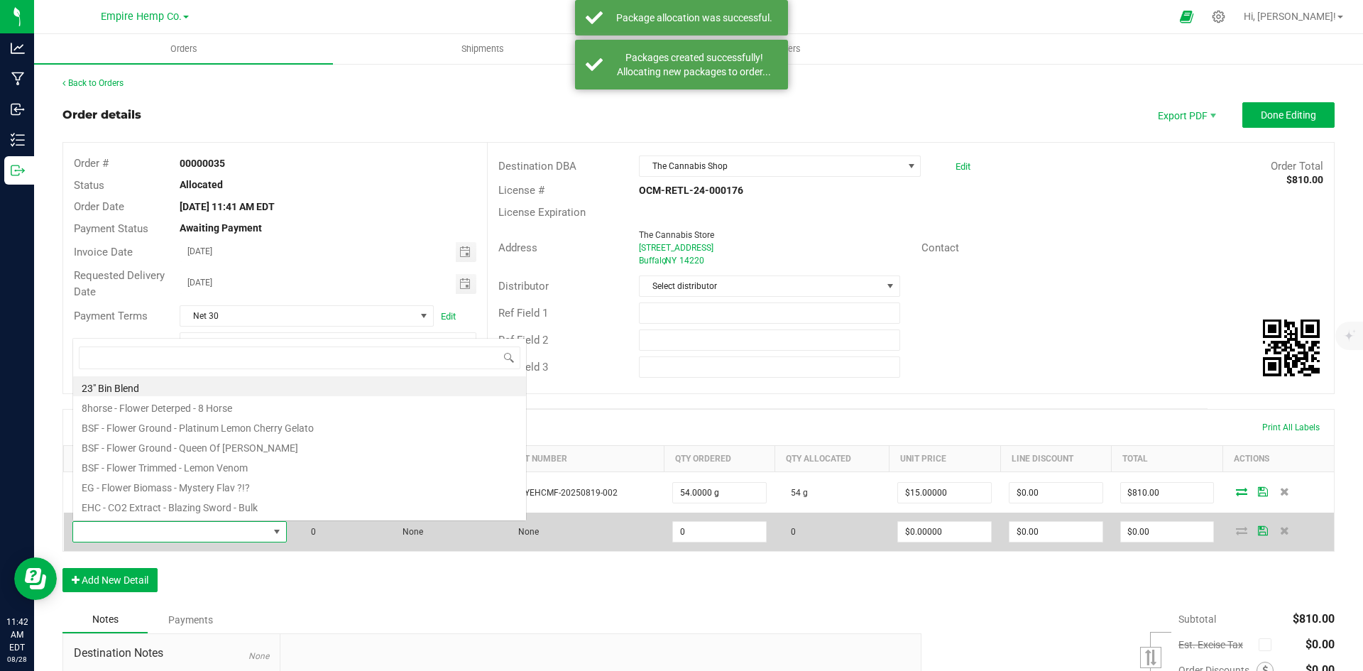
scroll to position [21, 211]
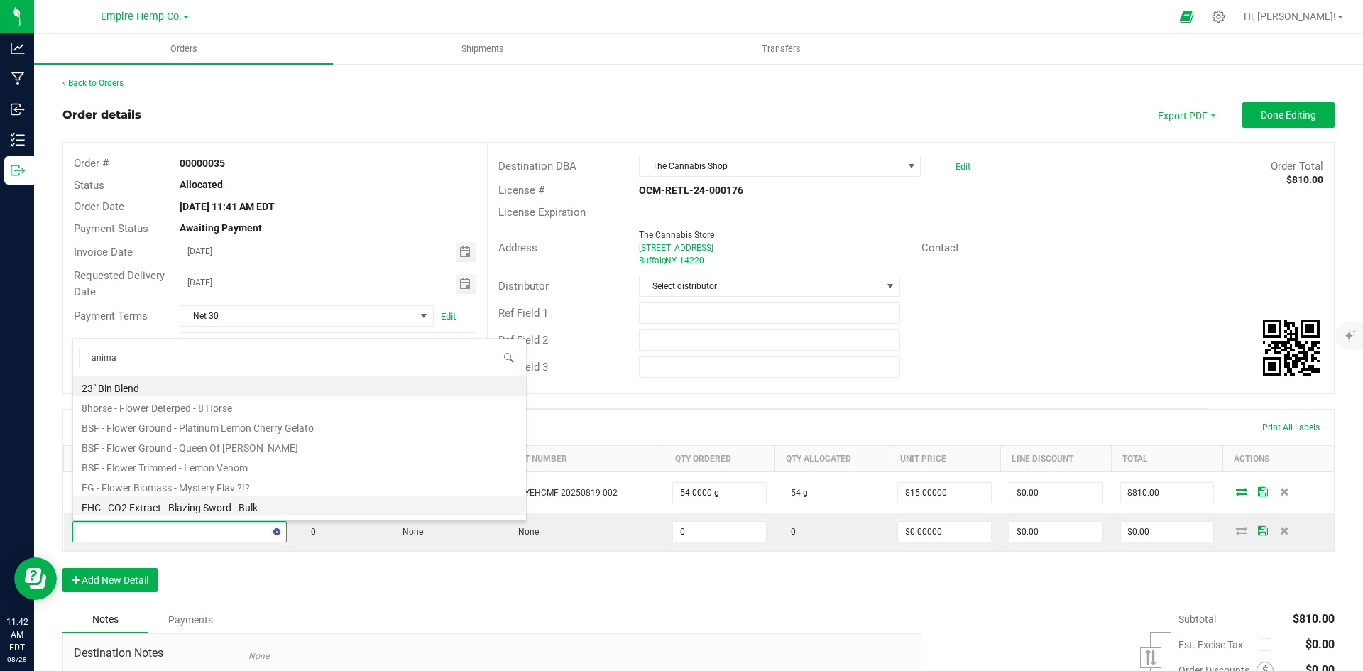
type input "animal"
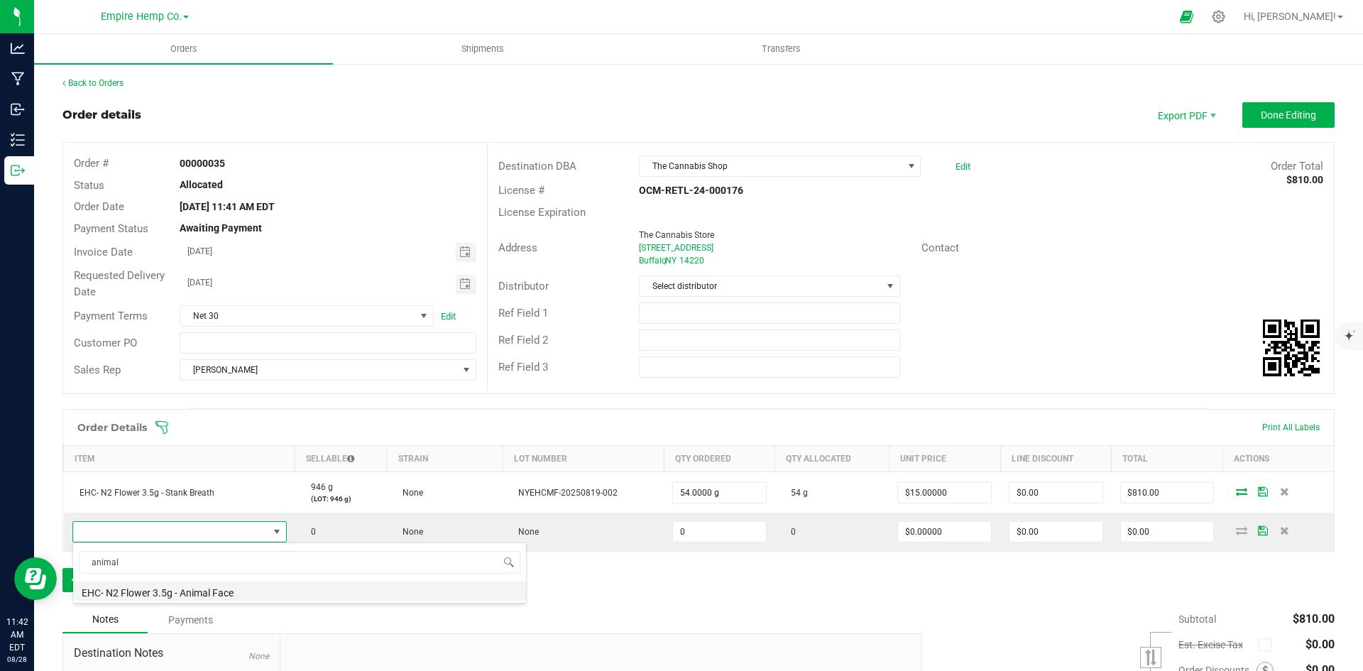
click at [214, 596] on li "EHC- N2 Flower 3.5g - Animal Face" at bounding box center [299, 591] width 453 height 20
type input "0.0000 g"
type input "$15.00000"
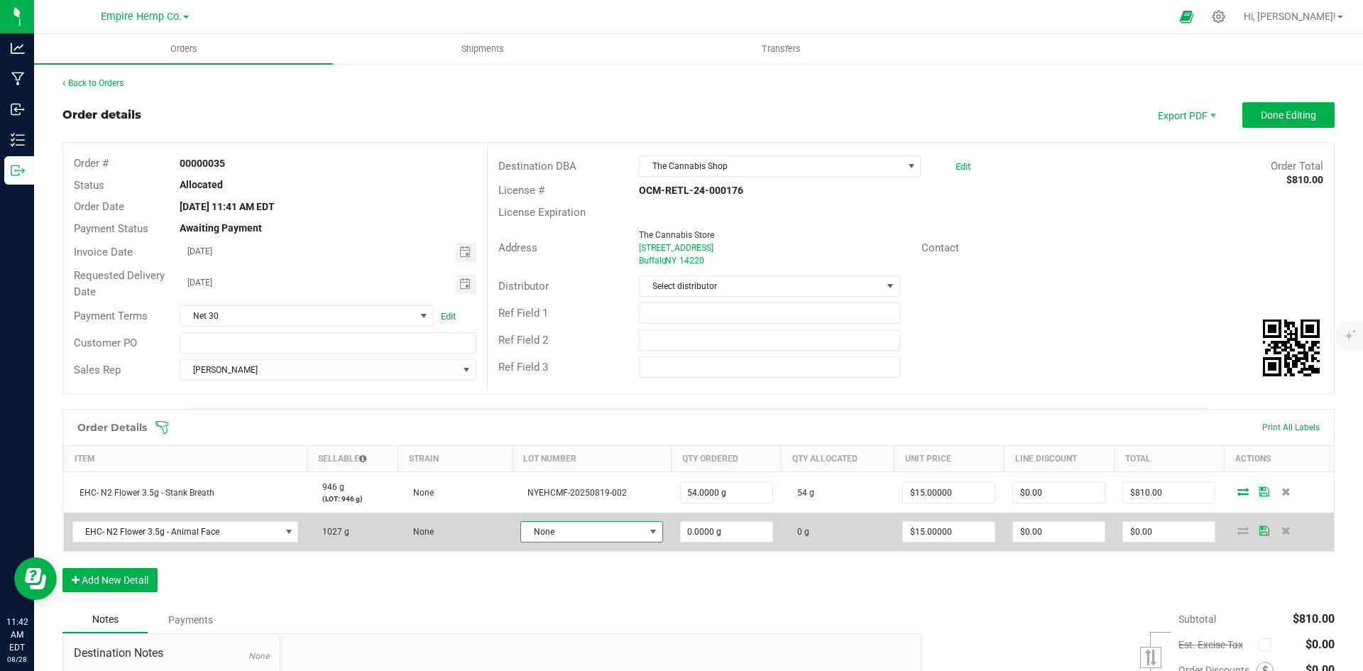
click at [550, 531] on span "None" at bounding box center [583, 532] width 124 height 20
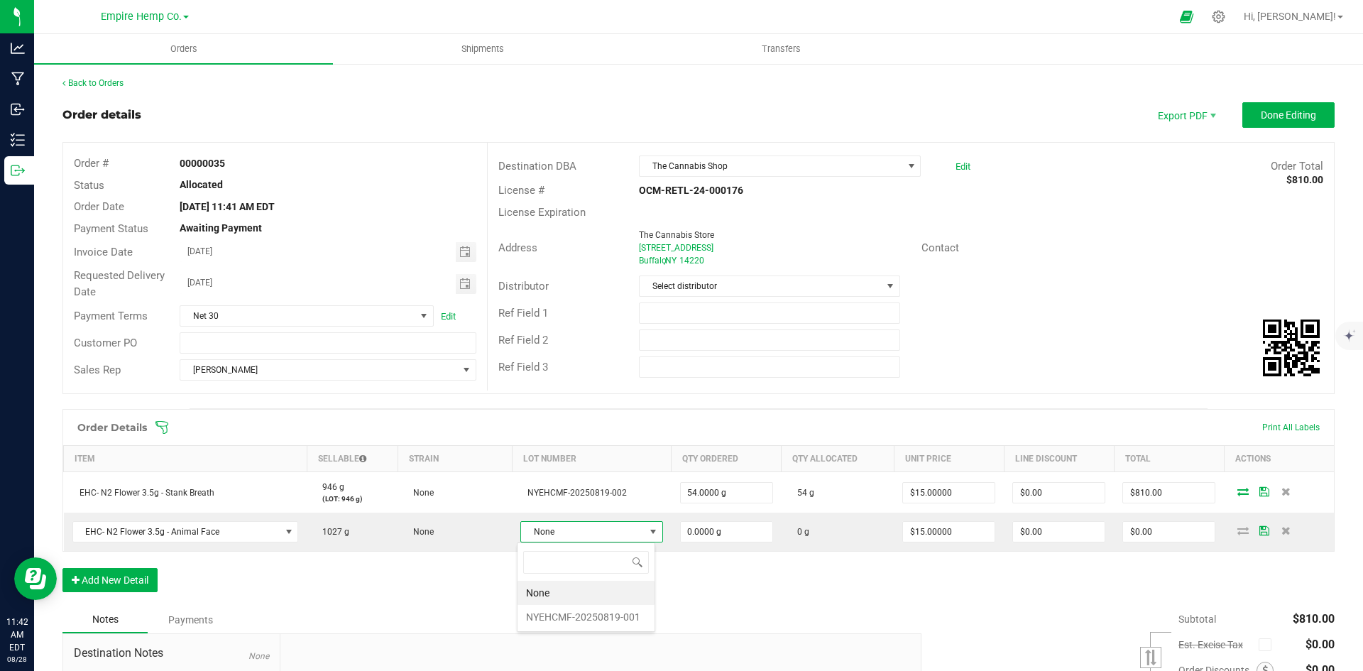
scroll to position [21, 139]
click at [578, 621] on li "NYEHCMF-20250819-001" at bounding box center [586, 617] width 137 height 24
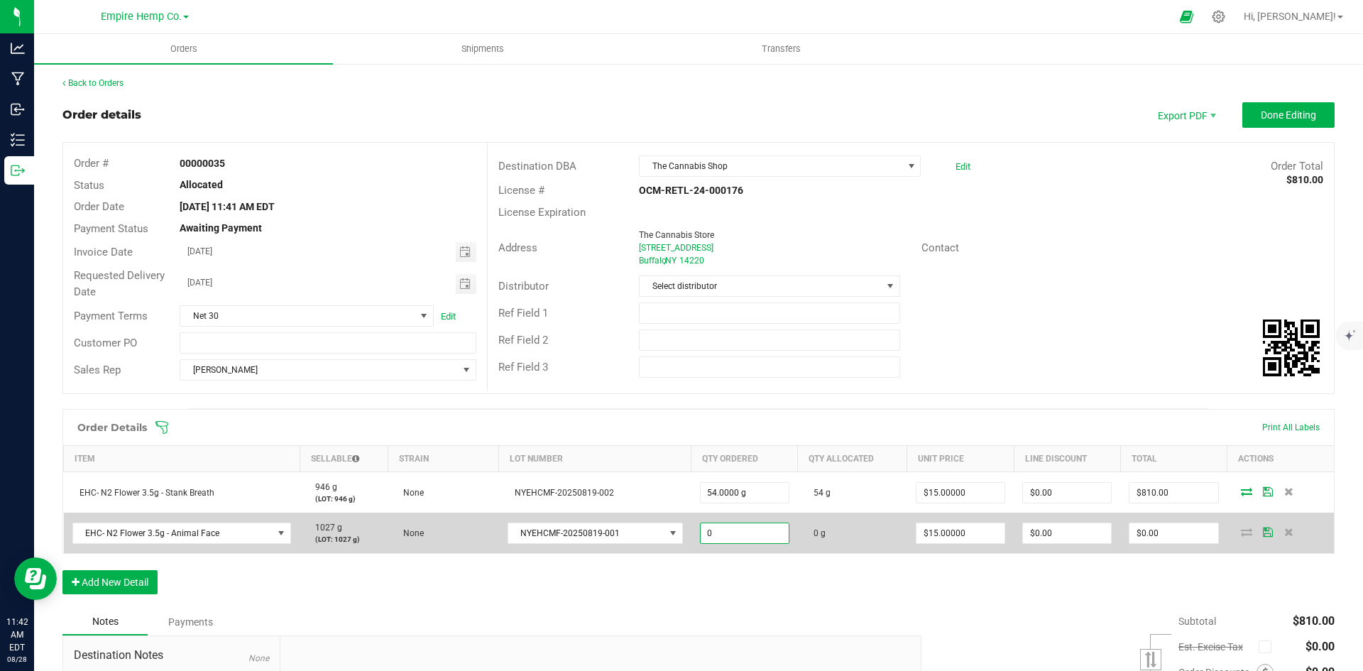
click at [766, 537] on input "0" at bounding box center [745, 533] width 88 height 20
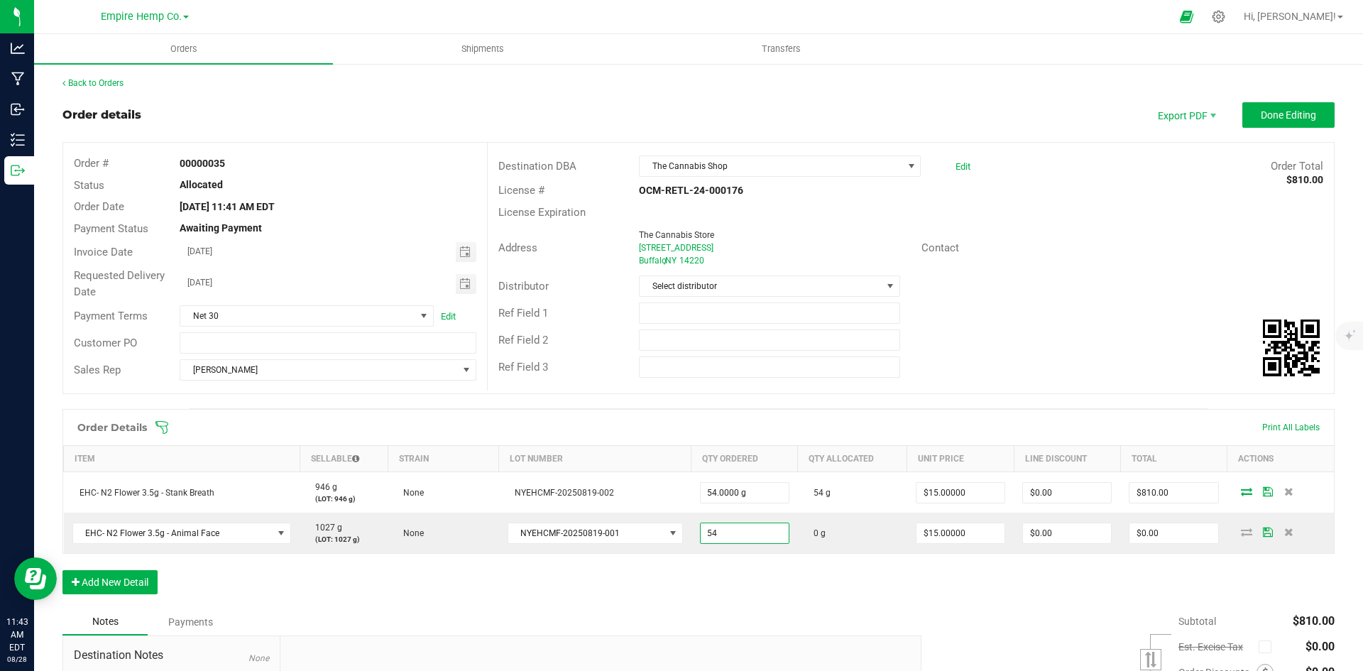
type input "54.0000 g"
type input "15"
type input "$810.00"
type input "$15.00000"
click at [1008, 578] on div "Order Details Print All Labels Item Sellable Strain Lot Number Qty Ordered Qty …" at bounding box center [698, 508] width 1272 height 199
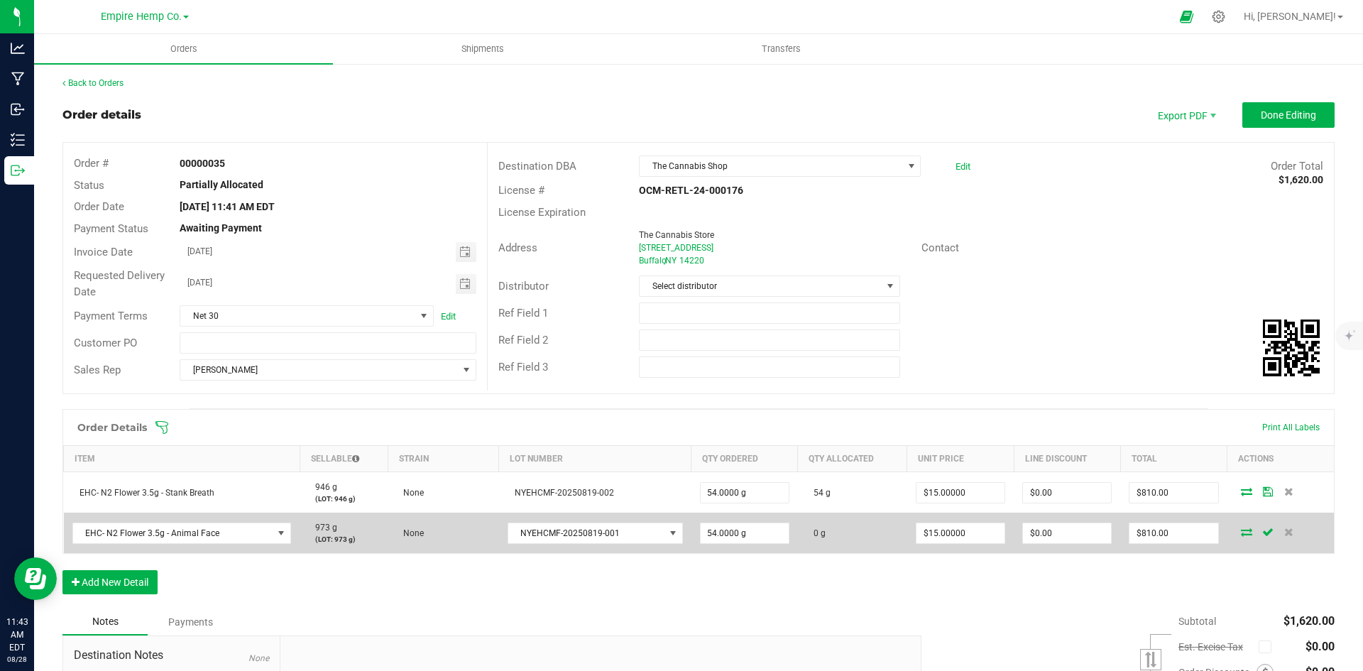
click at [1241, 534] on icon at bounding box center [1246, 532] width 11 height 9
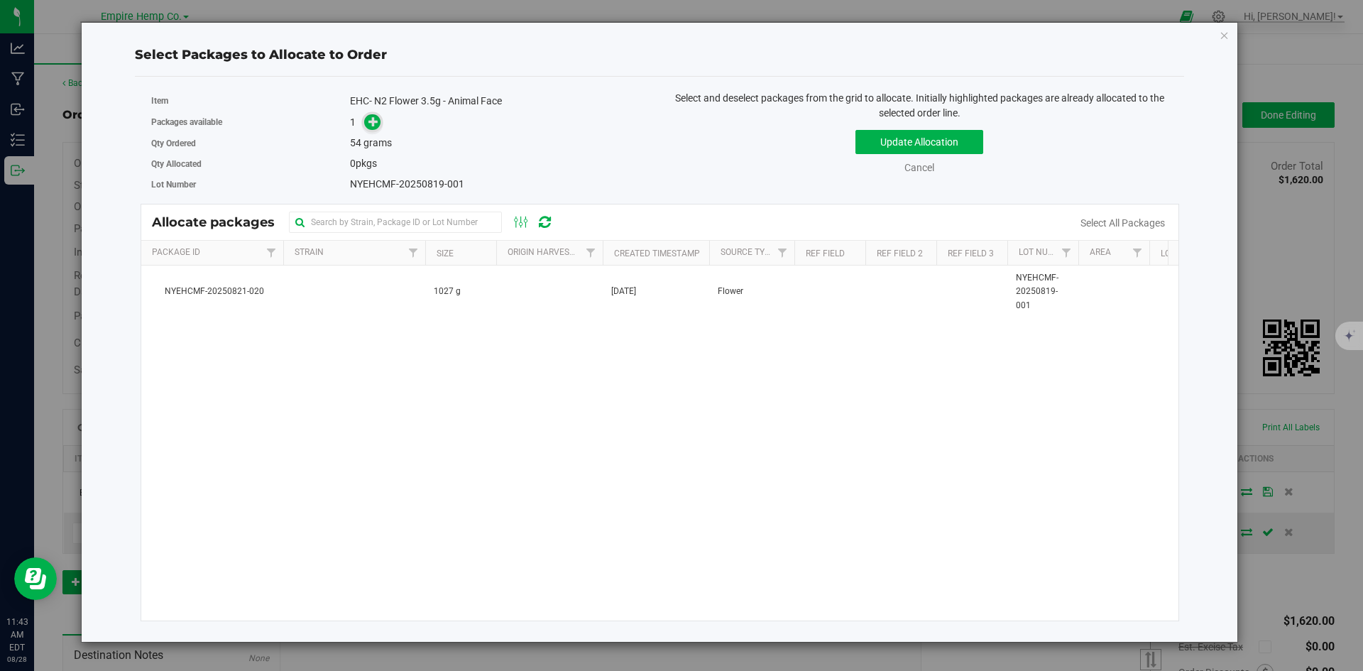
click at [371, 119] on icon at bounding box center [373, 121] width 10 height 10
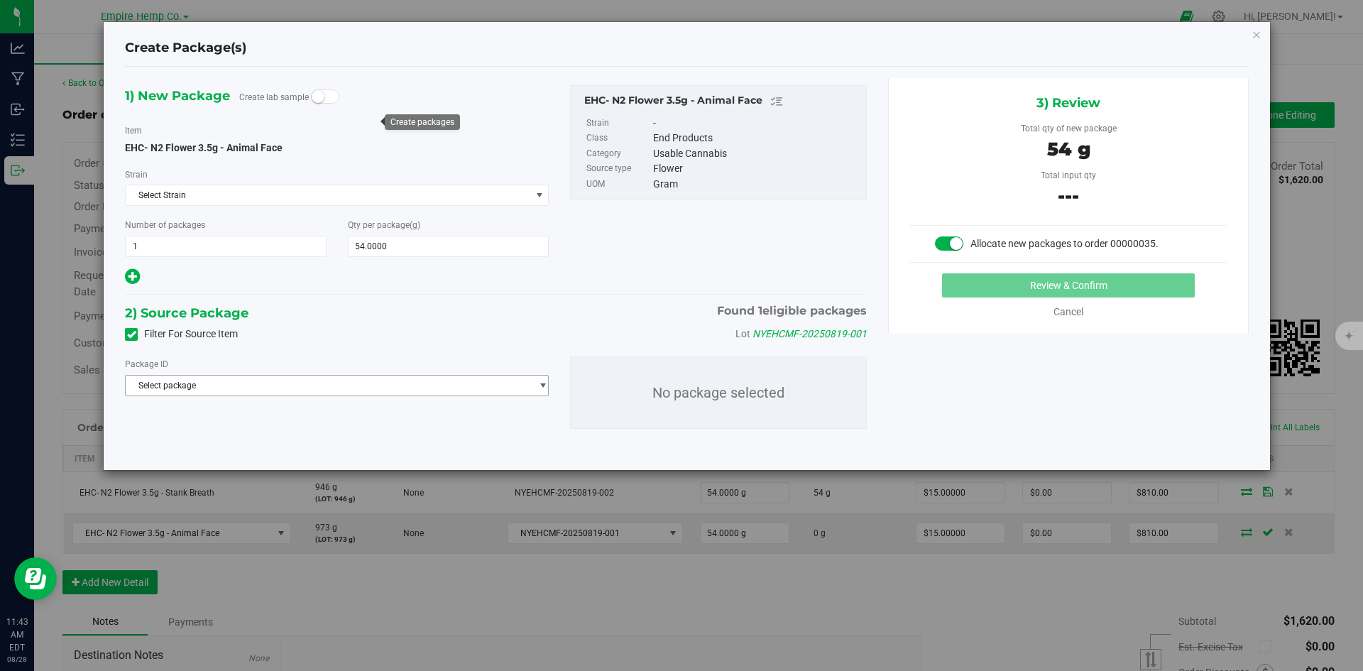
click at [375, 391] on span "Select package" at bounding box center [328, 386] width 405 height 20
click at [367, 439] on span "( EHC- N2 Flower 3.5g - Animal Face )" at bounding box center [308, 444] width 144 height 10
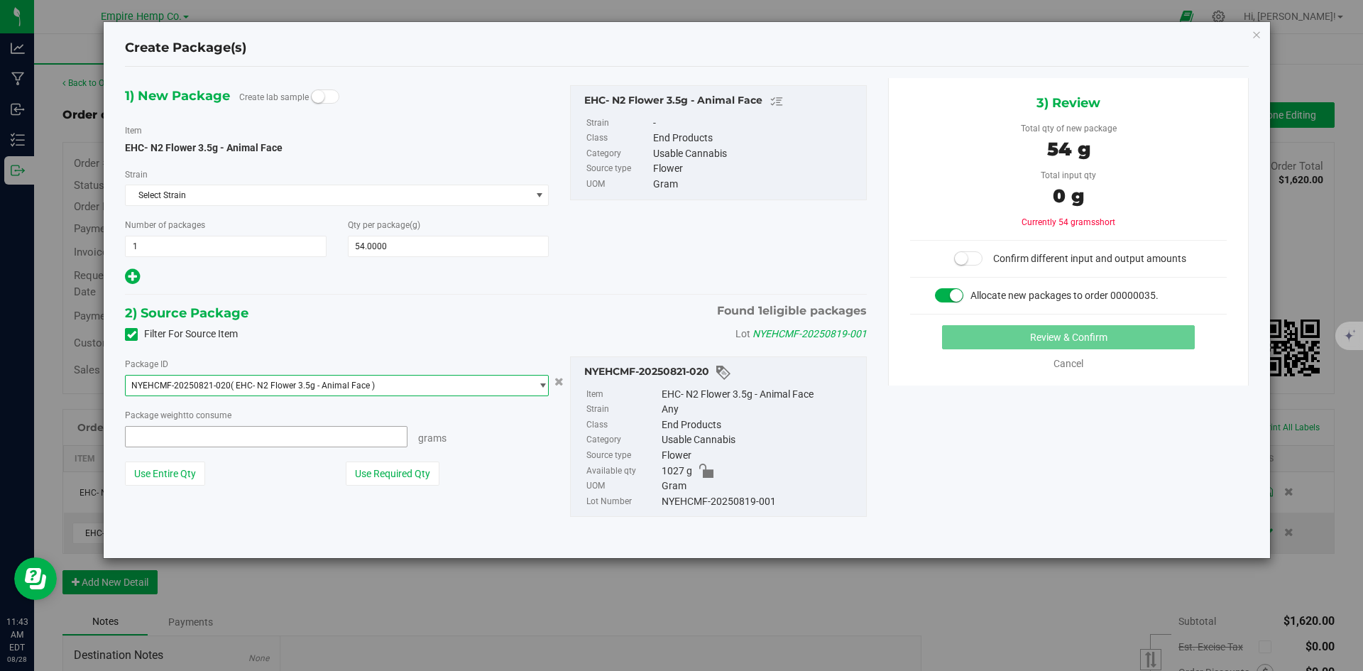
click at [287, 439] on span at bounding box center [266, 436] width 283 height 21
type input "54"
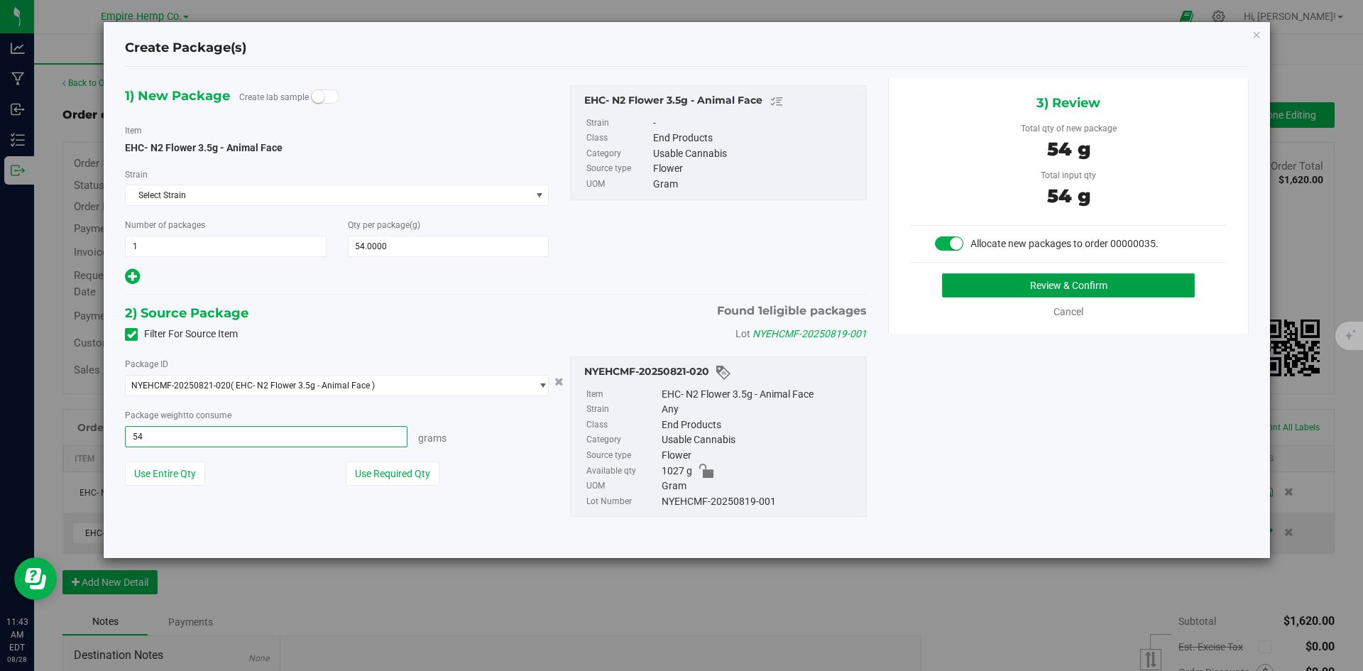
type input "54.0000 g"
click at [1054, 285] on button "Review & Confirm" at bounding box center [1068, 285] width 253 height 24
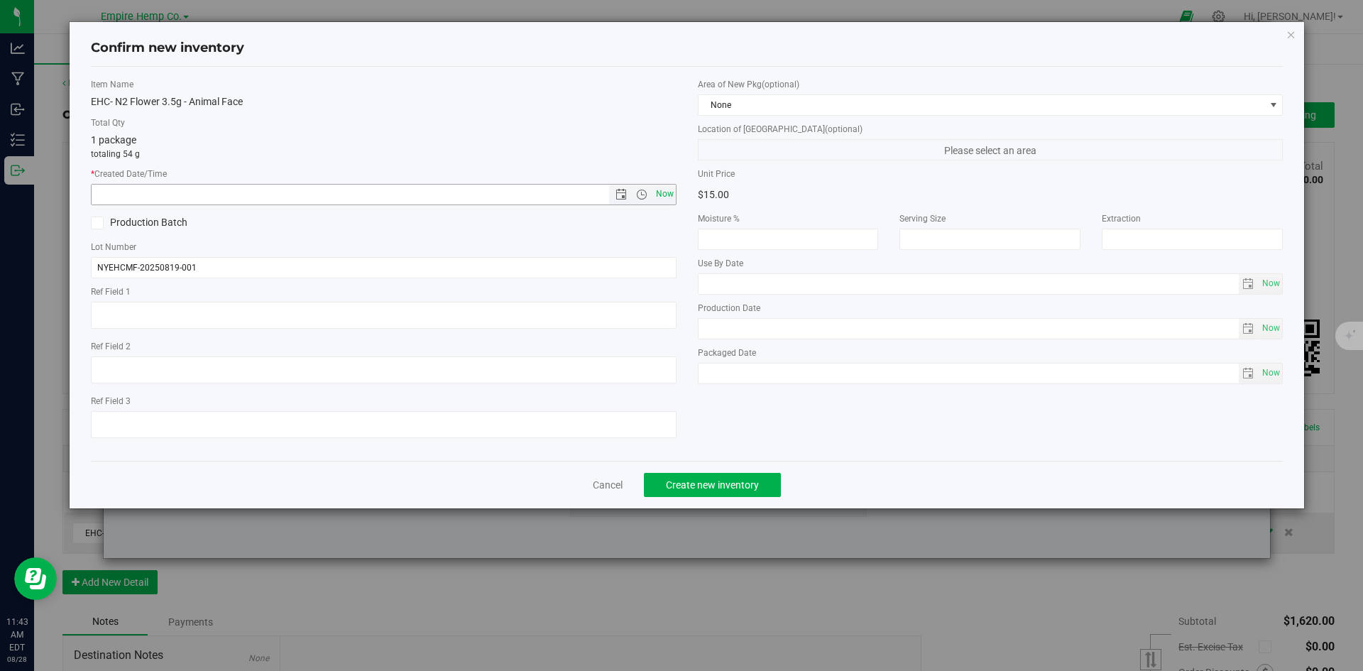
click at [657, 192] on span "Now" at bounding box center [664, 194] width 24 height 21
type input "[DATE] 11:43 AM"
click at [758, 493] on button "Create new inventory" at bounding box center [712, 485] width 137 height 24
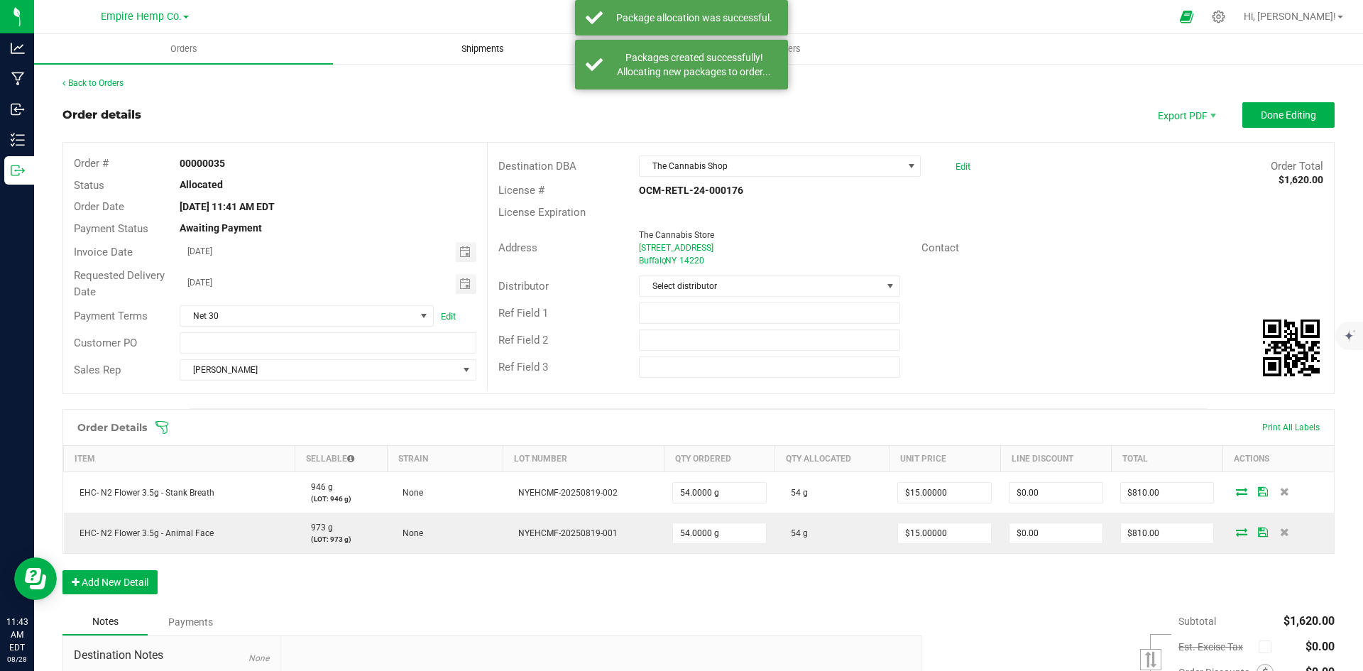
click at [484, 54] on span "Shipments" at bounding box center [482, 49] width 81 height 13
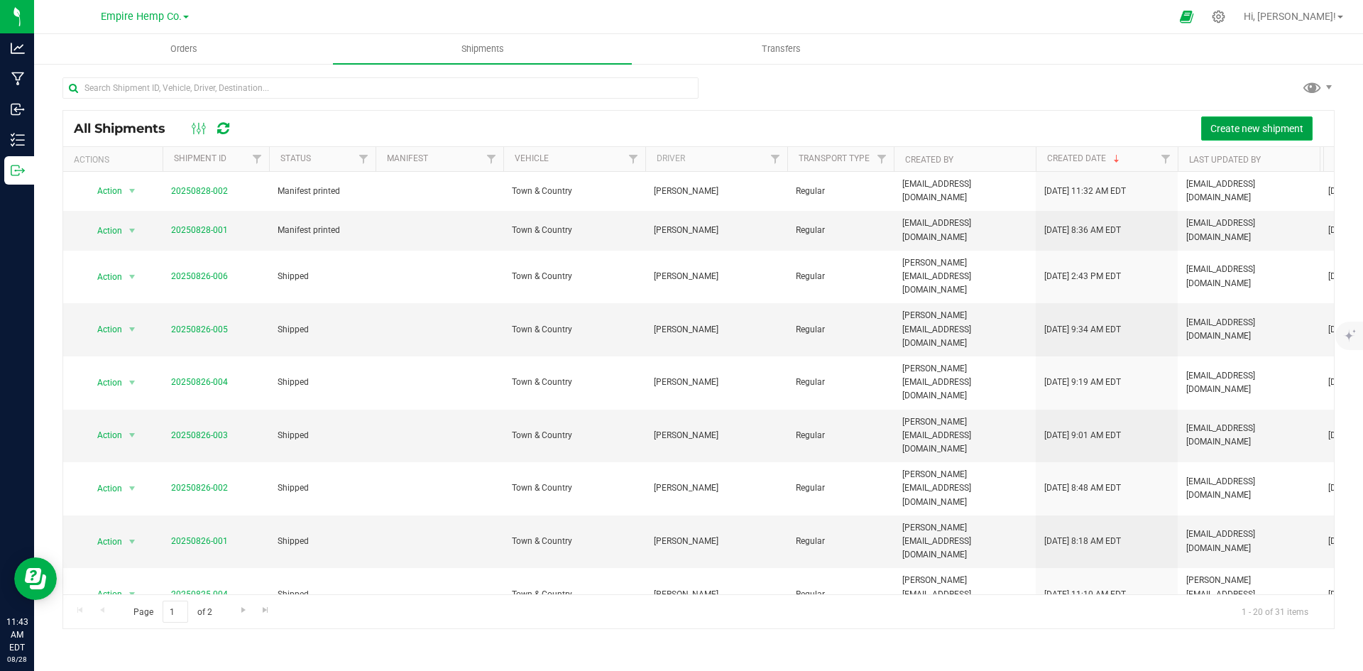
click at [1281, 126] on span "Create new shipment" at bounding box center [1256, 128] width 93 height 11
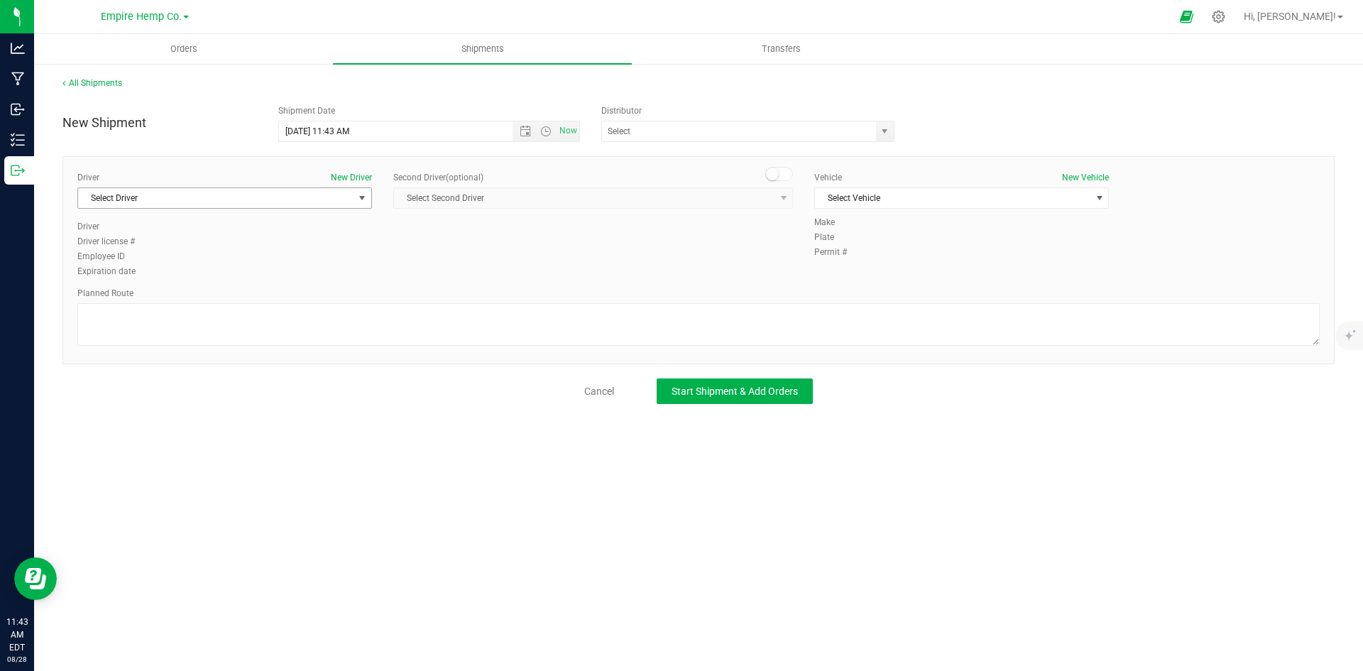
click at [255, 198] on span "Select Driver" at bounding box center [215, 198] width 275 height 20
click at [252, 261] on li "[PERSON_NAME]" at bounding box center [224, 257] width 293 height 21
click at [978, 202] on span "Select Vehicle" at bounding box center [952, 198] width 275 height 20
click at [968, 221] on li "Town & Country" at bounding box center [961, 222] width 293 height 21
click at [498, 310] on textarea at bounding box center [698, 324] width 1242 height 43
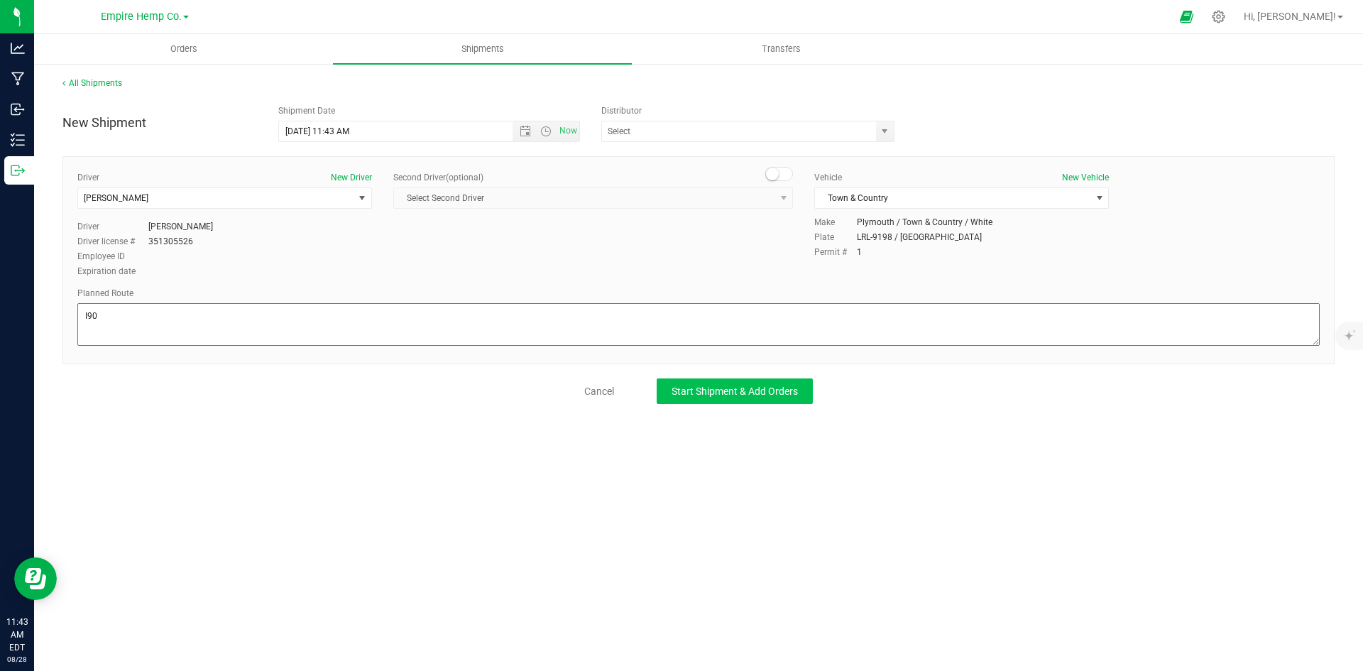
type textarea "I90"
click at [763, 383] on button "Start Shipment & Add Orders" at bounding box center [735, 391] width 156 height 26
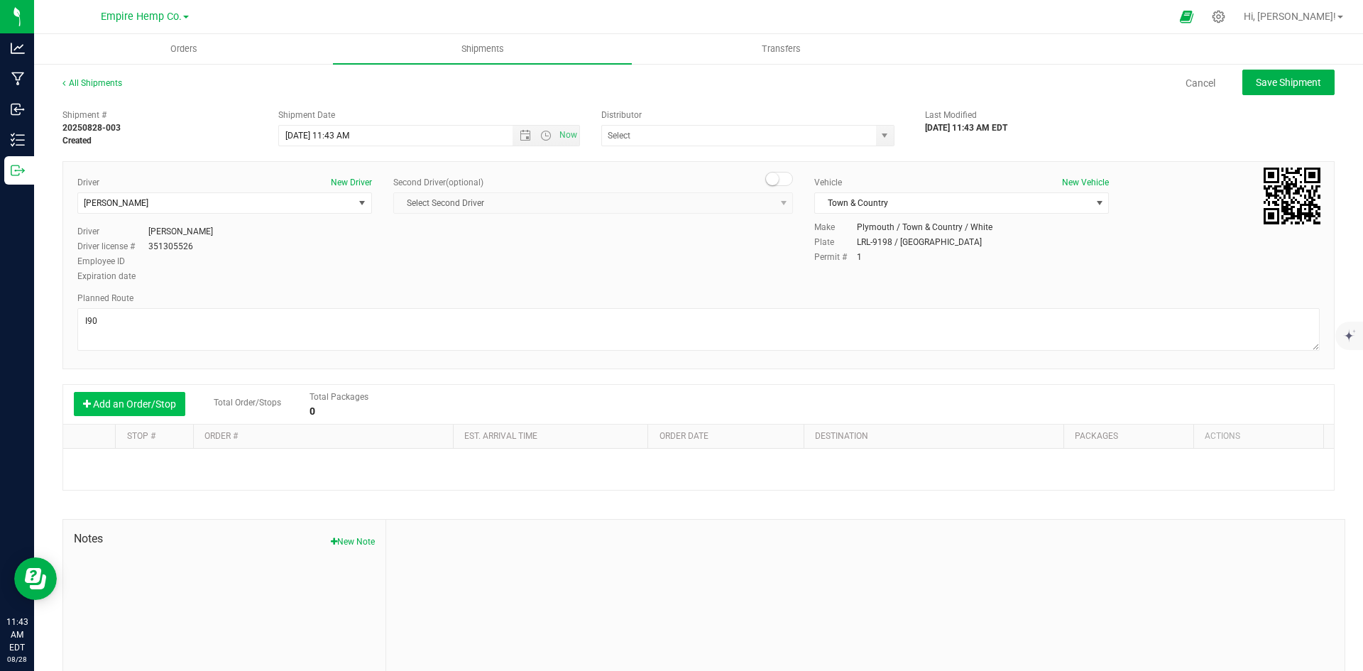
click at [152, 403] on button "Add an Order/Stop" at bounding box center [129, 404] width 111 height 24
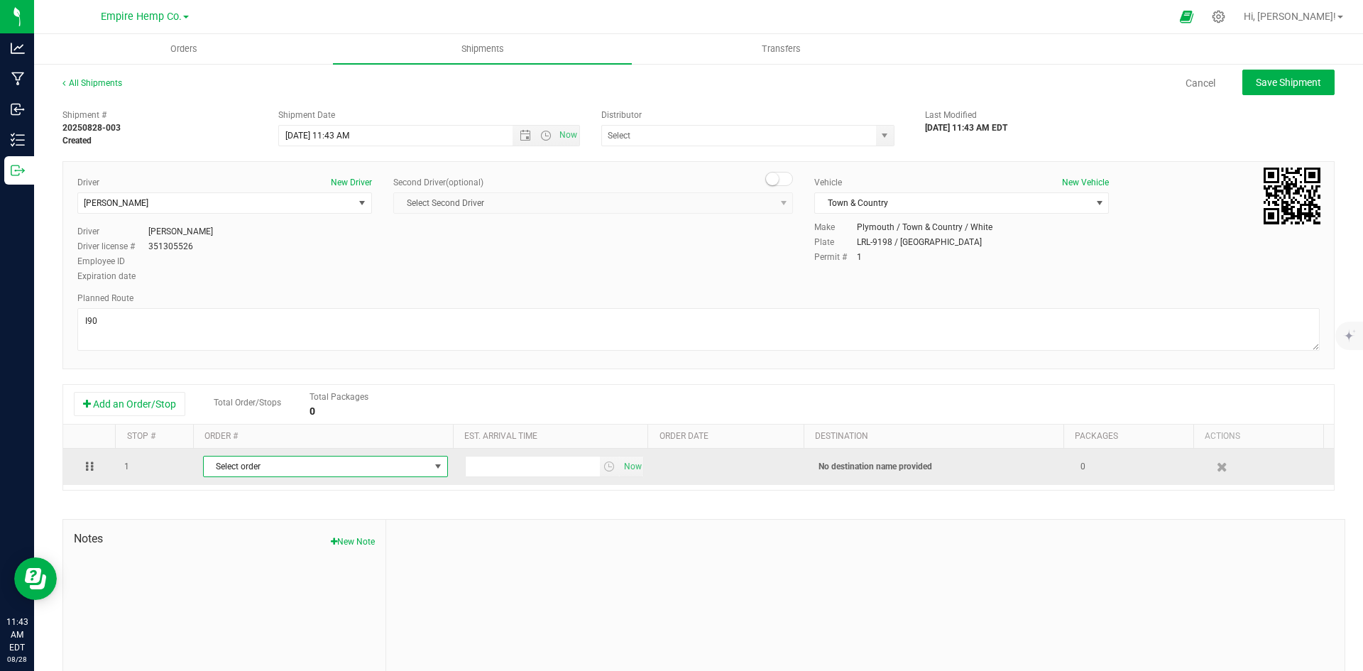
click at [255, 469] on span "Select order" at bounding box center [317, 467] width 226 height 20
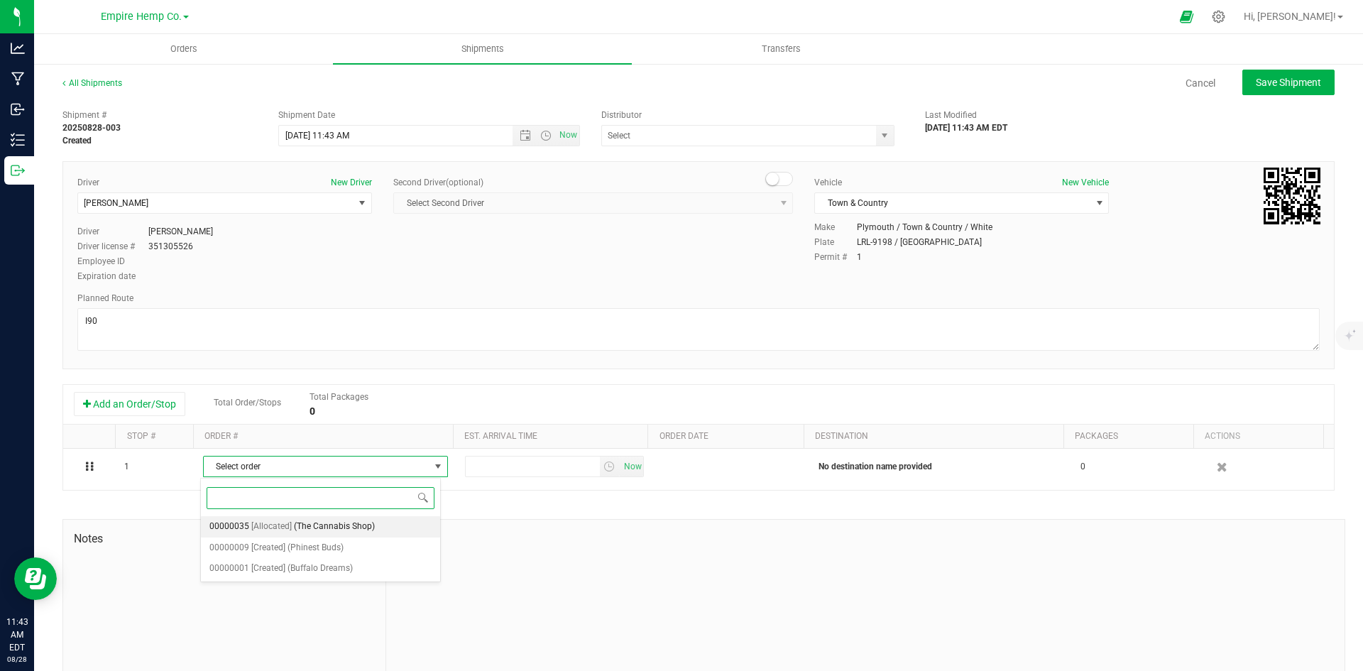
click at [310, 528] on span "(The Cannabis Shop)" at bounding box center [334, 527] width 81 height 18
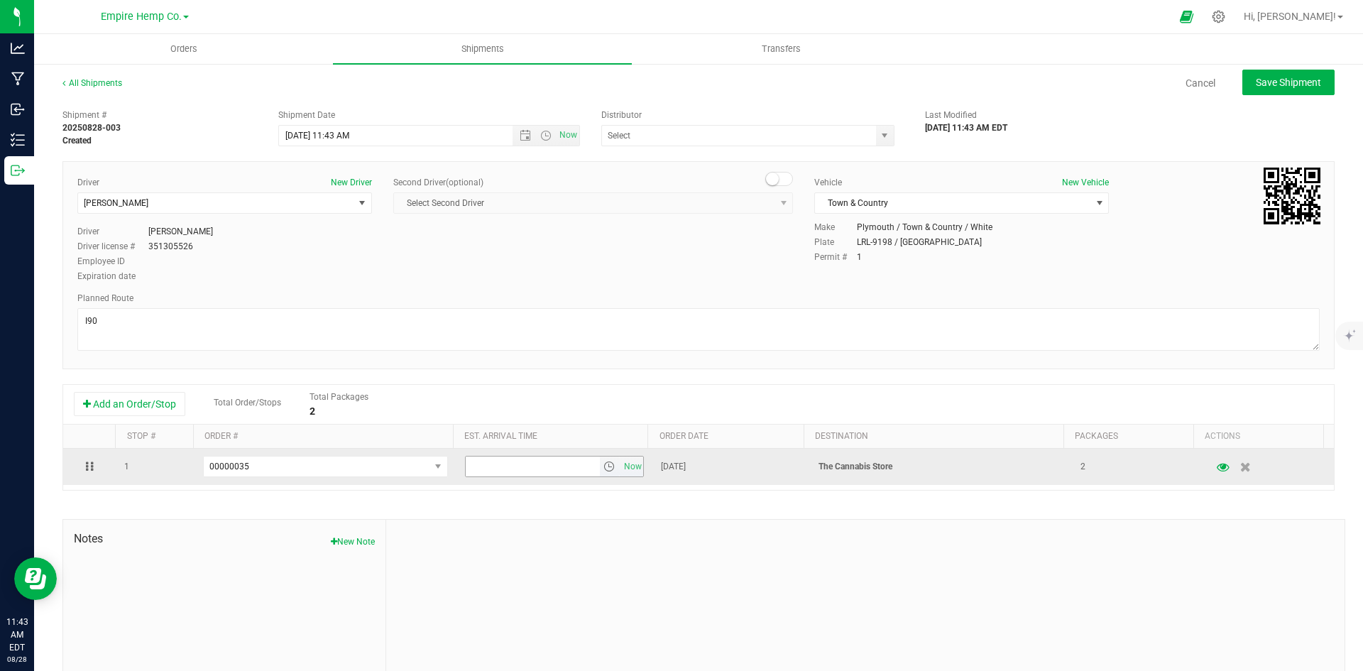
click at [603, 467] on span "select" at bounding box center [608, 466] width 11 height 11
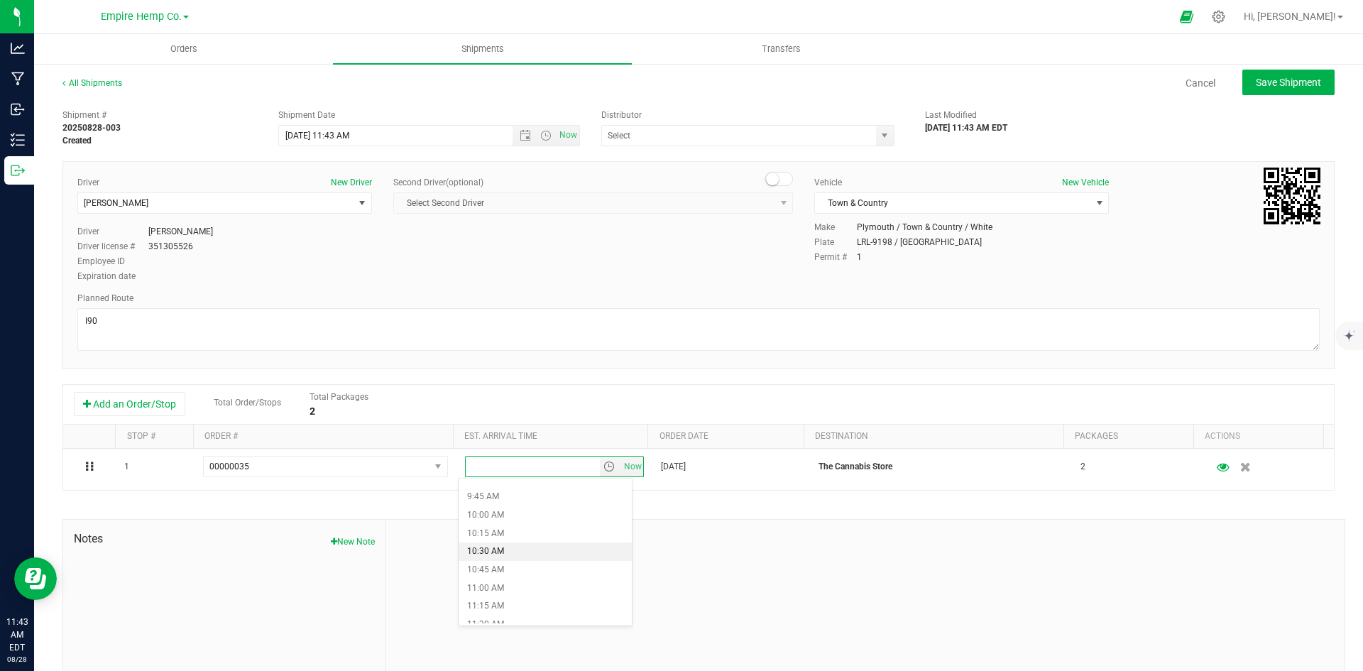
scroll to position [852, 0]
click at [510, 583] on li "1:00 PM" at bounding box center [545, 587] width 173 height 18
click at [1198, 259] on div "Permit # 1" at bounding box center [1066, 257] width 505 height 13
click at [879, 133] on span "select" at bounding box center [884, 135] width 11 height 11
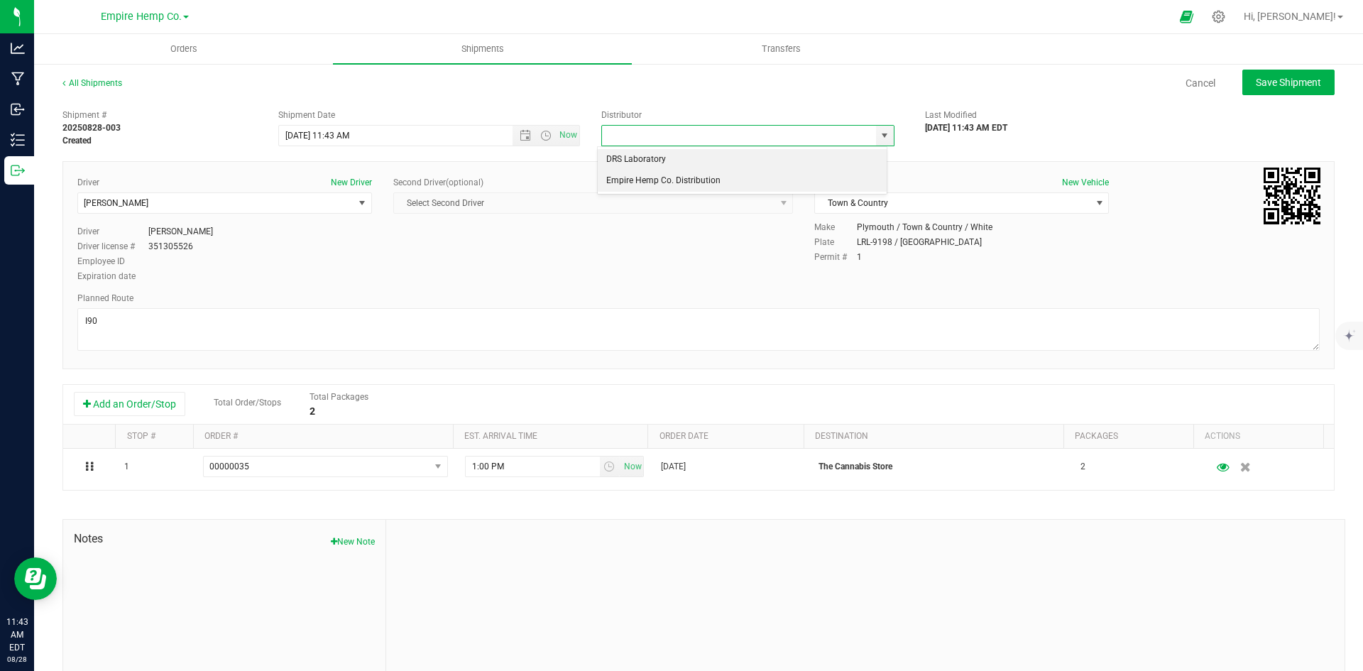
click at [765, 178] on li "Empire Hemp Co. Distribution" at bounding box center [742, 180] width 289 height 21
type input "Empire Hemp Co. Distribution"
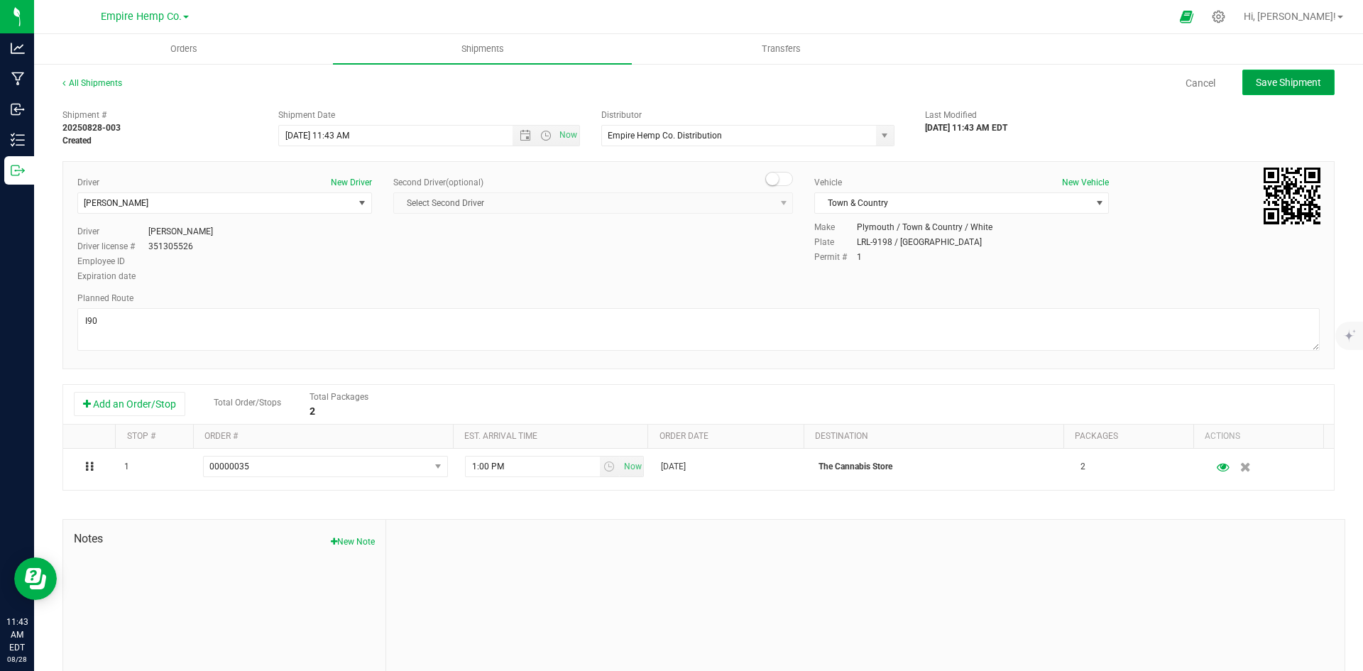
click at [1270, 75] on button "Save Shipment" at bounding box center [1288, 83] width 92 height 26
type input "[DATE] 3:43 PM"
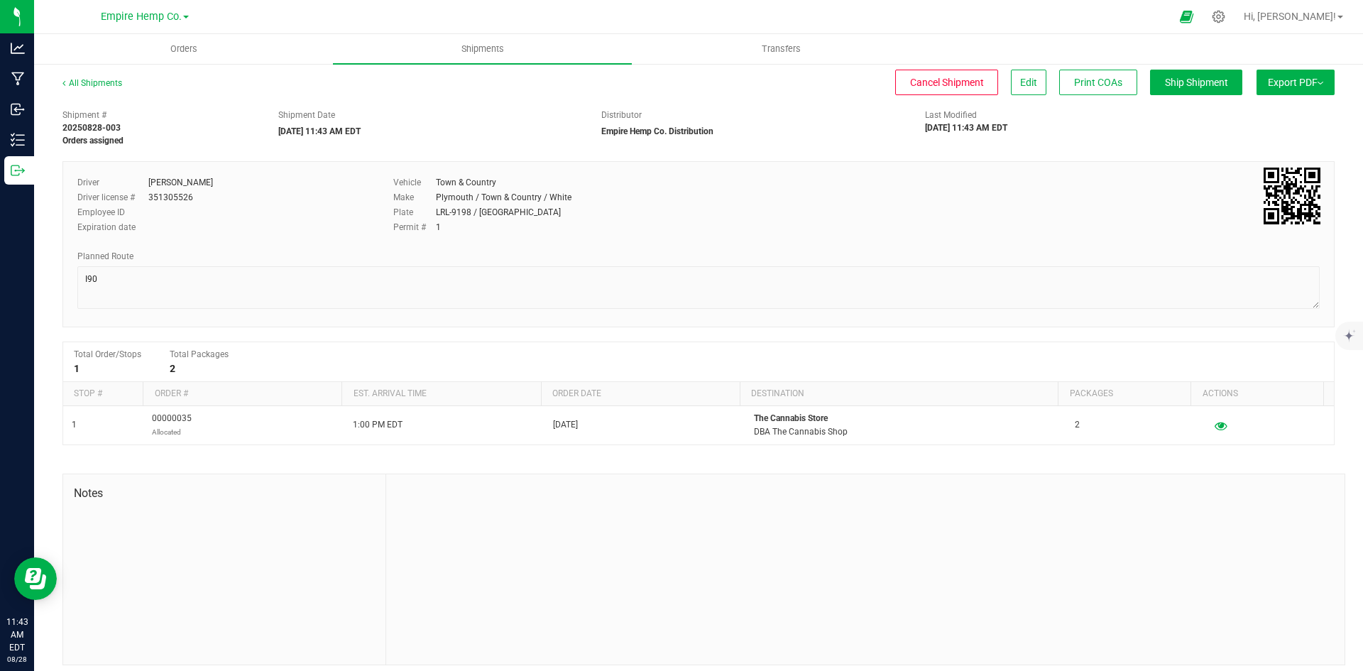
click at [1311, 80] on span "Export PDF" at bounding box center [1295, 82] width 55 height 11
click at [104, 84] on link "All Shipments" at bounding box center [92, 83] width 60 height 10
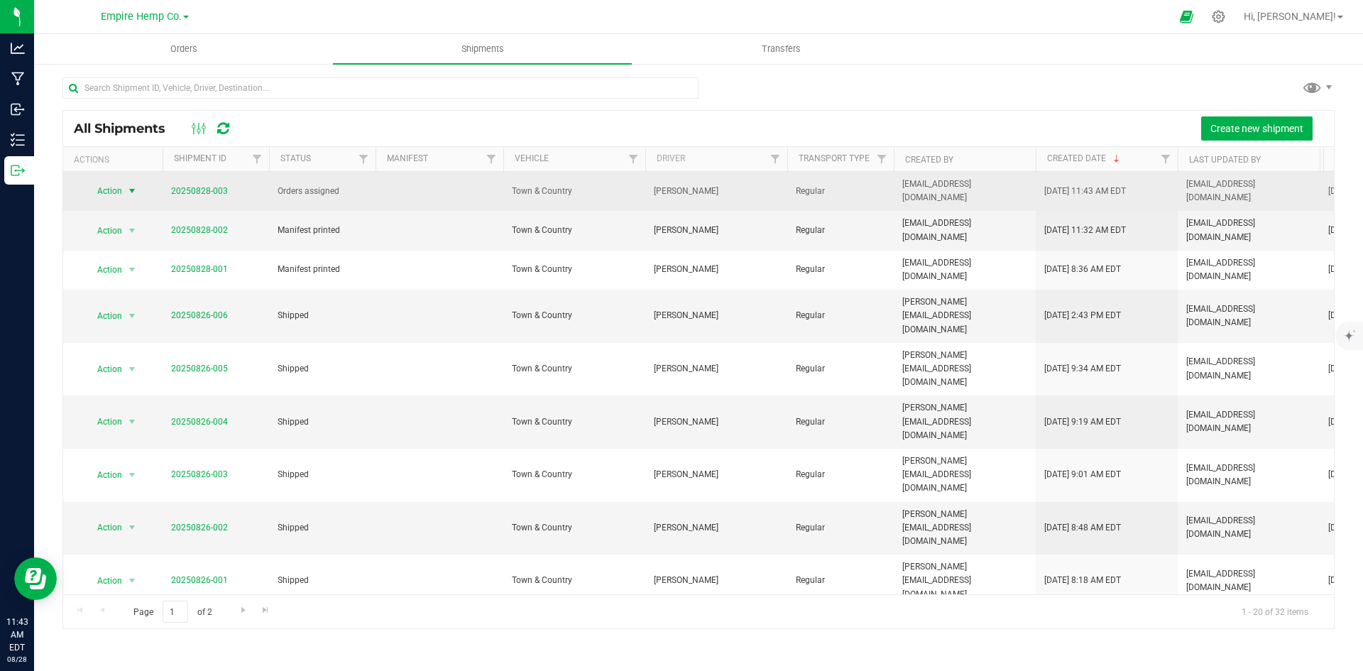
click at [133, 186] on span "select" at bounding box center [131, 190] width 11 height 11
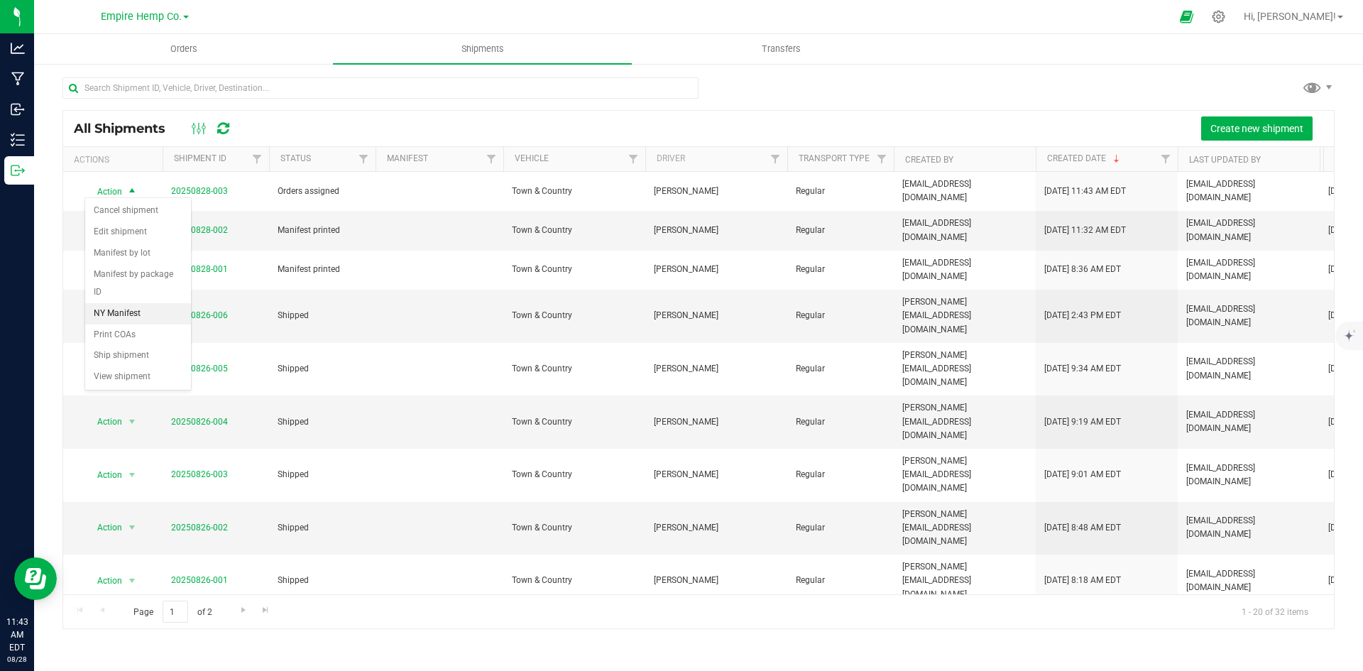
click at [133, 303] on li "NY Manifest" at bounding box center [138, 313] width 106 height 21
click at [189, 50] on span "Orders" at bounding box center [183, 49] width 65 height 13
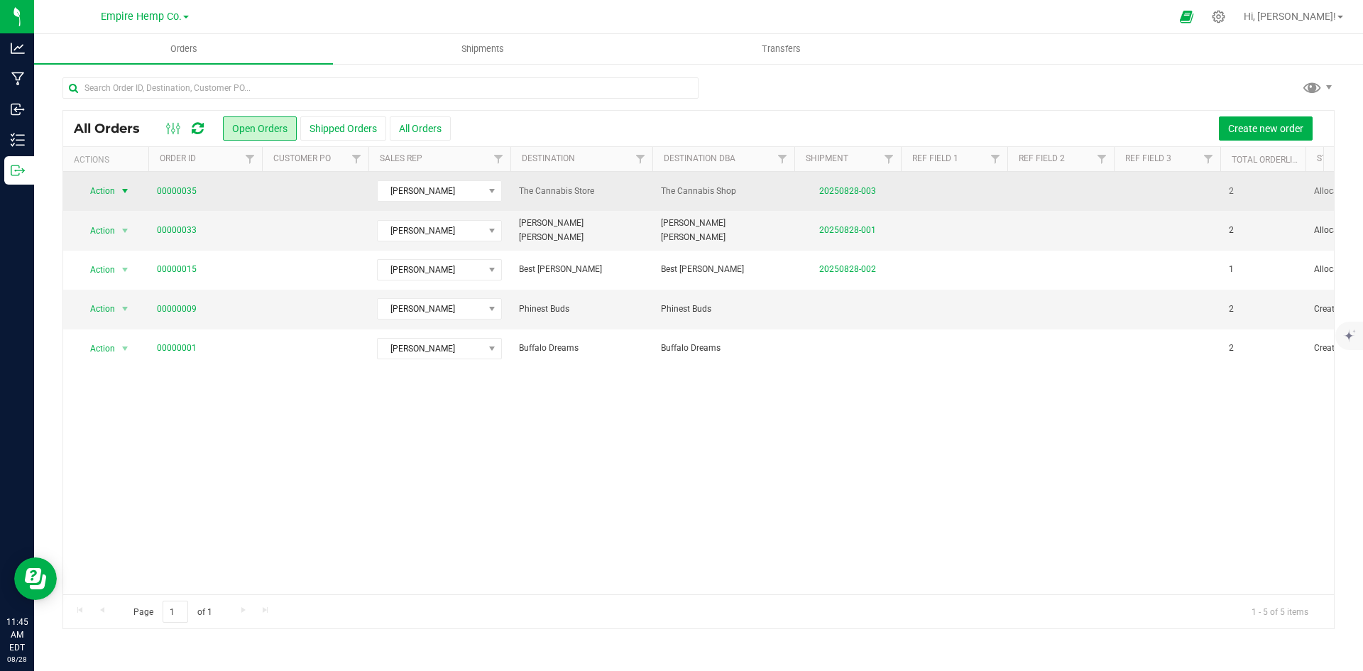
click at [124, 190] on span "select" at bounding box center [124, 190] width 11 height 11
click at [195, 190] on span "00000035" at bounding box center [205, 191] width 97 height 13
click at [187, 190] on link "00000035" at bounding box center [177, 191] width 40 height 13
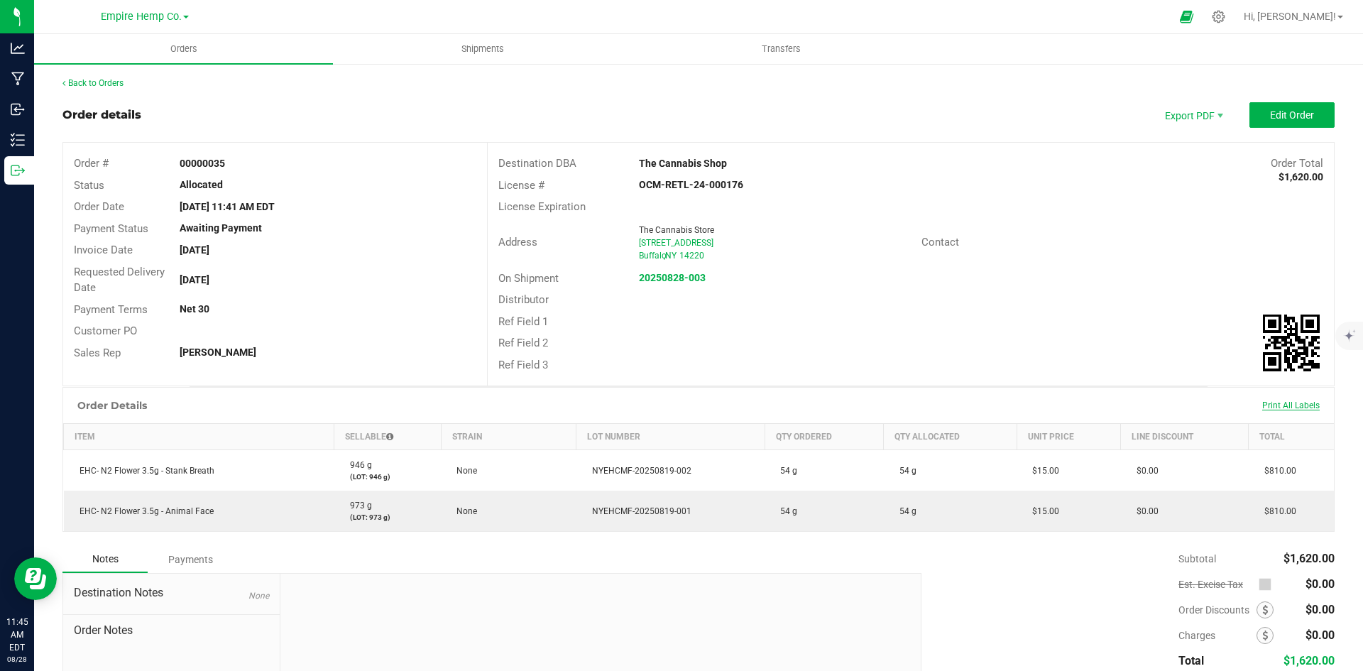
click at [1287, 403] on span "Print All Labels" at bounding box center [1291, 405] width 58 height 10
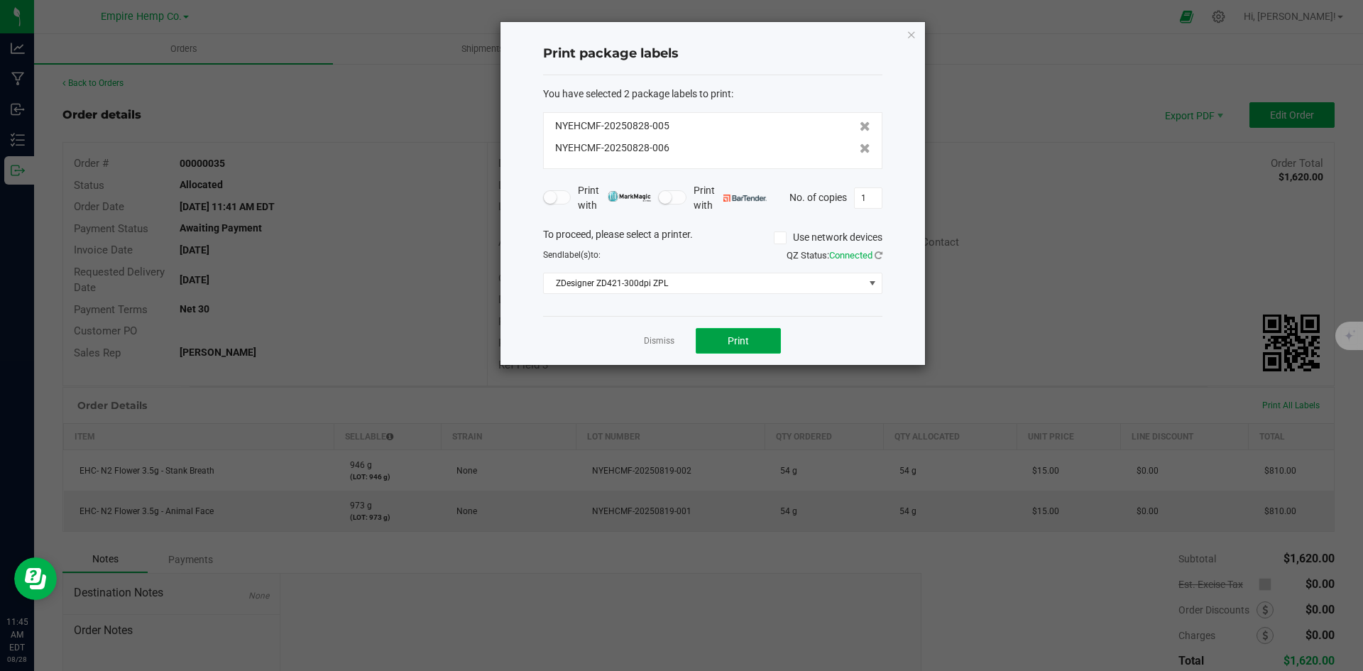
click at [750, 333] on button "Print" at bounding box center [738, 341] width 85 height 26
click at [737, 330] on button "Print" at bounding box center [738, 341] width 85 height 26
click at [660, 341] on link "Dismiss" at bounding box center [659, 341] width 31 height 12
